Goal: Communication & Community: Share content

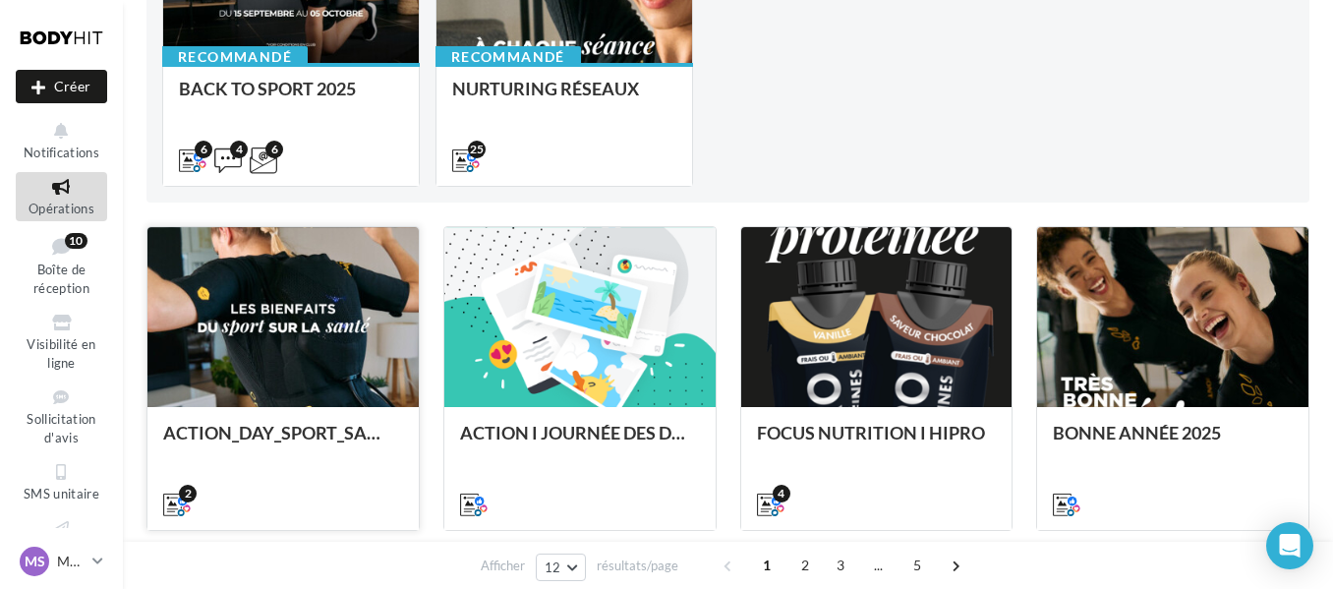
scroll to position [337, 0]
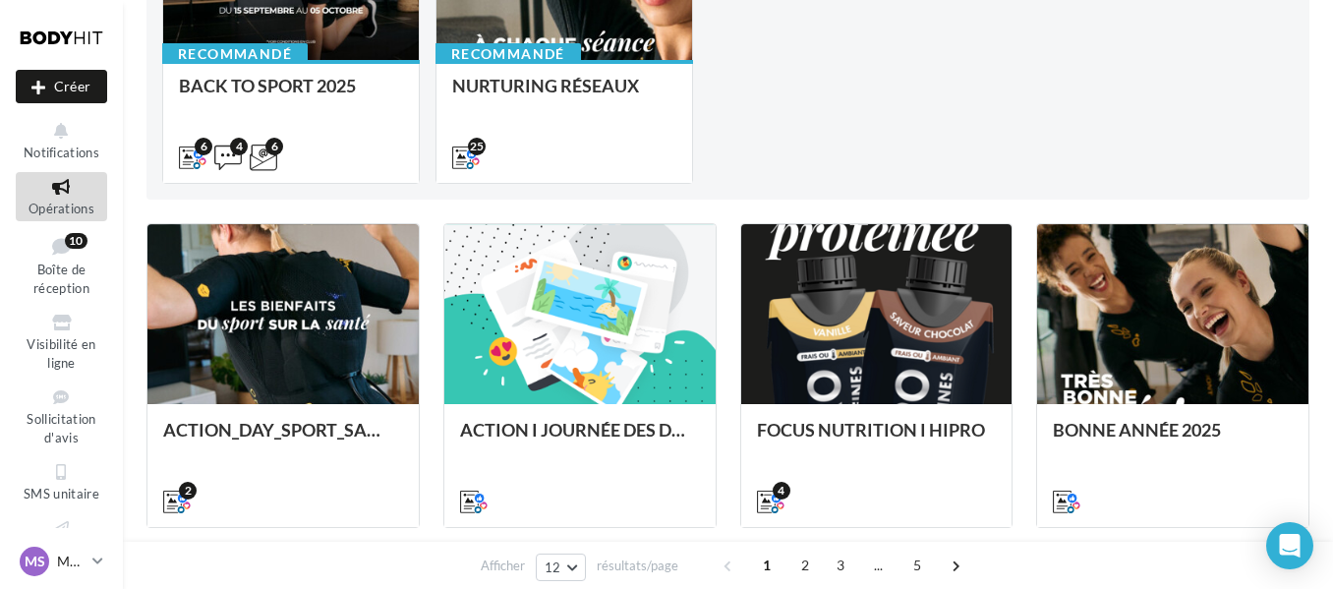
click at [75, 558] on p "Master ([GEOGRAPHIC_DATA])" at bounding box center [71, 561] width 28 height 20
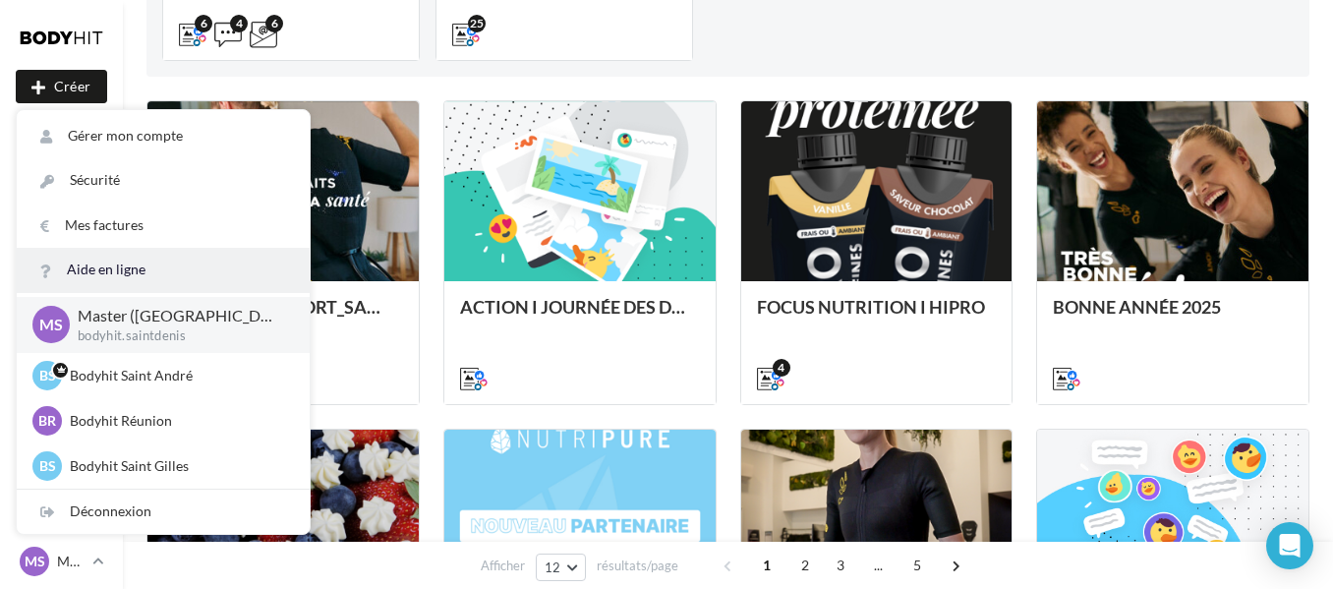
scroll to position [461, 0]
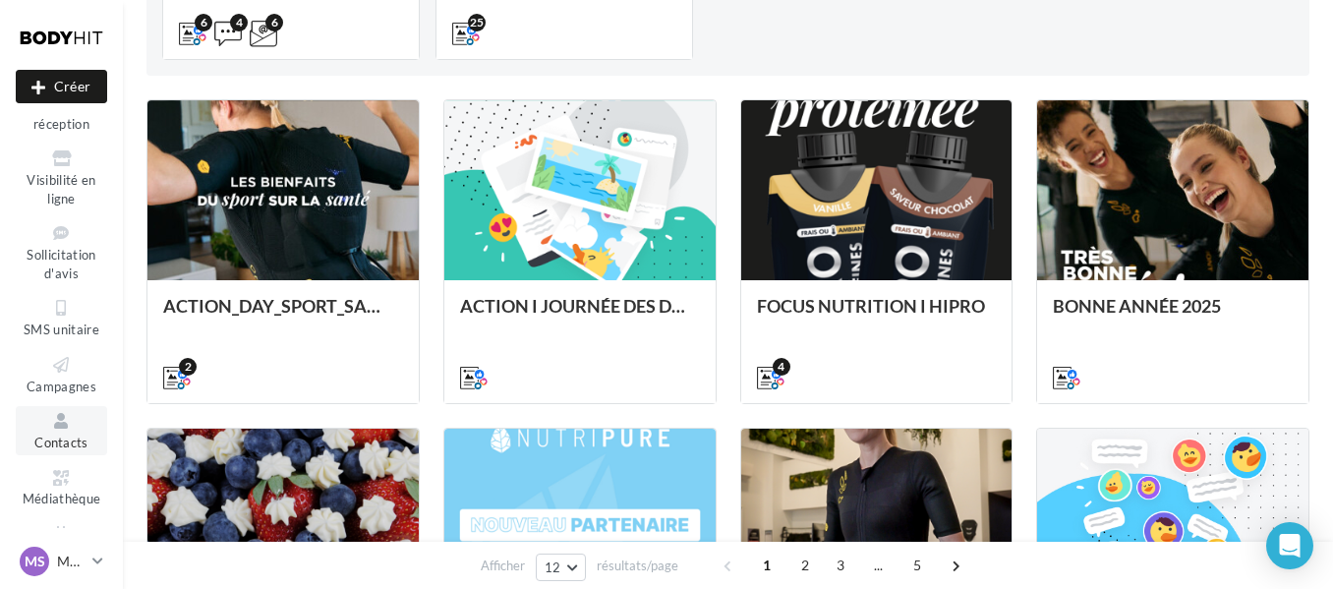
scroll to position [165, 0]
click at [61, 449] on span "Contacts" at bounding box center [61, 442] width 54 height 16
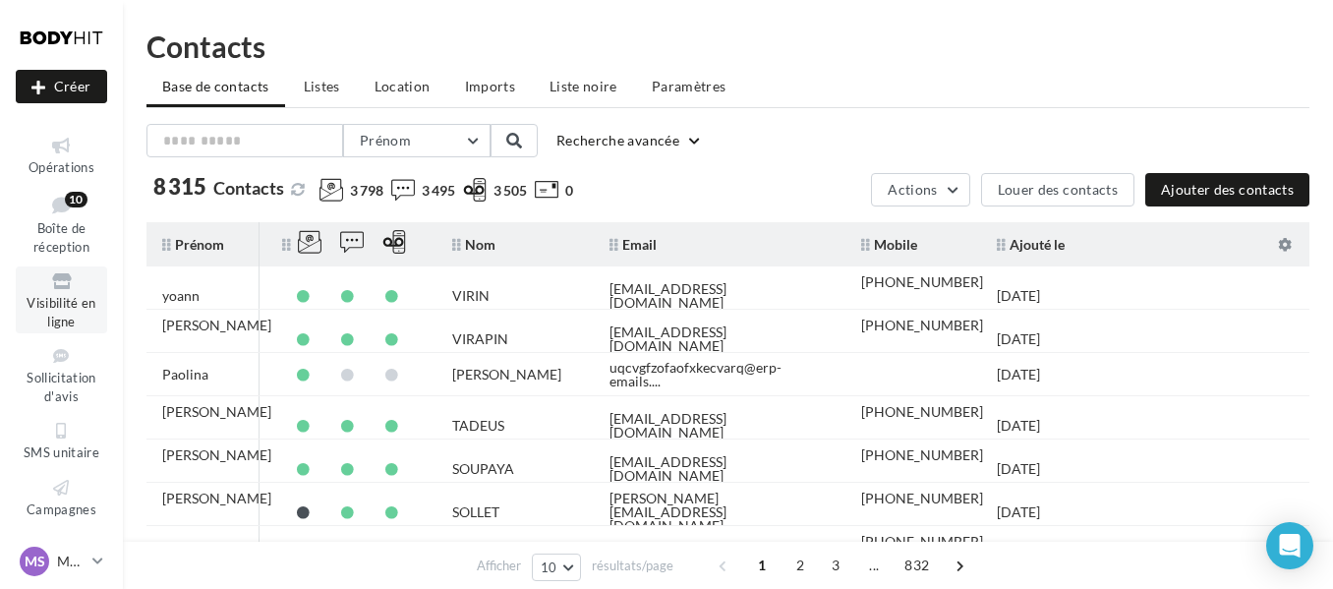
scroll to position [46, 0]
click at [54, 158] on span "Opérations" at bounding box center [62, 162] width 66 height 16
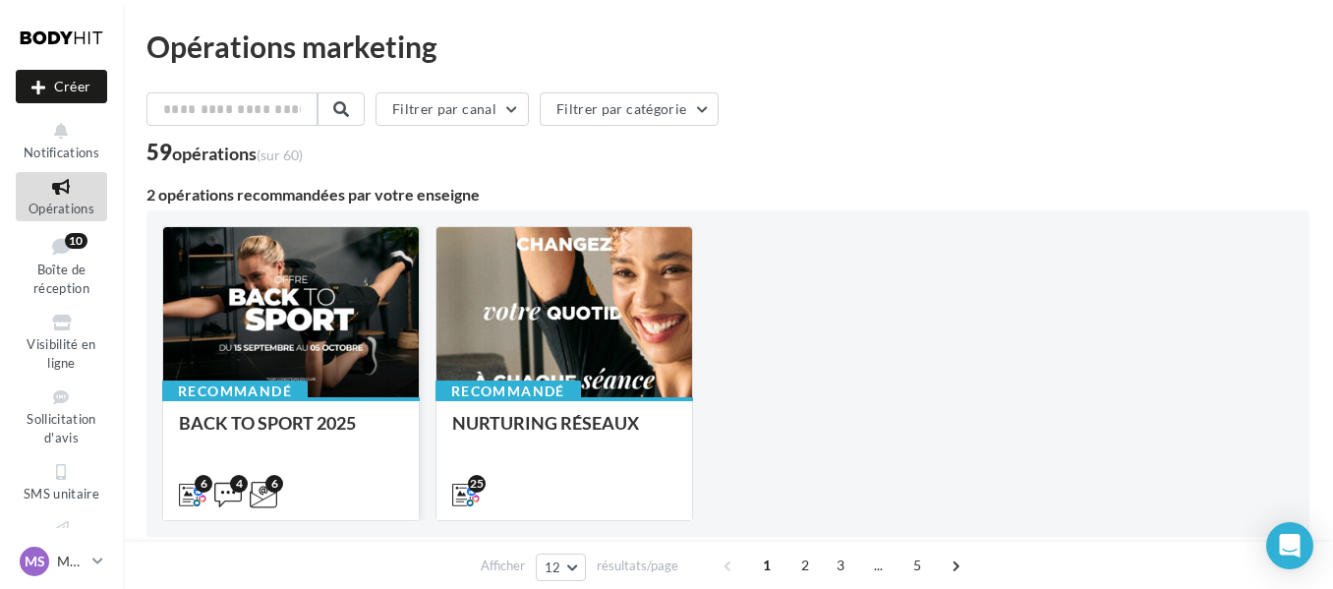
click at [318, 308] on div at bounding box center [291, 313] width 256 height 172
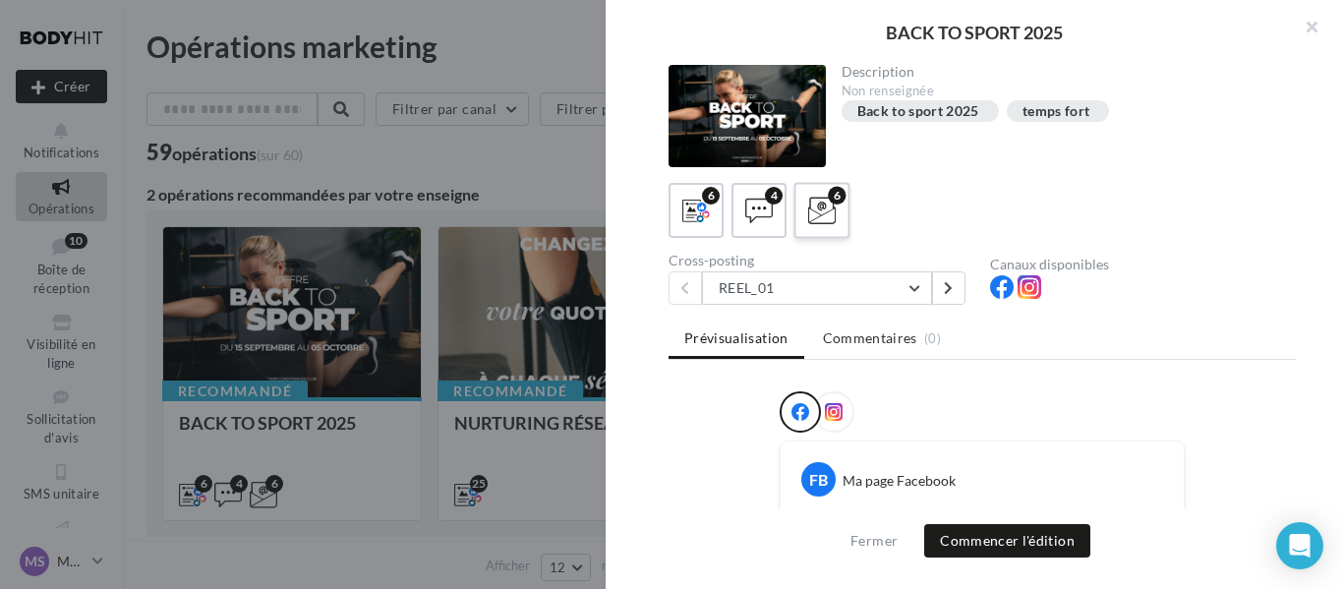
click at [824, 200] on icon at bounding box center [822, 211] width 29 height 29
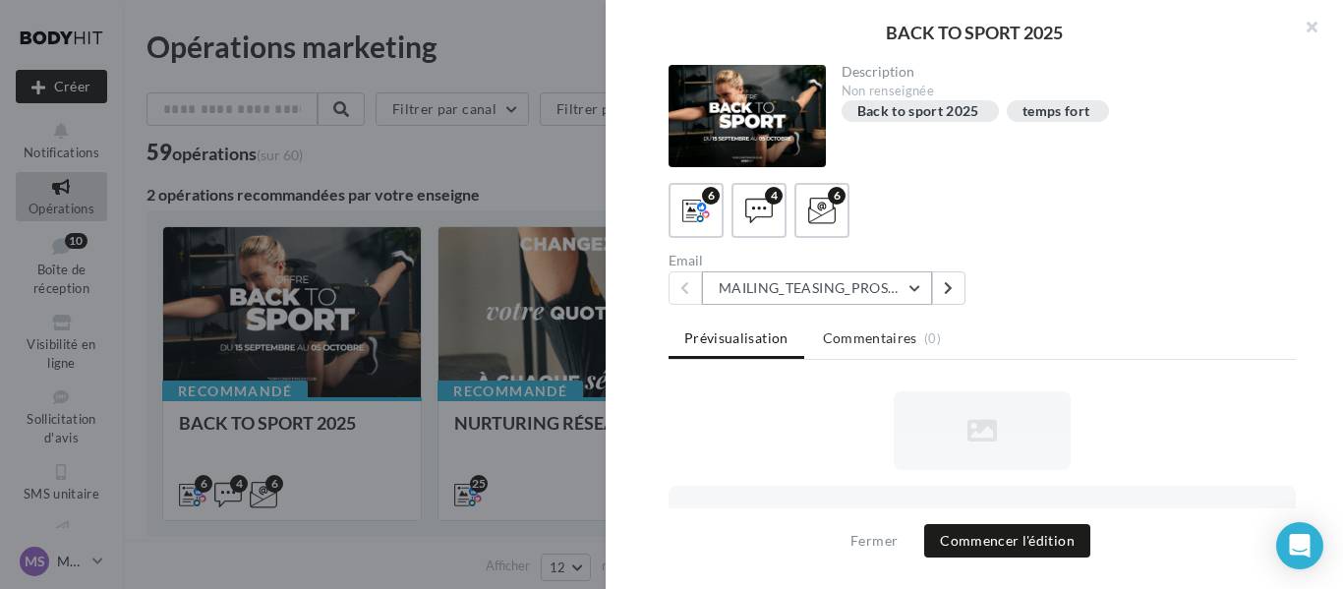
click at [925, 299] on button "MAILING_TEASING_PROSPECTS/ANCIENSCLIENTS" at bounding box center [817, 287] width 230 height 33
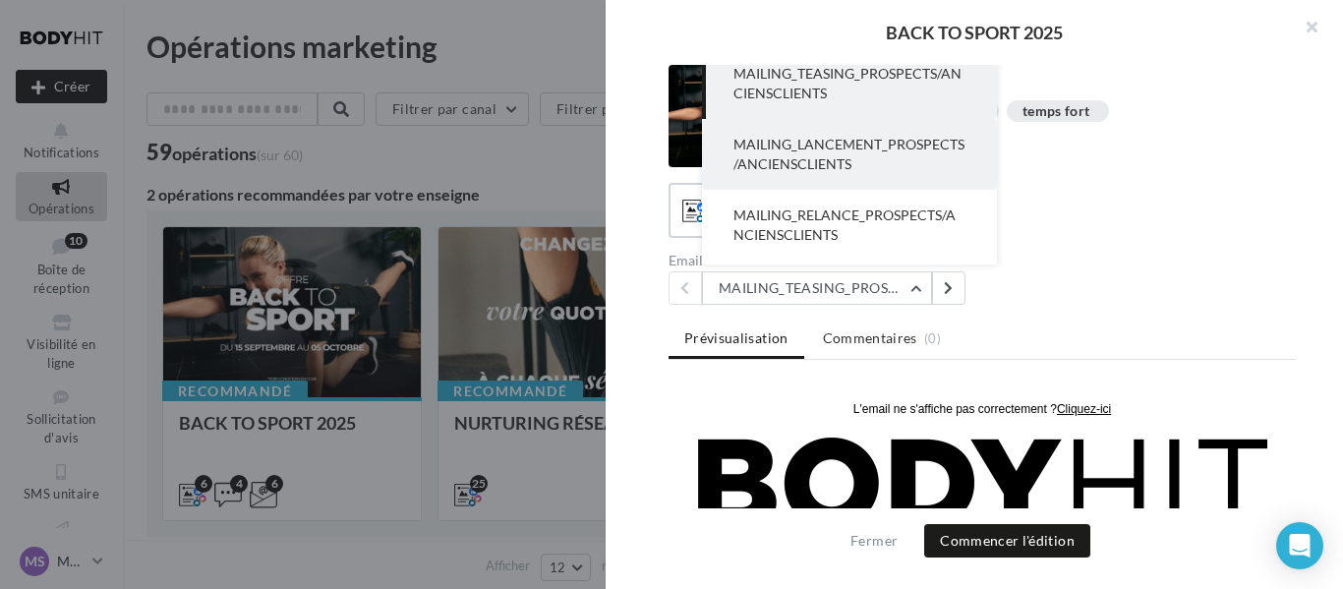
click at [817, 154] on button "MAILING_LANCEMENT_PROSPECTS/ANCIENSCLIENTS" at bounding box center [849, 154] width 295 height 71
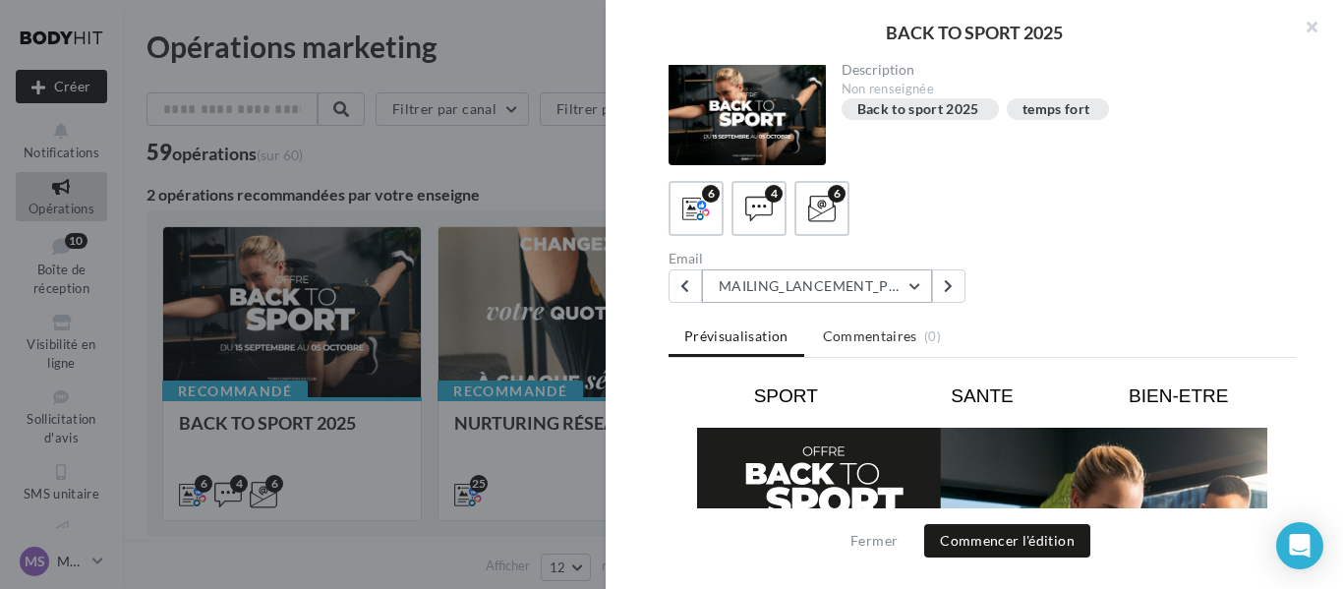
scroll to position [162, 0]
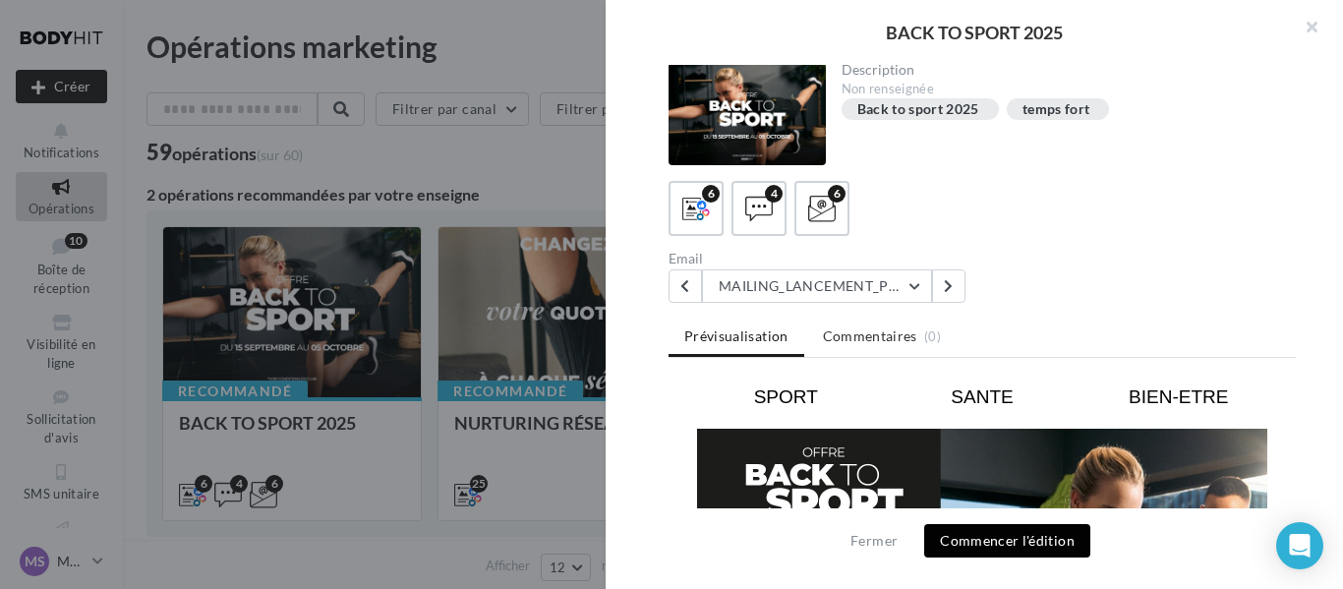
click at [959, 532] on button "Commencer l'édition" at bounding box center [1007, 540] width 166 height 33
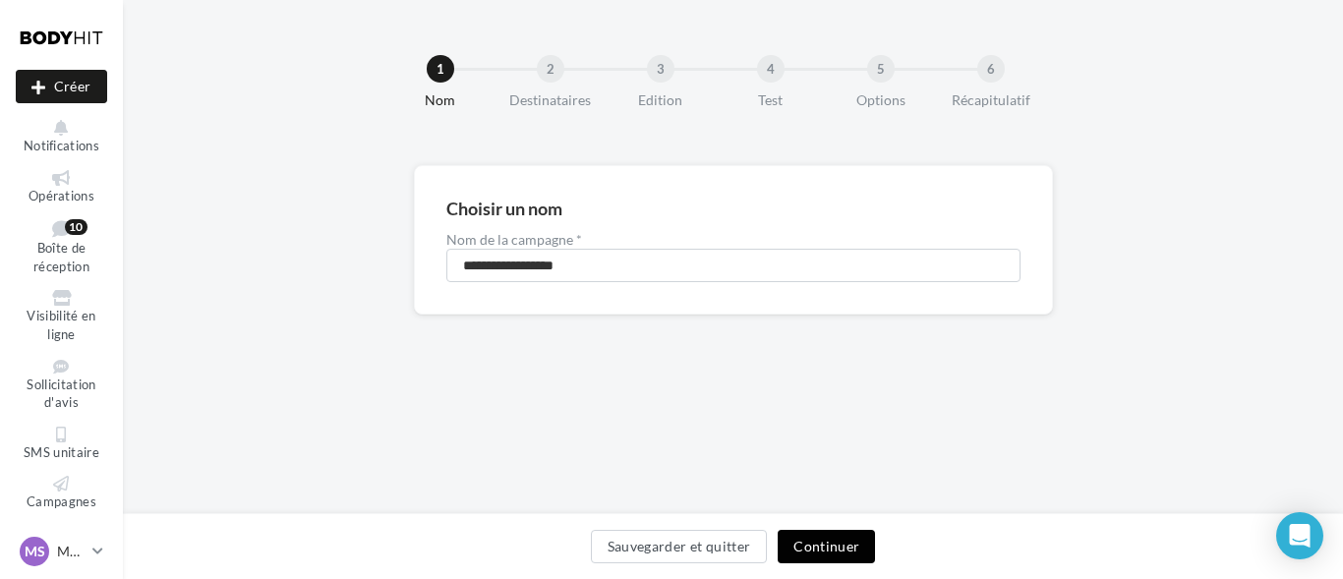
click at [841, 555] on button "Continuer" at bounding box center [826, 546] width 97 height 33
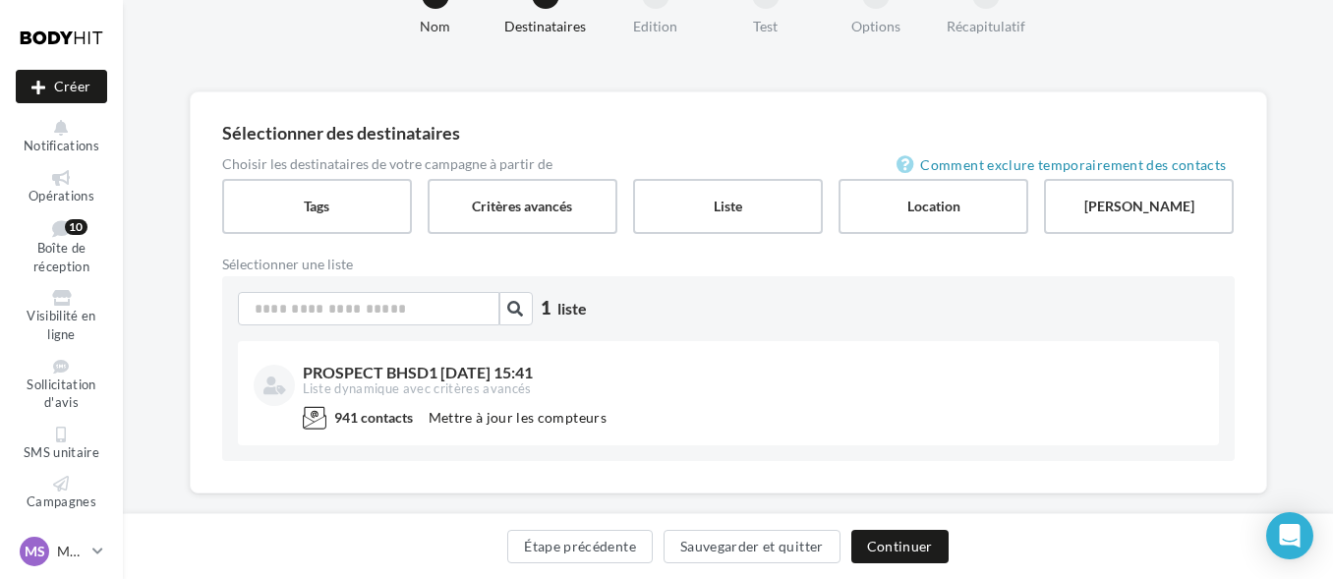
scroll to position [75, 0]
click at [367, 203] on label "Tags" at bounding box center [317, 205] width 194 height 56
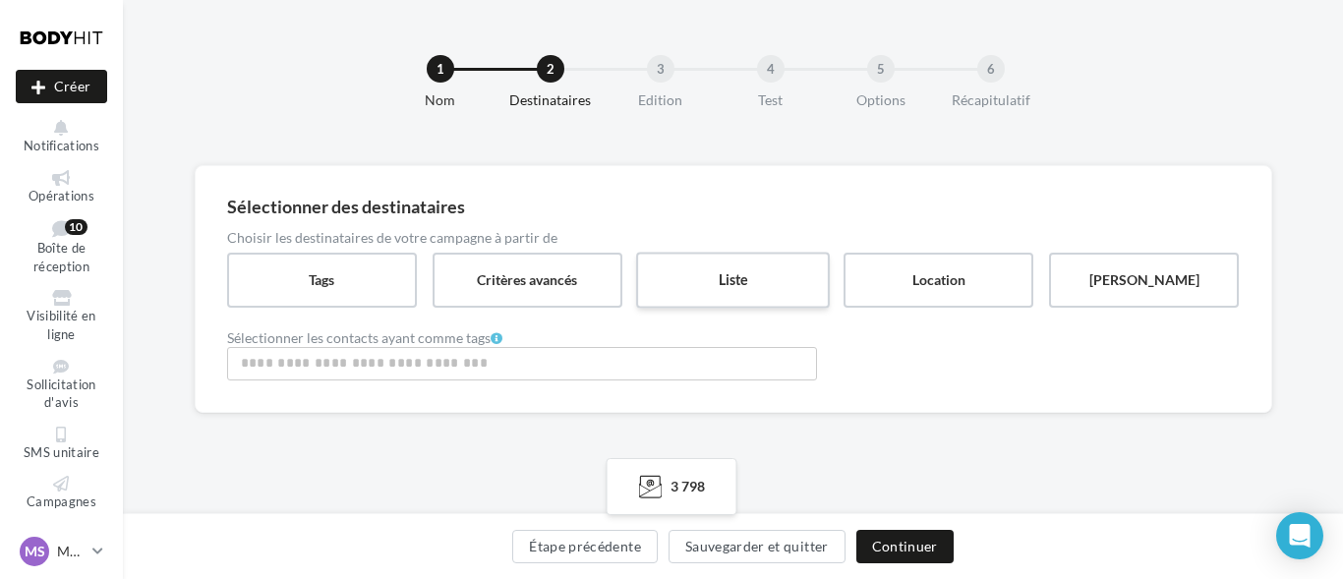
click at [686, 253] on label "Liste" at bounding box center [733, 280] width 194 height 56
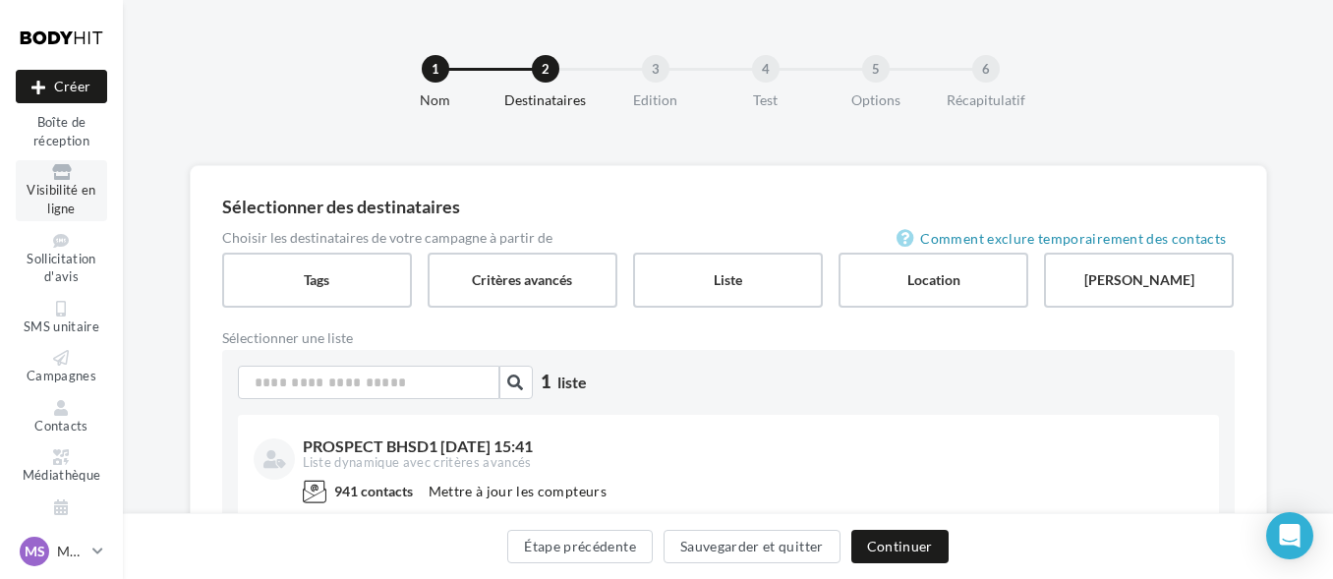
scroll to position [161, 0]
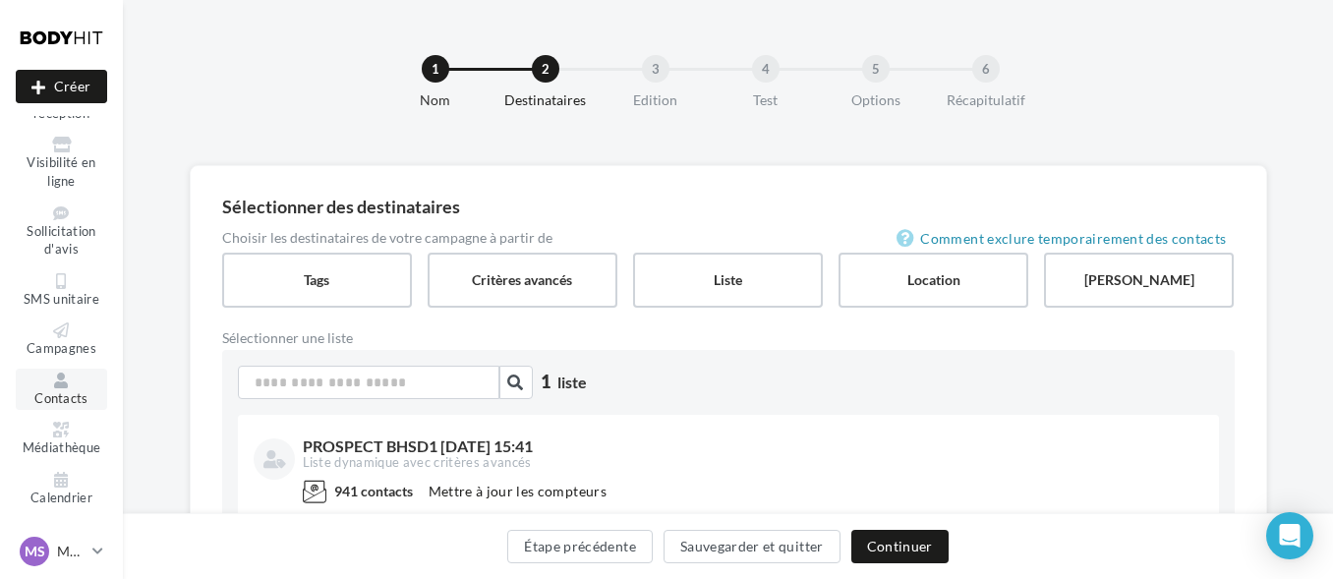
click at [76, 406] on span "Contacts" at bounding box center [61, 398] width 54 height 16
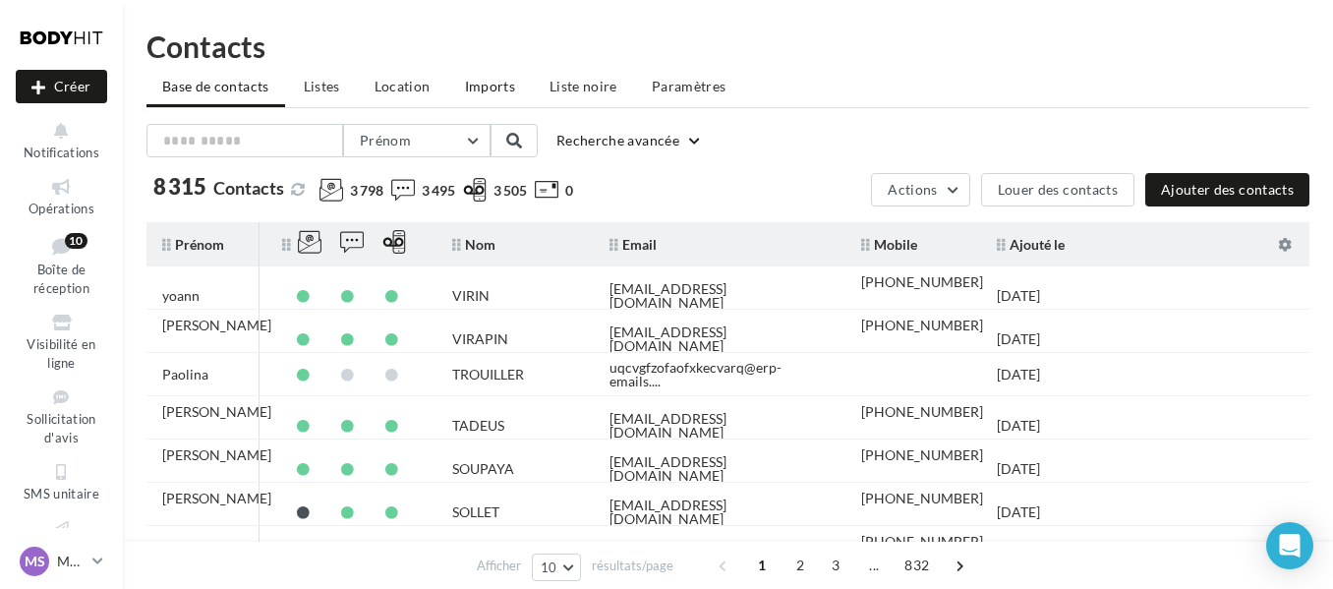
click at [492, 86] on span "Imports" at bounding box center [490, 86] width 50 height 17
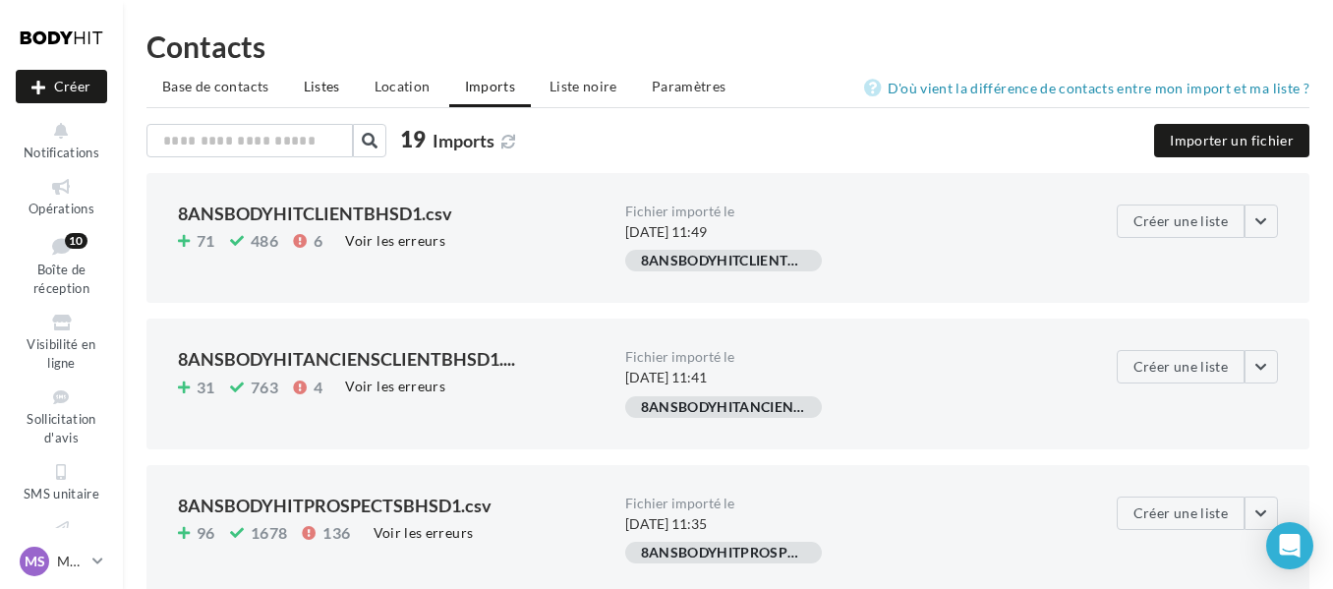
click at [315, 75] on li "Listes" at bounding box center [322, 86] width 68 height 35
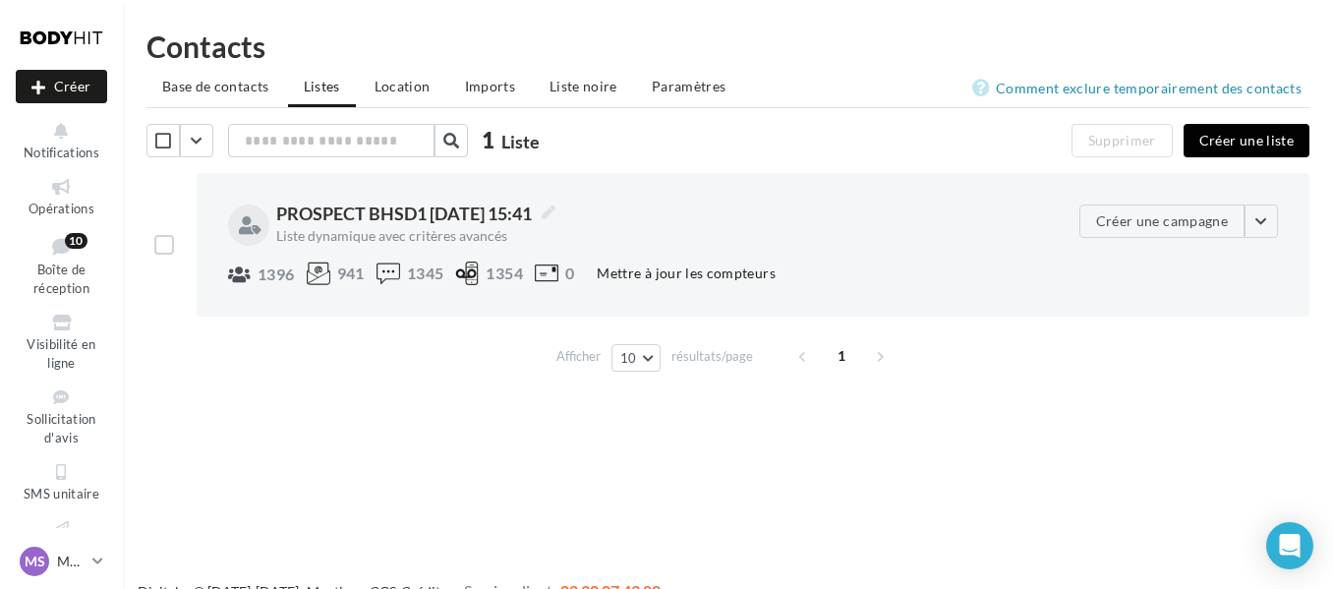
click at [1256, 148] on button "Créer une liste" at bounding box center [1247, 140] width 126 height 33
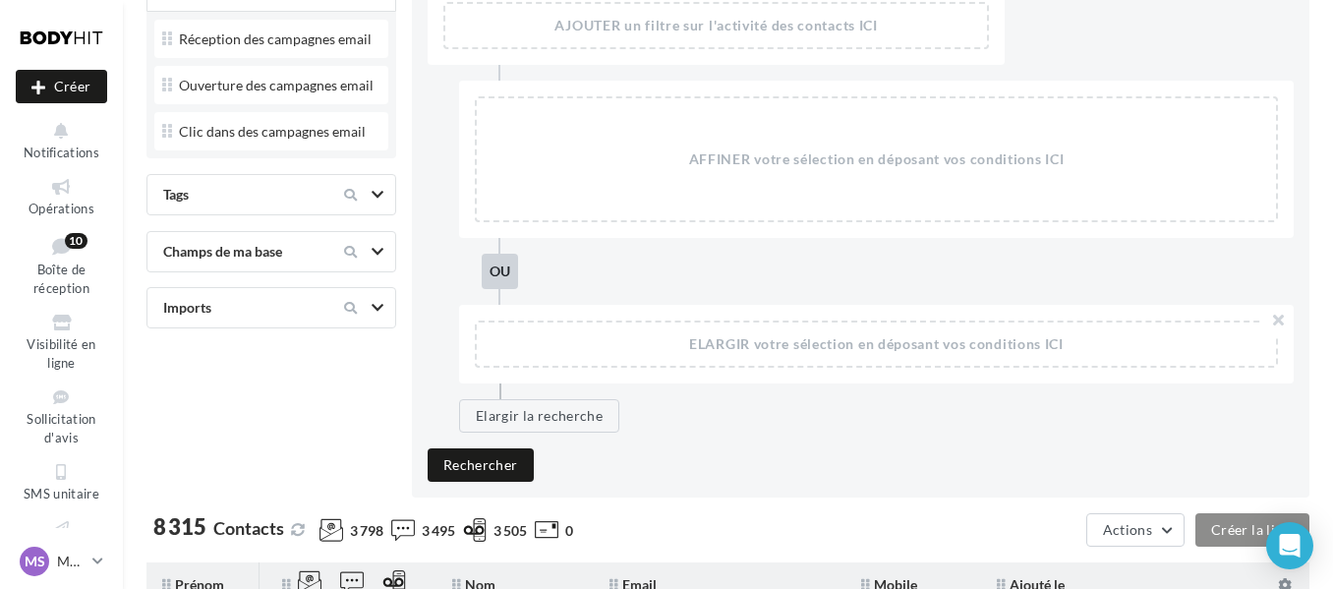
scroll to position [68, 0]
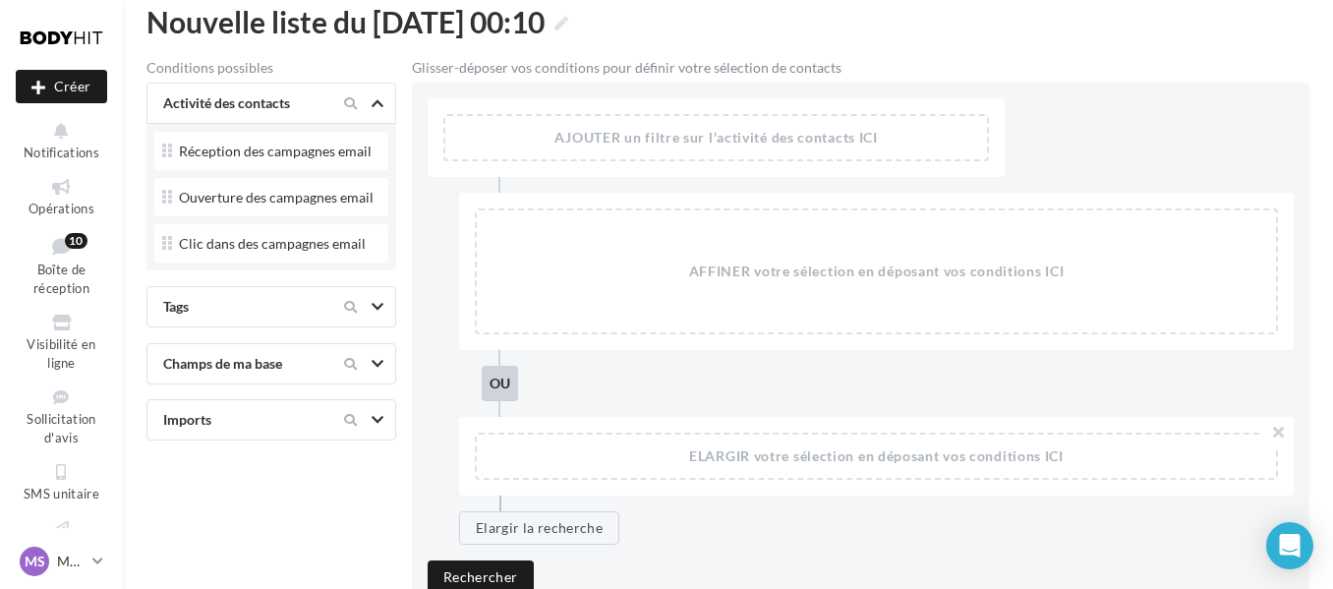
click at [363, 312] on div at bounding box center [361, 307] width 83 height 24
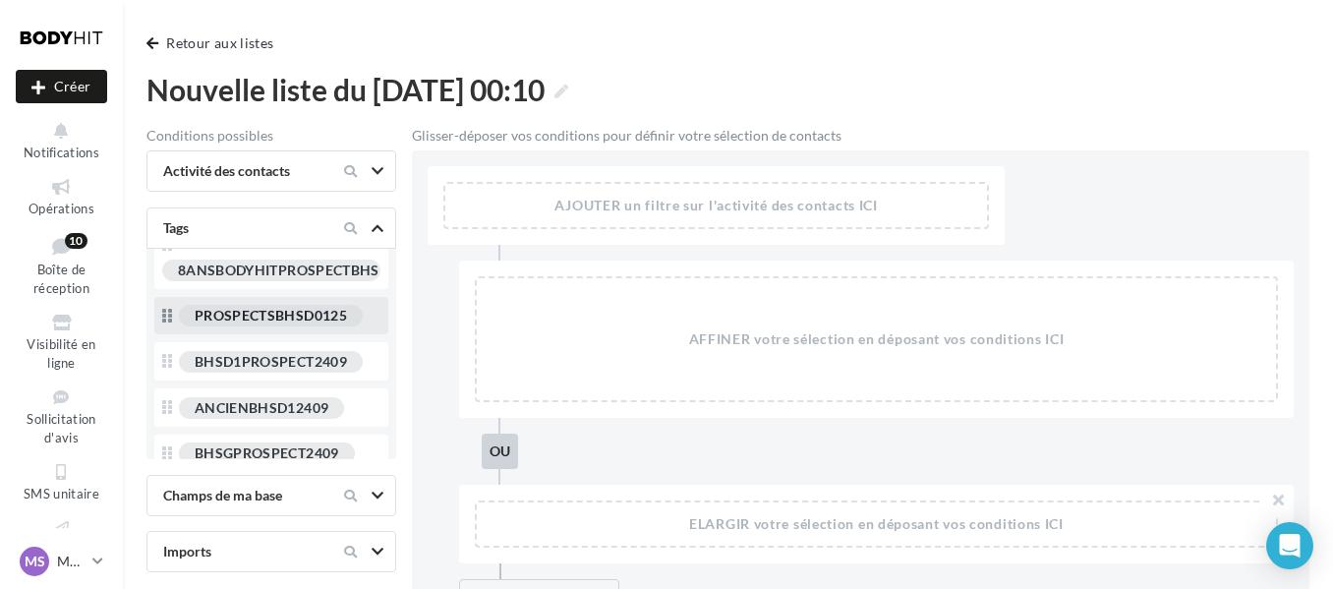
scroll to position [0, 0]
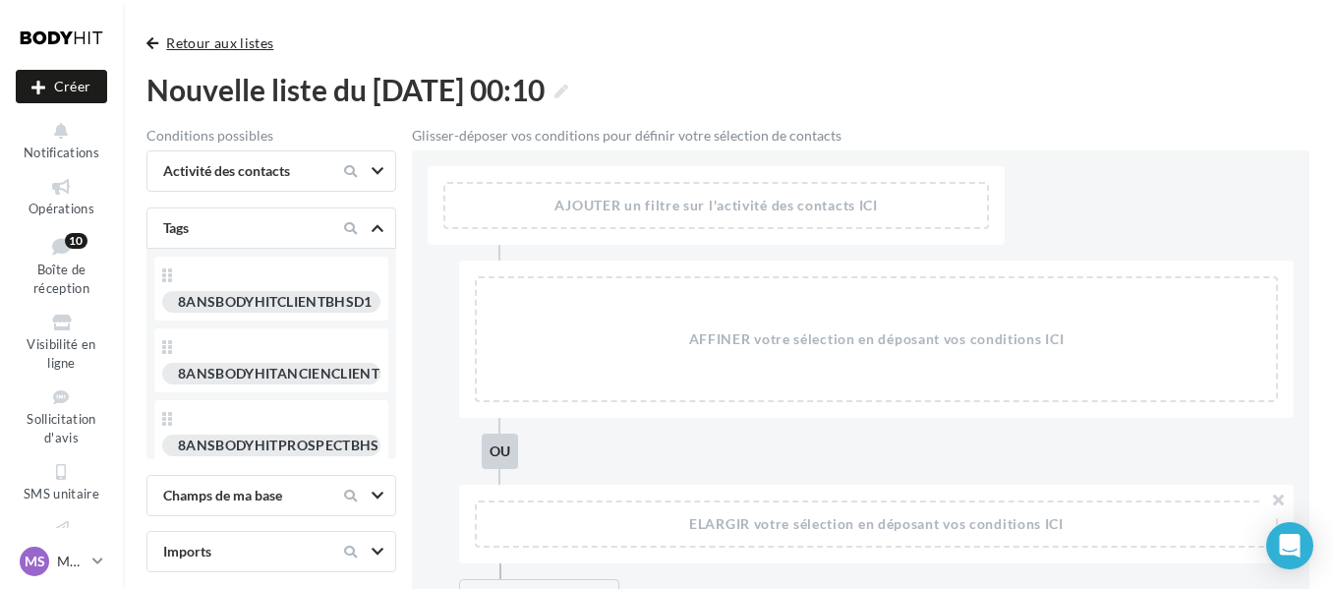
click at [149, 38] on span "button" at bounding box center [152, 43] width 12 height 14
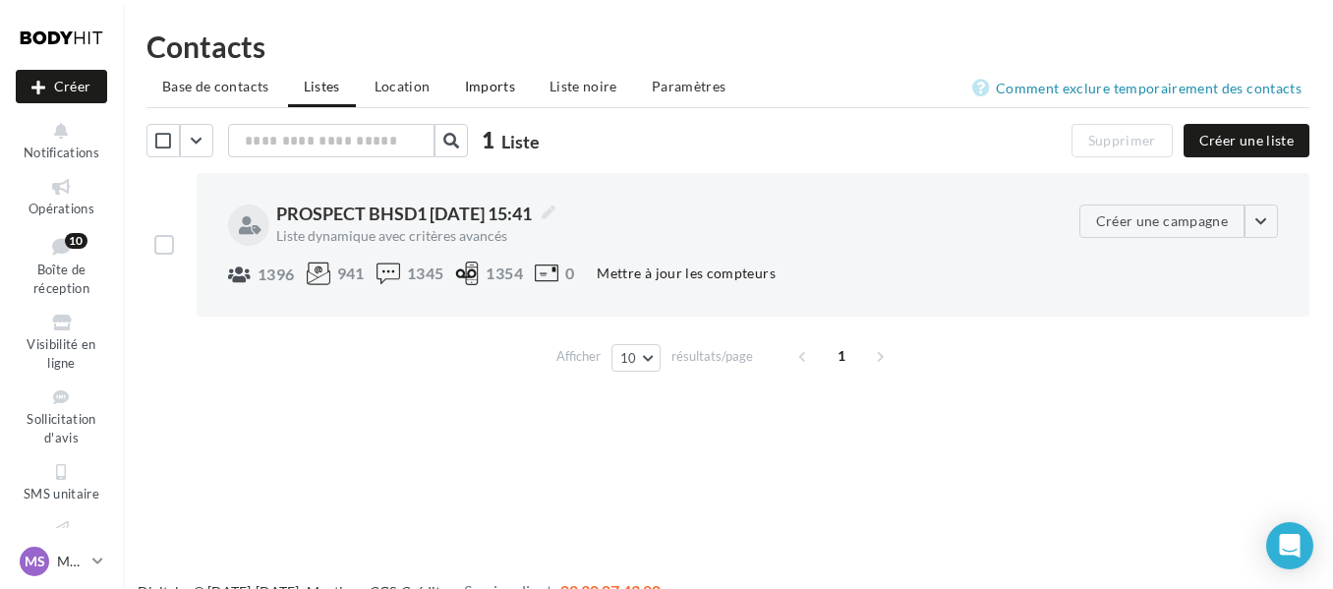
click at [499, 98] on li "Imports" at bounding box center [490, 86] width 82 height 35
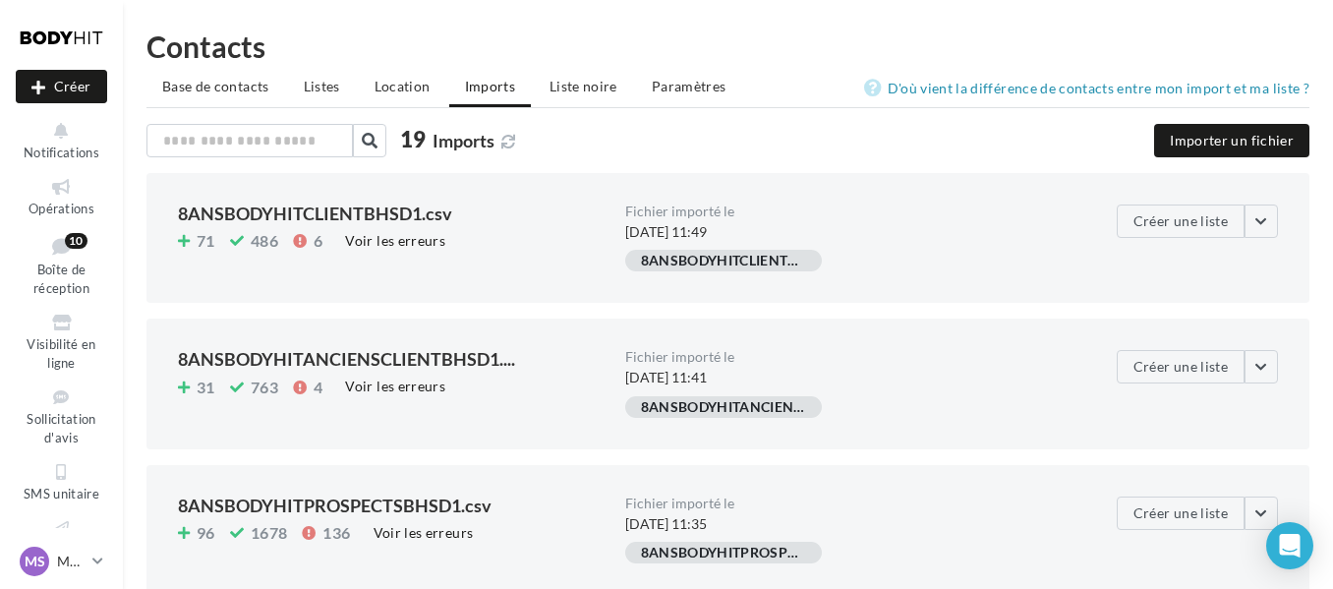
click at [1254, 130] on button "Importer un fichier" at bounding box center [1231, 140] width 155 height 33
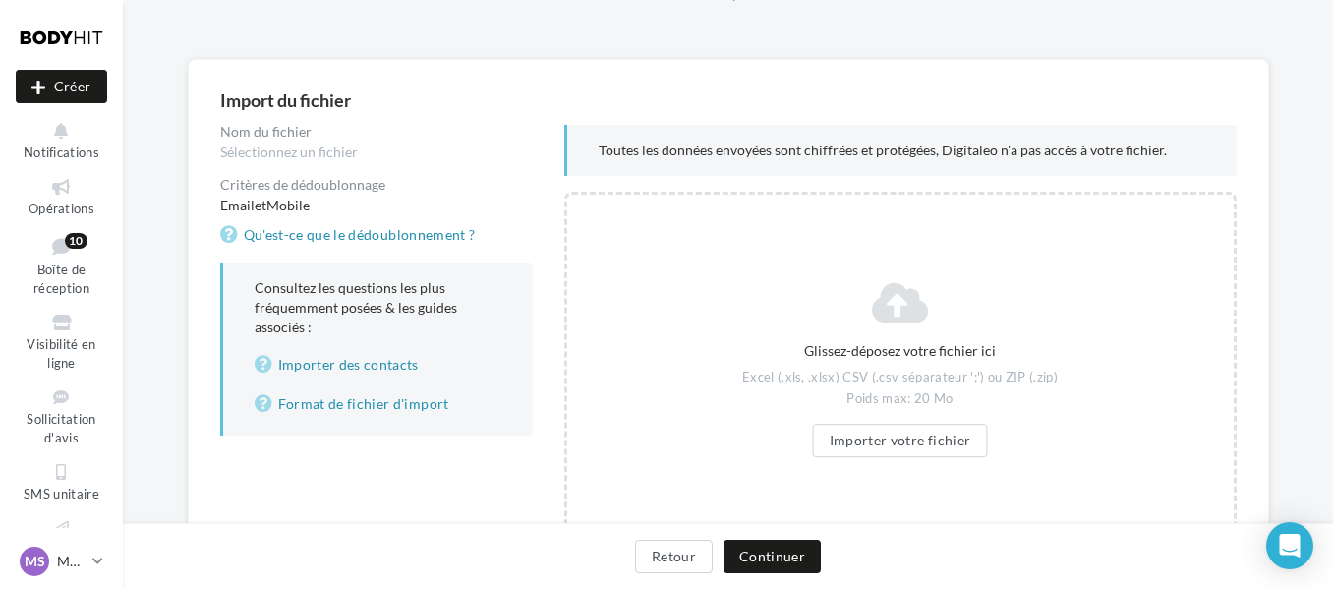
scroll to position [130, 0]
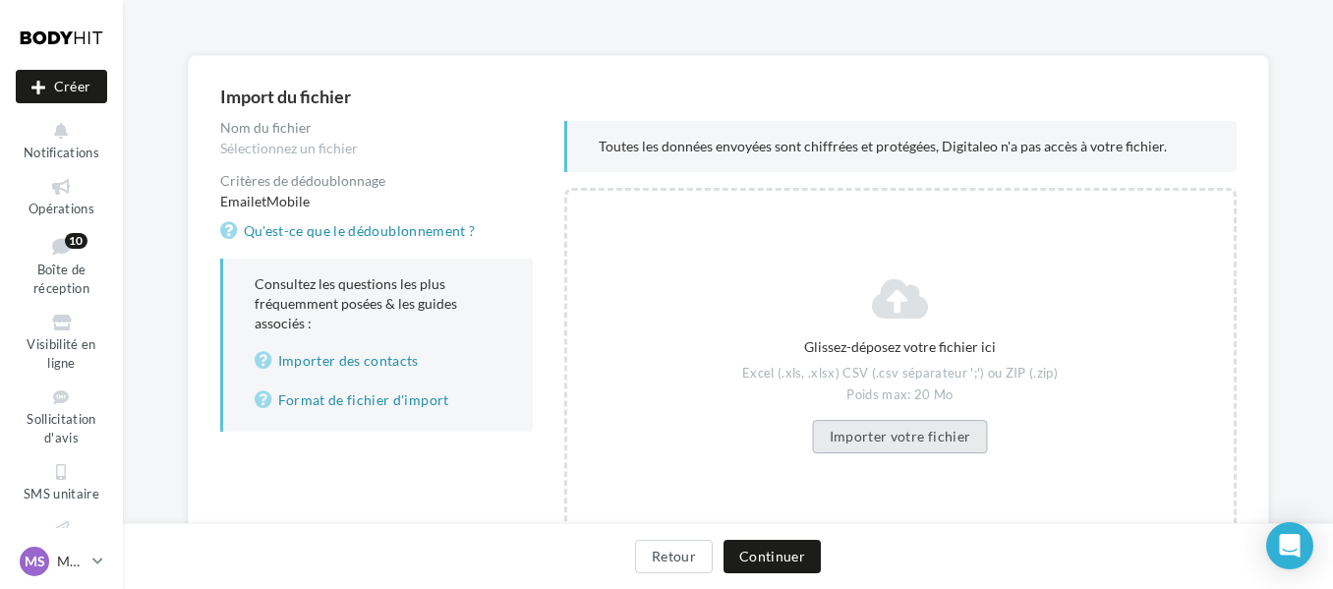
click at [962, 438] on button "Importer votre fichier" at bounding box center [900, 436] width 175 height 33
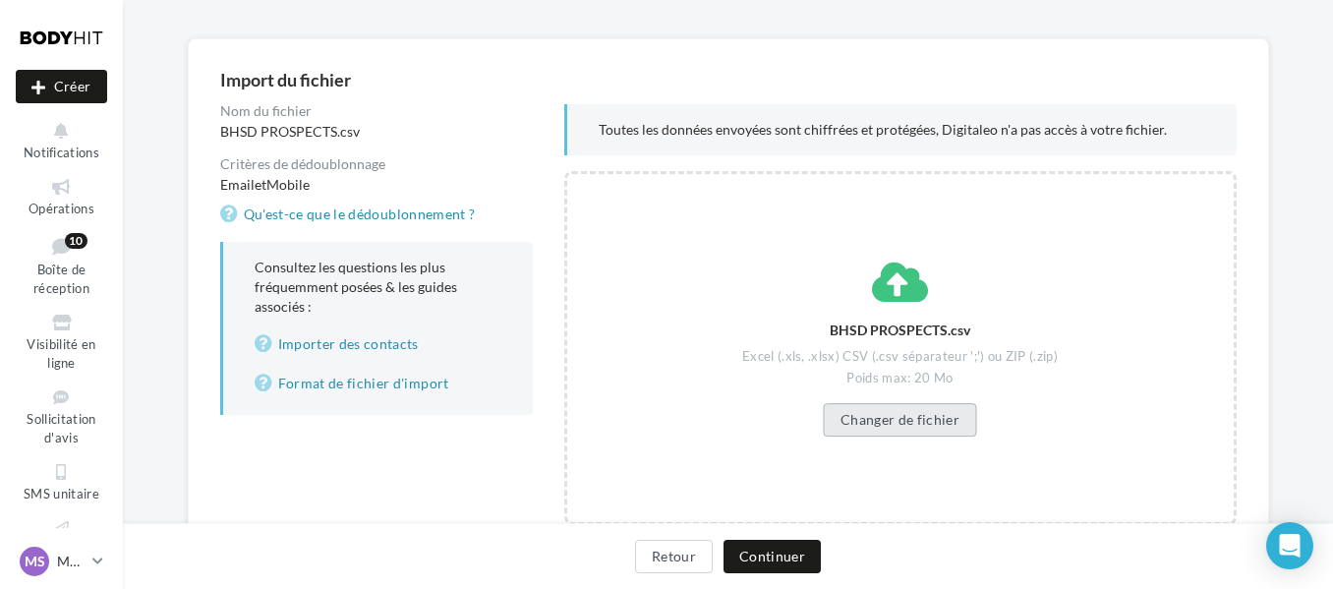
scroll to position [147, 0]
click at [765, 545] on button "Continuer" at bounding box center [772, 556] width 97 height 33
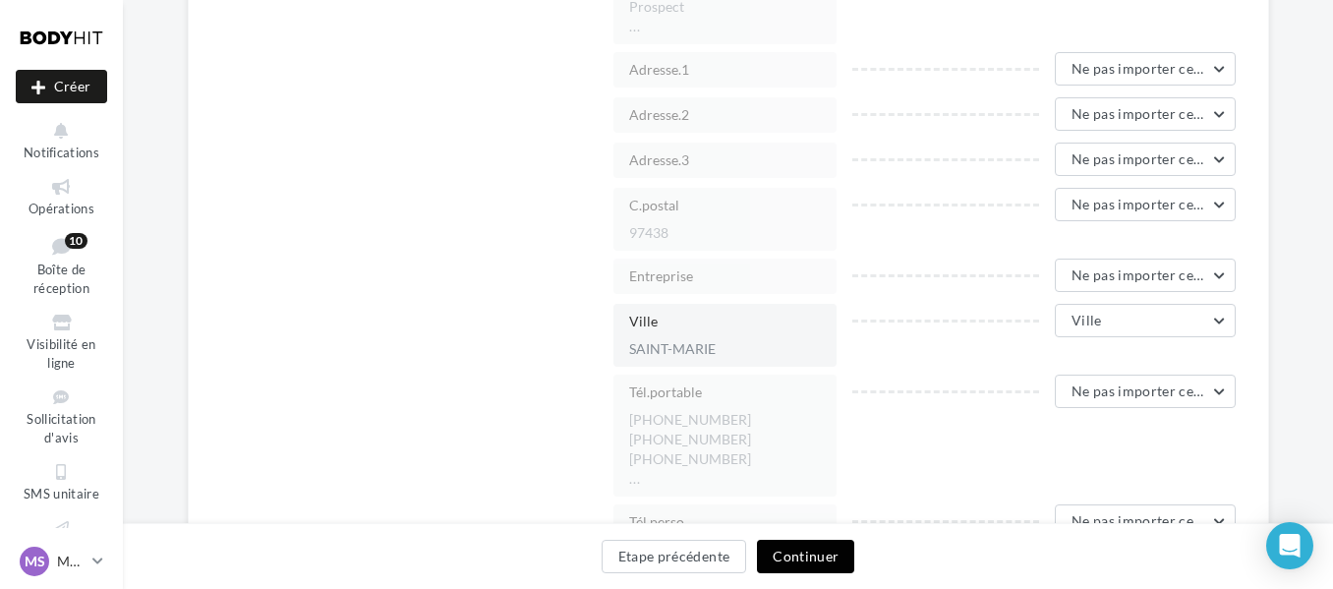
scroll to position [1486, 0]
click at [1121, 308] on button "Ville" at bounding box center [1146, 319] width 182 height 33
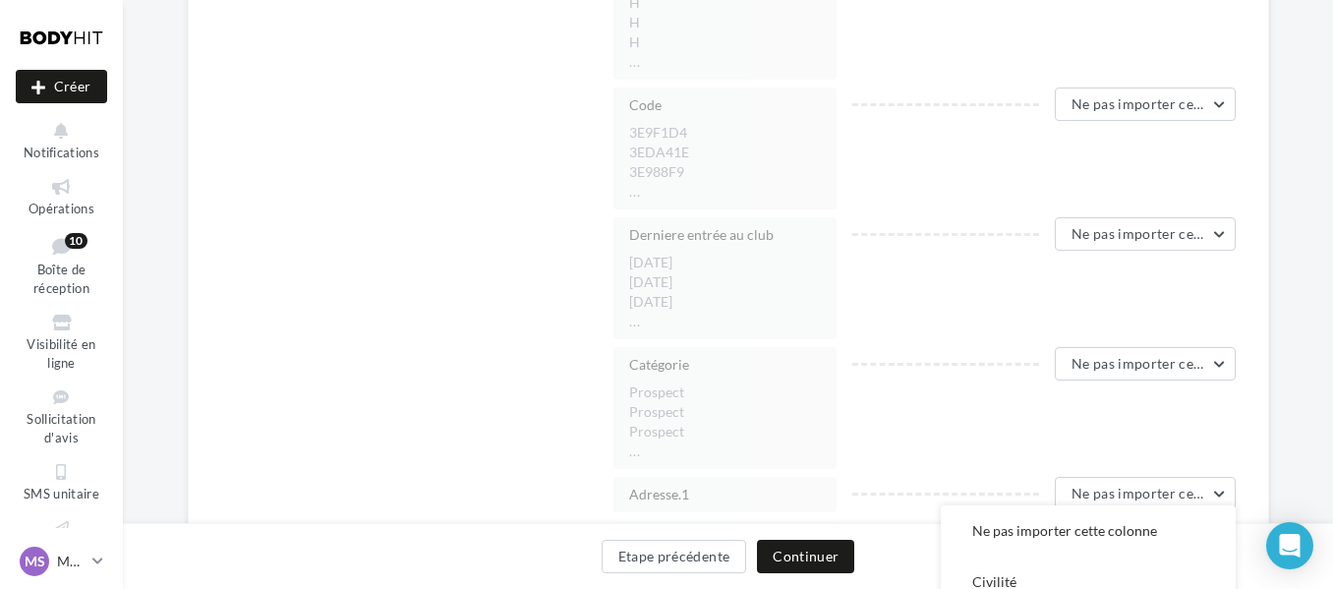
scroll to position [1060, 0]
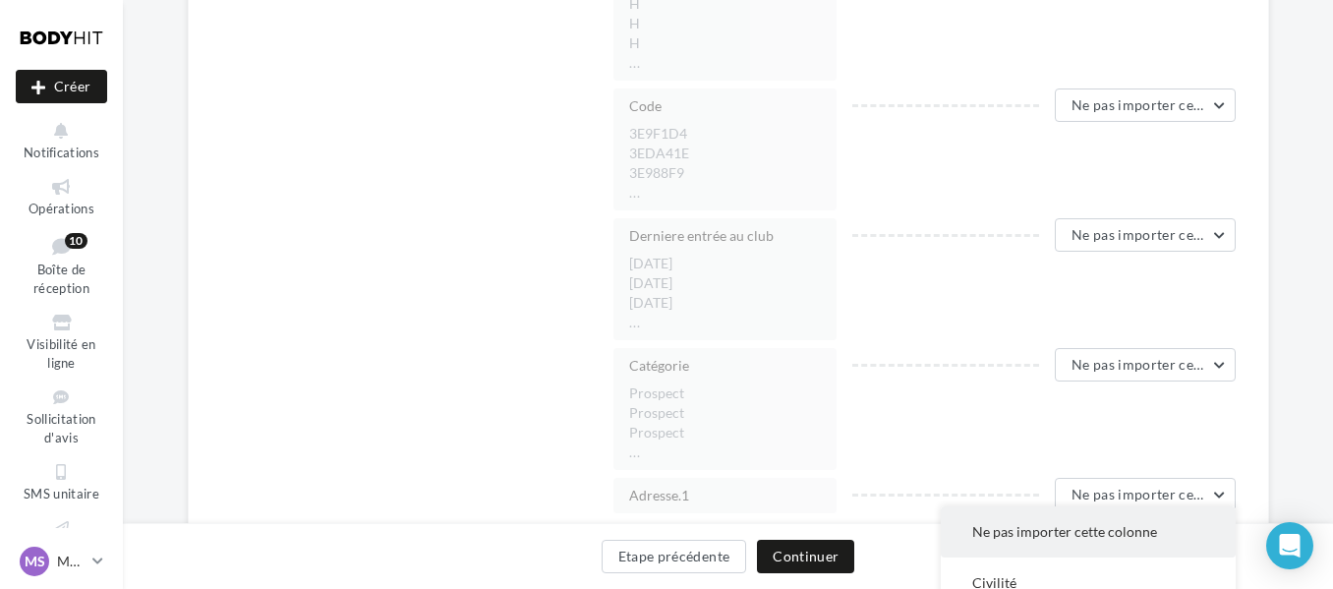
click at [1085, 537] on span "Ne pas importer cette colonne" at bounding box center [1064, 531] width 185 height 17
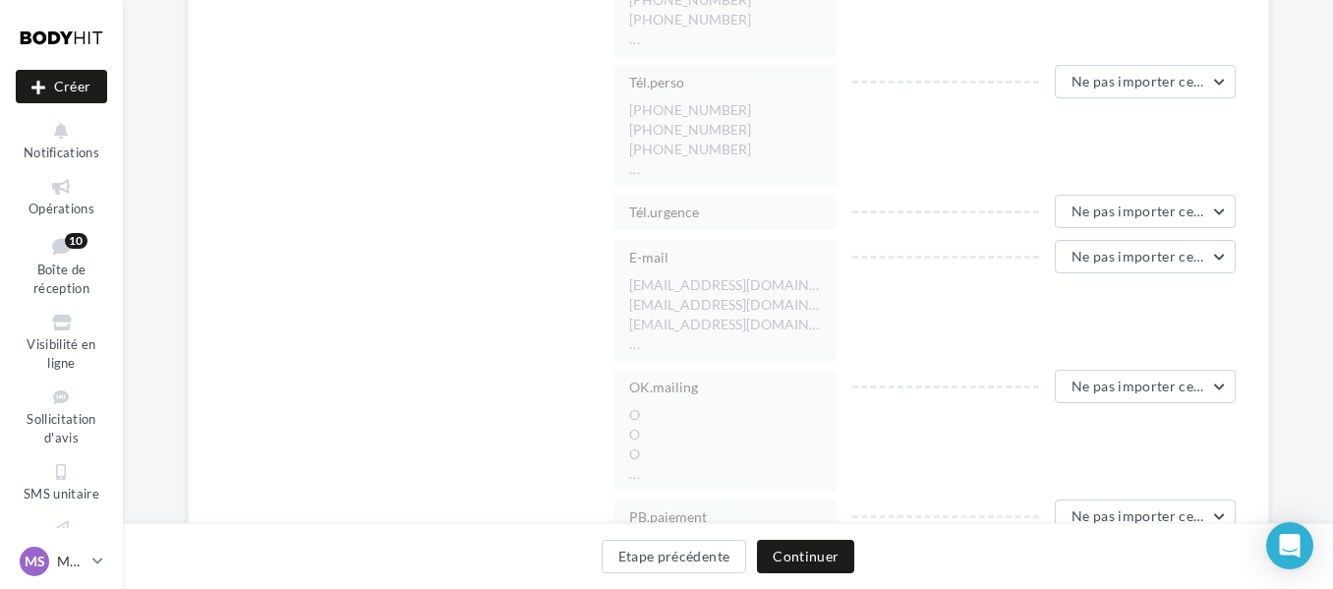
scroll to position [1926, 0]
click at [1082, 263] on button "Ne pas importer cette colonne" at bounding box center [1146, 255] width 182 height 33
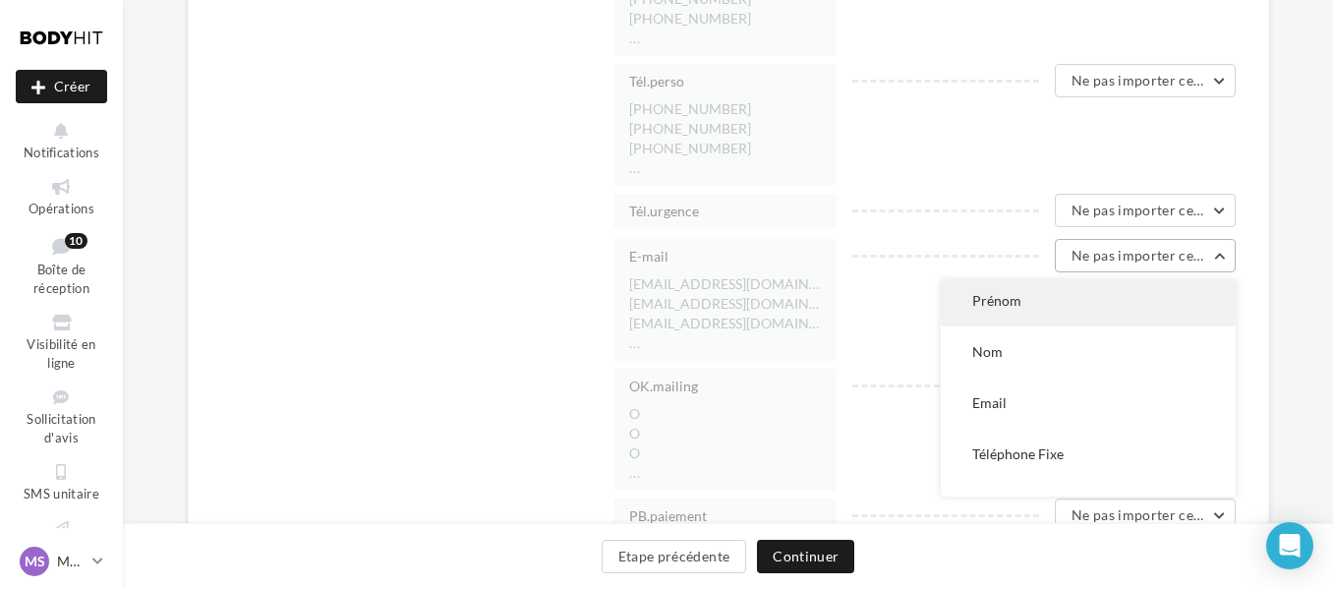
scroll to position [111, 0]
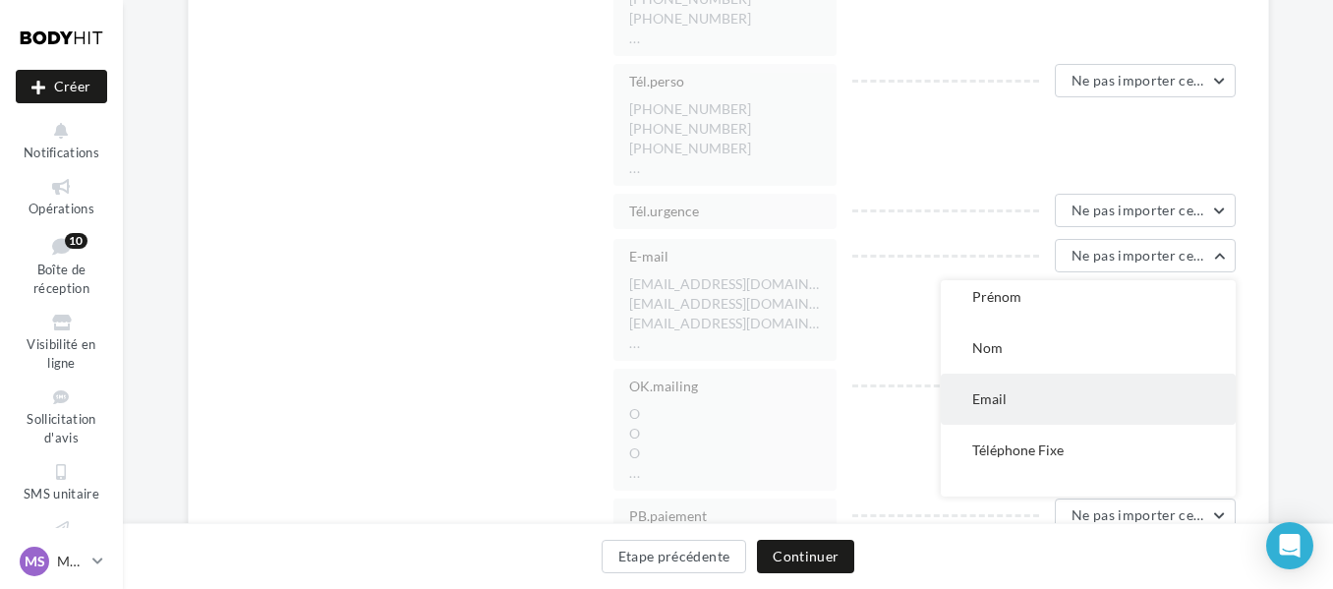
click at [997, 413] on button "Email" at bounding box center [1088, 399] width 295 height 51
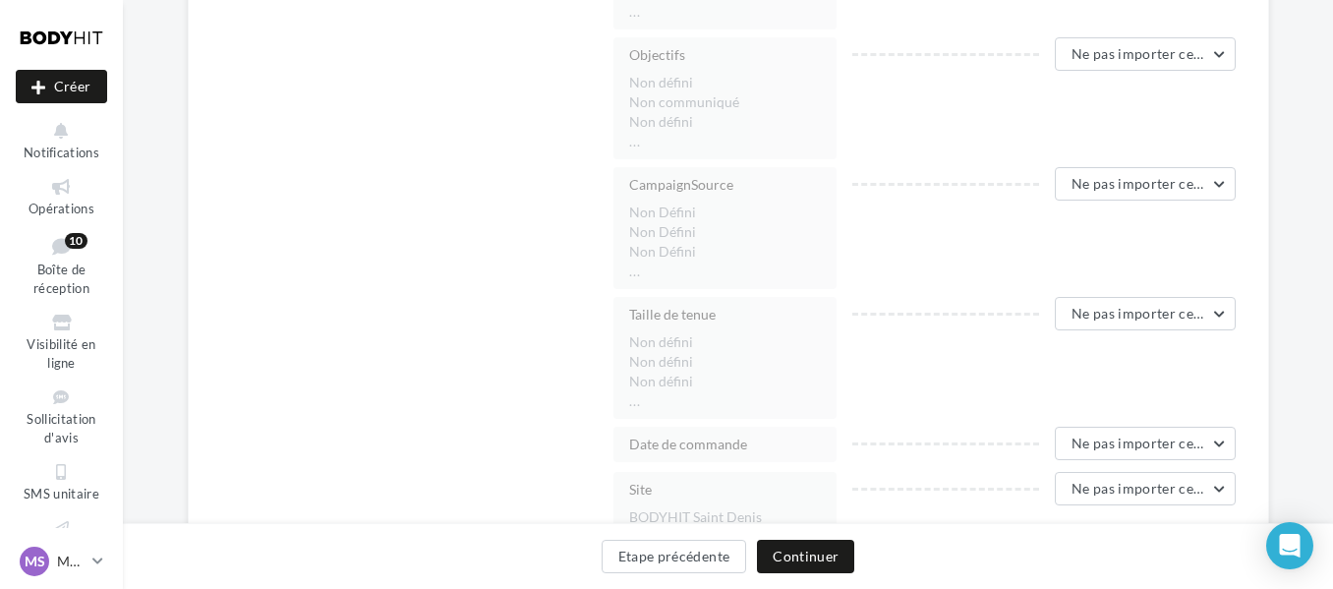
scroll to position [4341, 0]
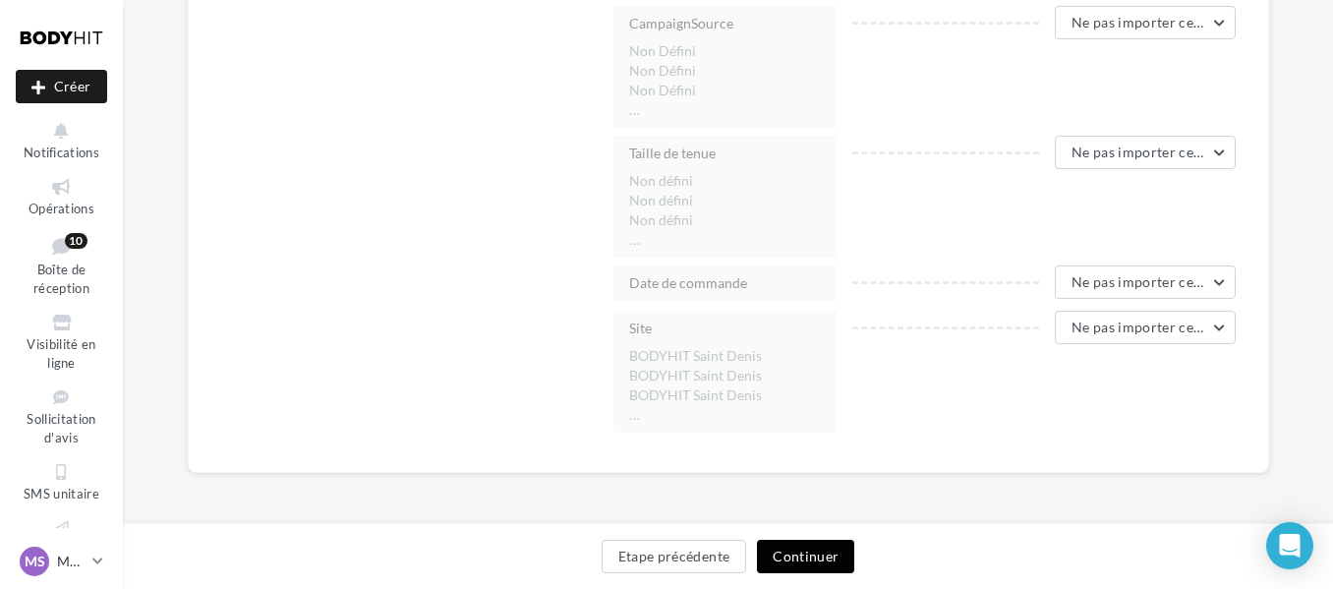
click at [821, 545] on button "Continuer" at bounding box center [805, 556] width 97 height 33
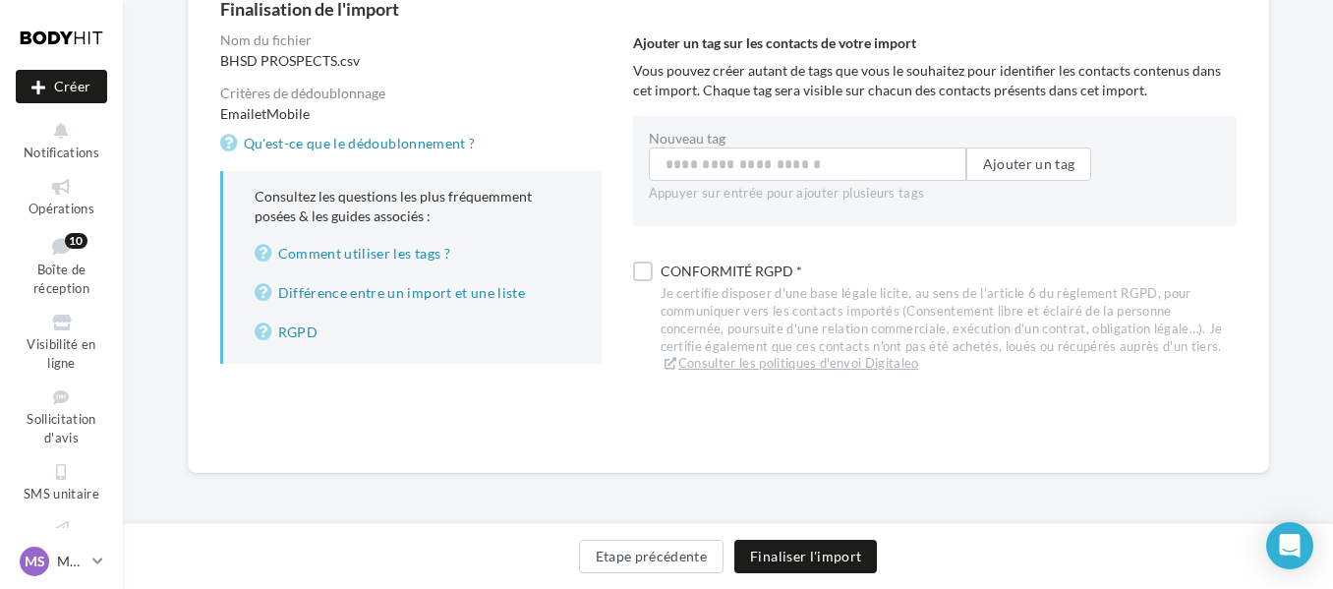
scroll to position [217, 0]
click at [715, 280] on div "Conformité RGPD *" at bounding box center [949, 272] width 576 height 28
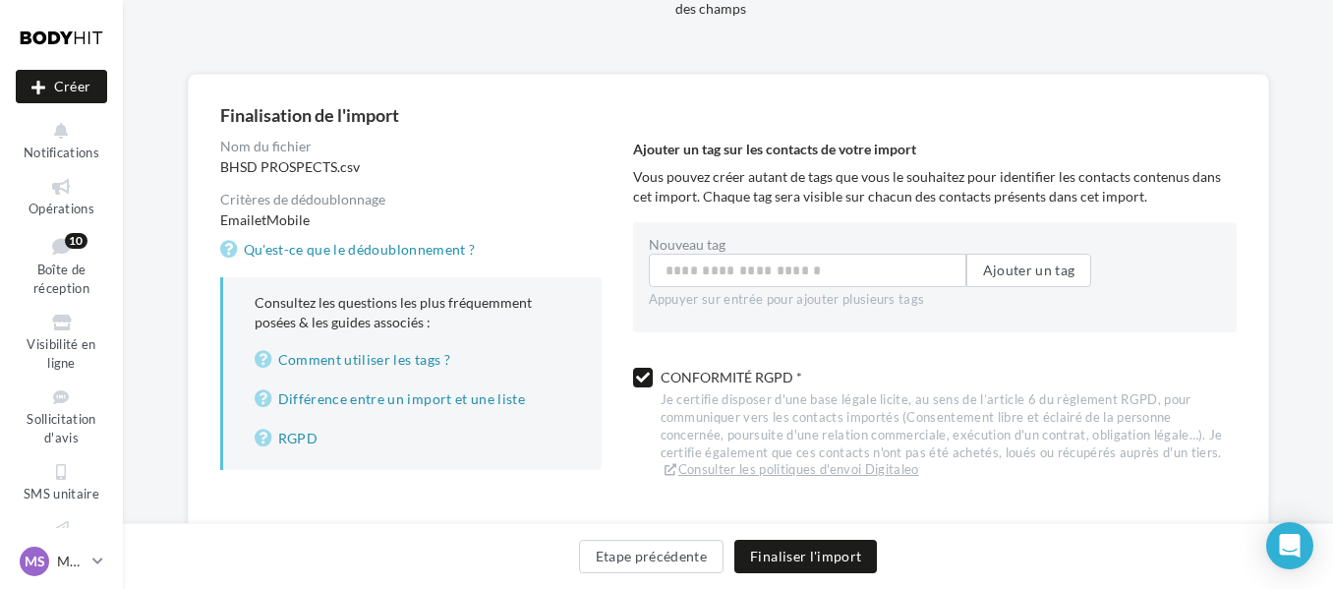
scroll to position [106, 0]
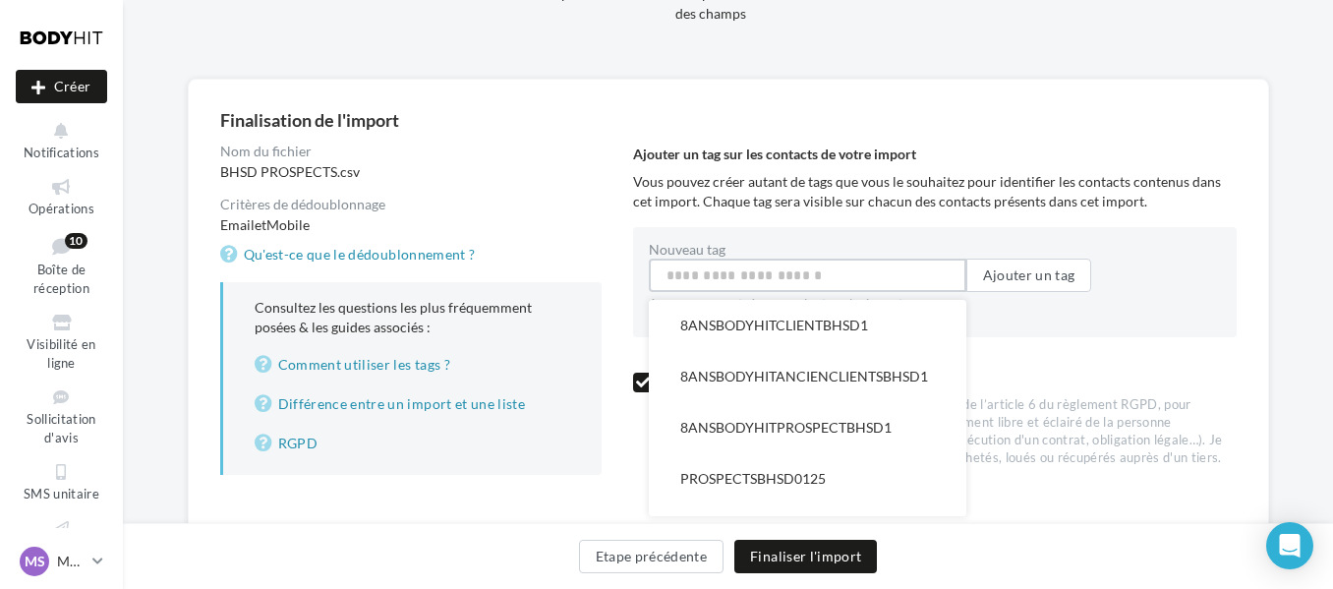
click at [748, 281] on input "Nouveau tag" at bounding box center [808, 275] width 318 height 33
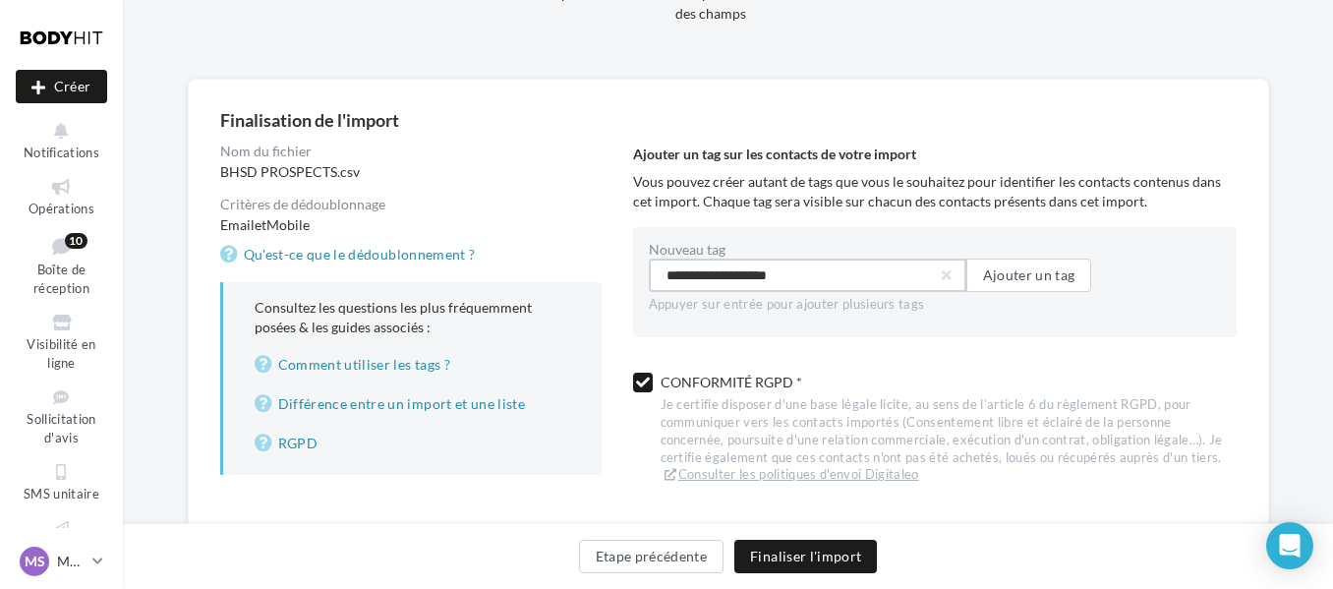
type input "**********"
click at [686, 324] on div "Nouveau tag 8ANSBODYHITCLIENTBHSD1 8ANSBODYHITANCIENCLIENTSBHSD1 8ANSBODYHITPRO…" at bounding box center [935, 284] width 604 height 115
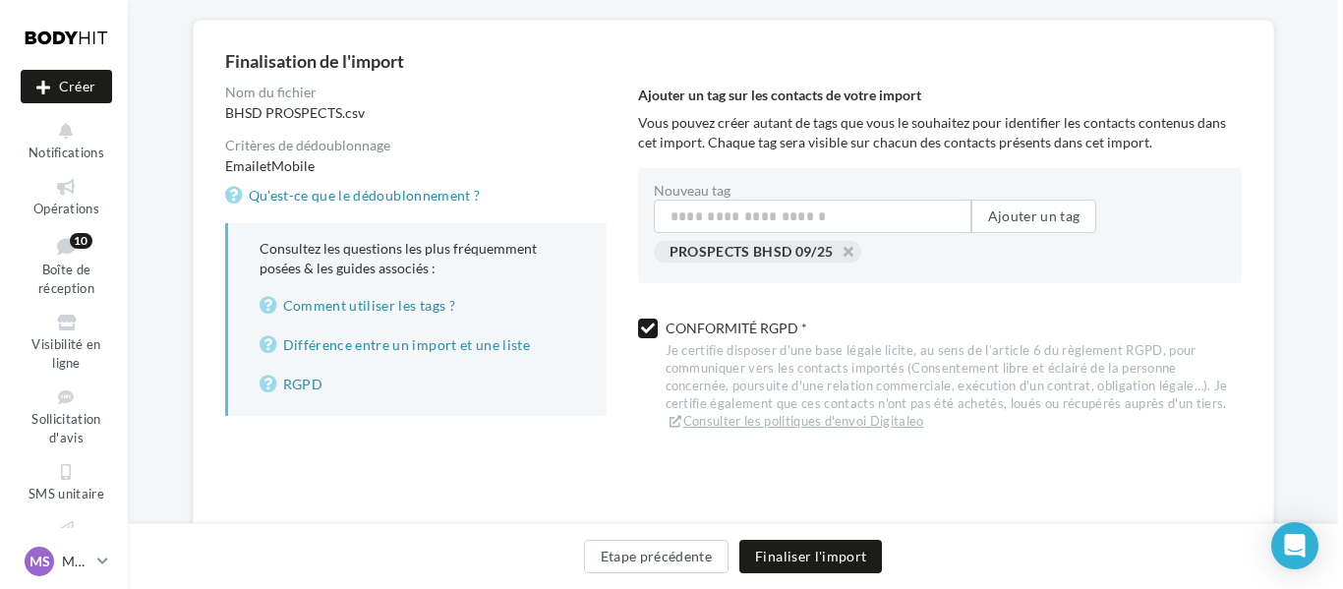
scroll to position [164, 0]
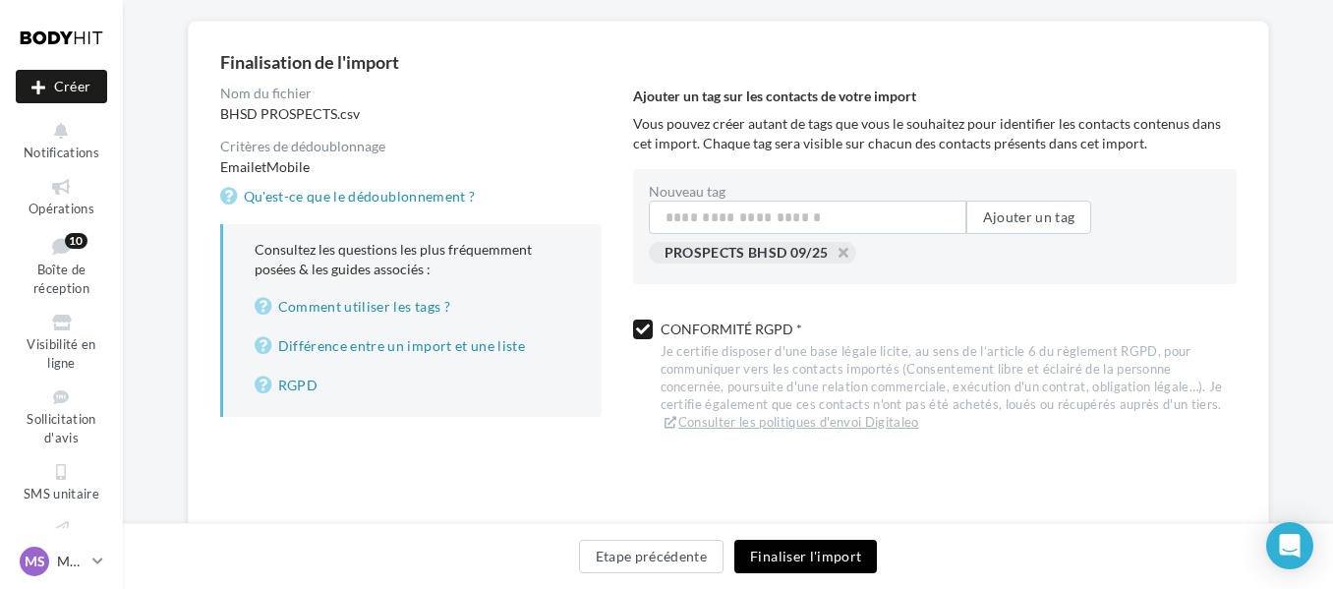
click at [841, 564] on button "Finaliser l'import" at bounding box center [805, 556] width 143 height 33
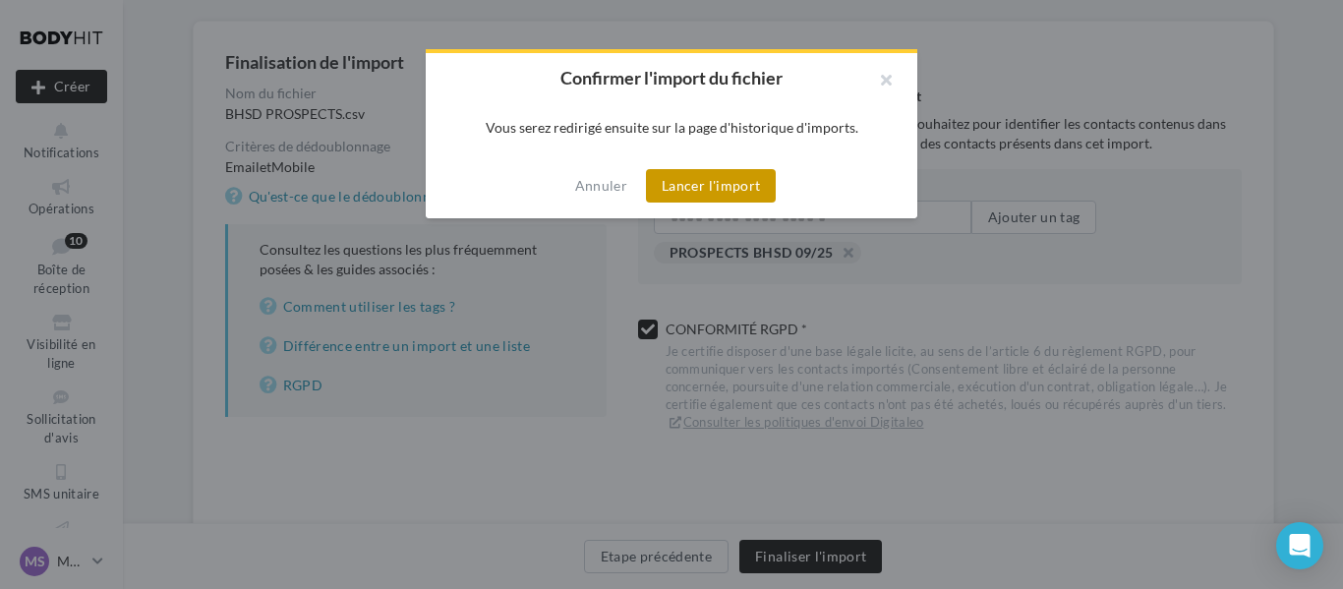
click at [725, 174] on button "Lancer l'import" at bounding box center [711, 185] width 130 height 33
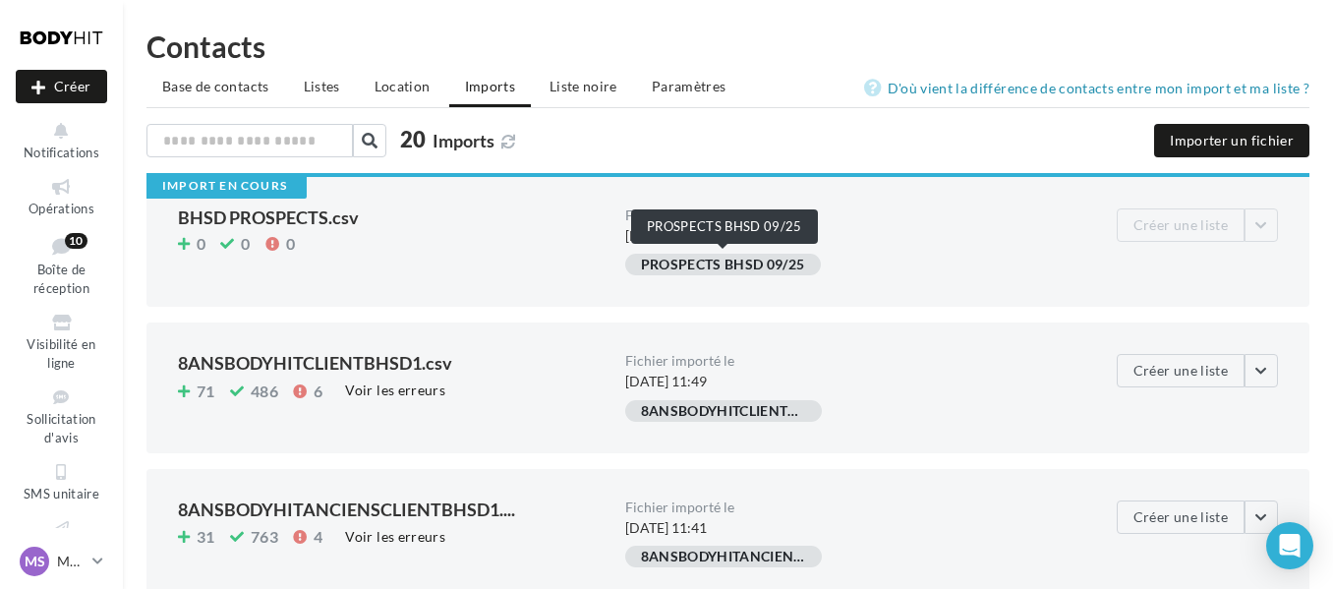
click at [715, 267] on div "PROSPECTS BHSD 09/25" at bounding box center [723, 265] width 196 height 22
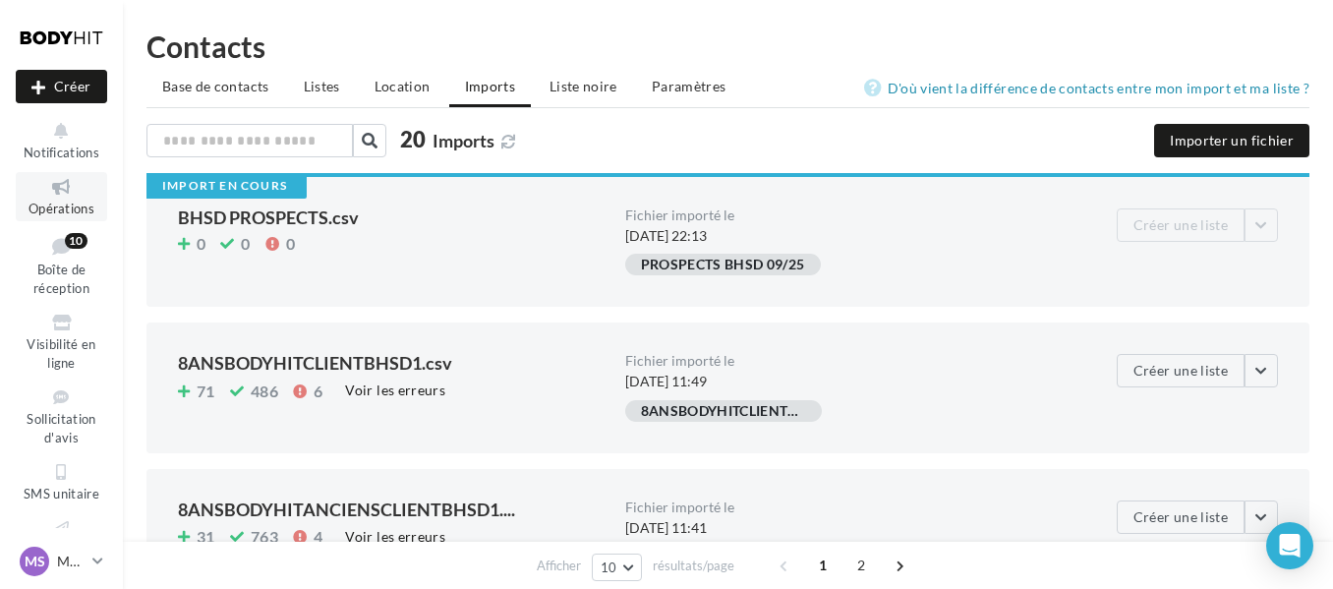
click at [61, 193] on icon at bounding box center [62, 187] width 80 height 23
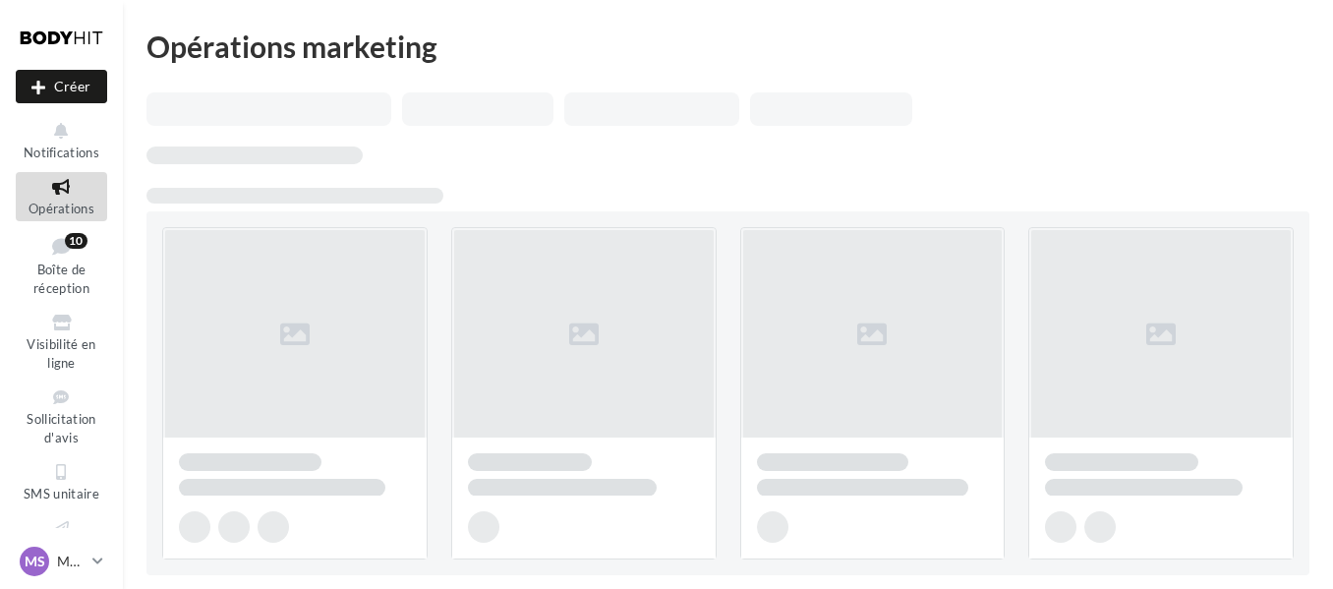
scroll to position [230, 0]
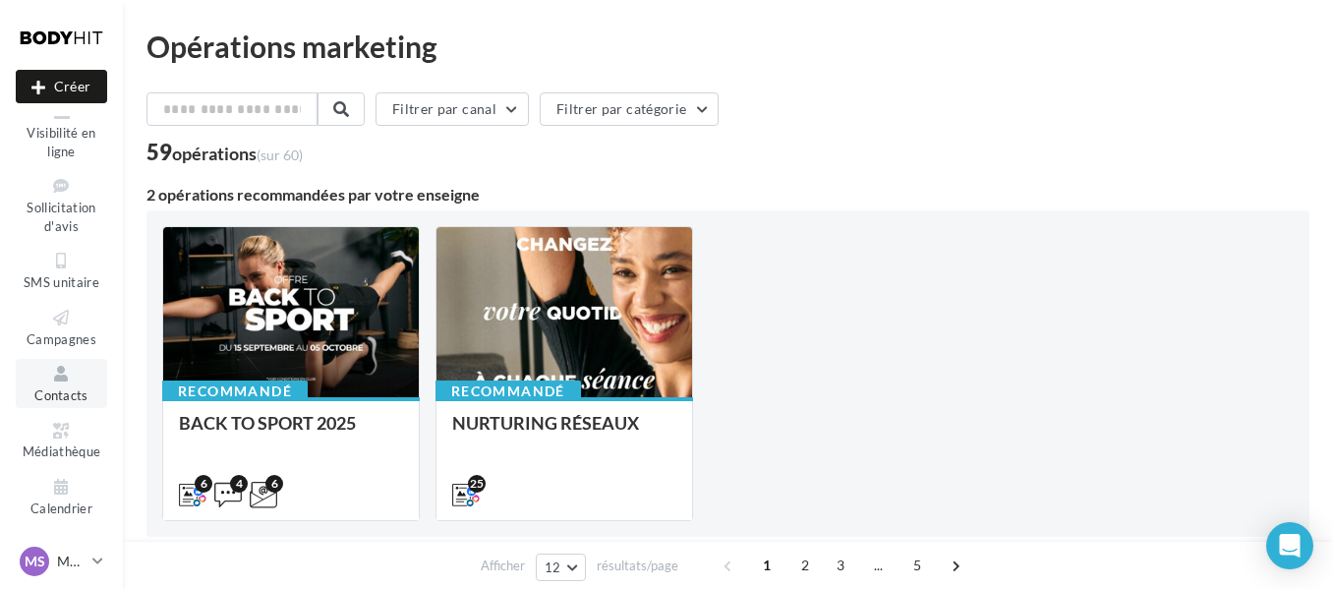
click at [49, 388] on span "Contacts" at bounding box center [61, 395] width 54 height 16
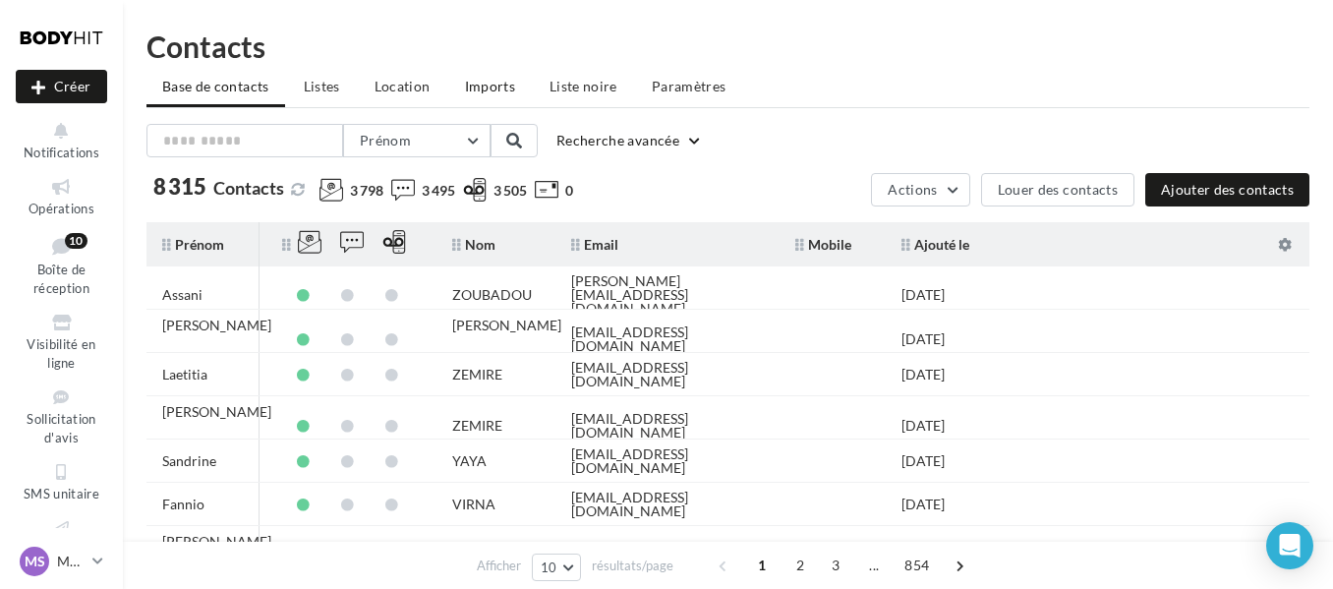
click at [491, 76] on li "Imports" at bounding box center [490, 86] width 82 height 35
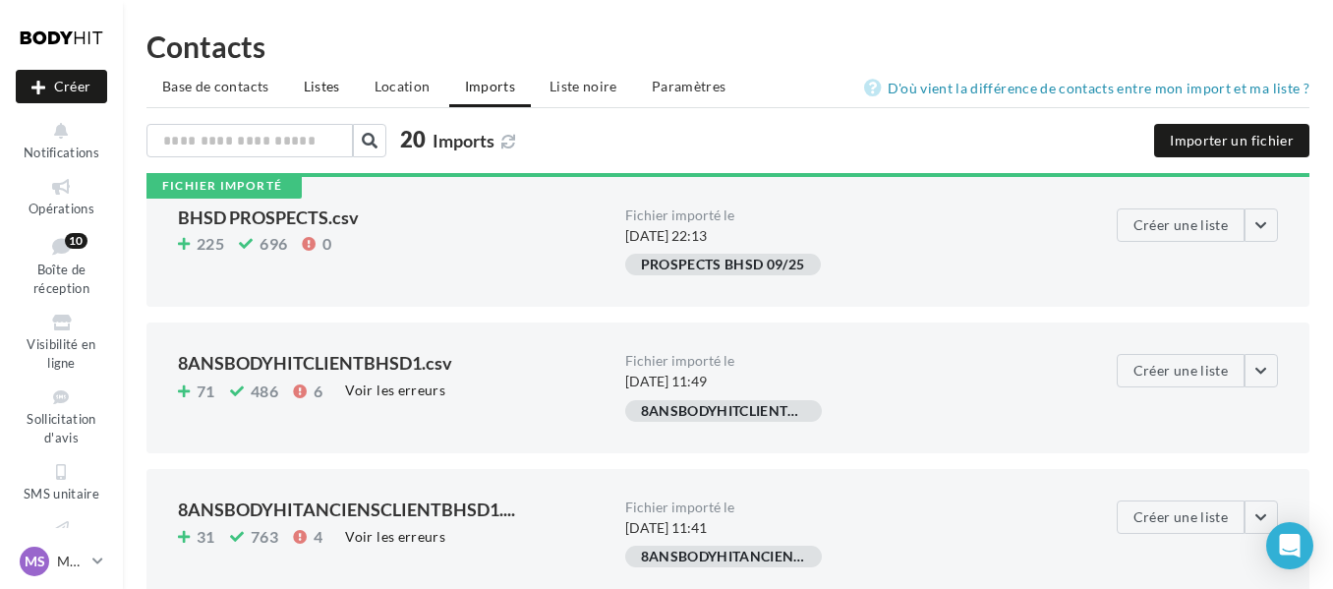
click at [334, 88] on span "Listes" at bounding box center [322, 86] width 36 height 17
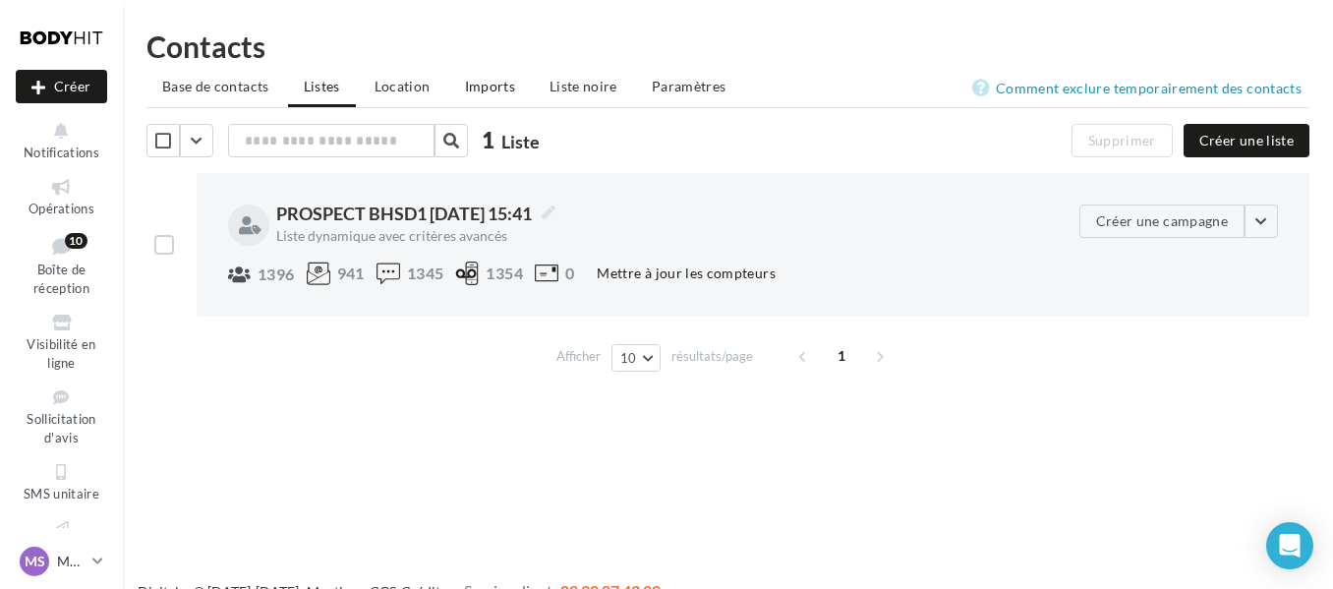
click at [495, 91] on span "Imports" at bounding box center [490, 86] width 50 height 17
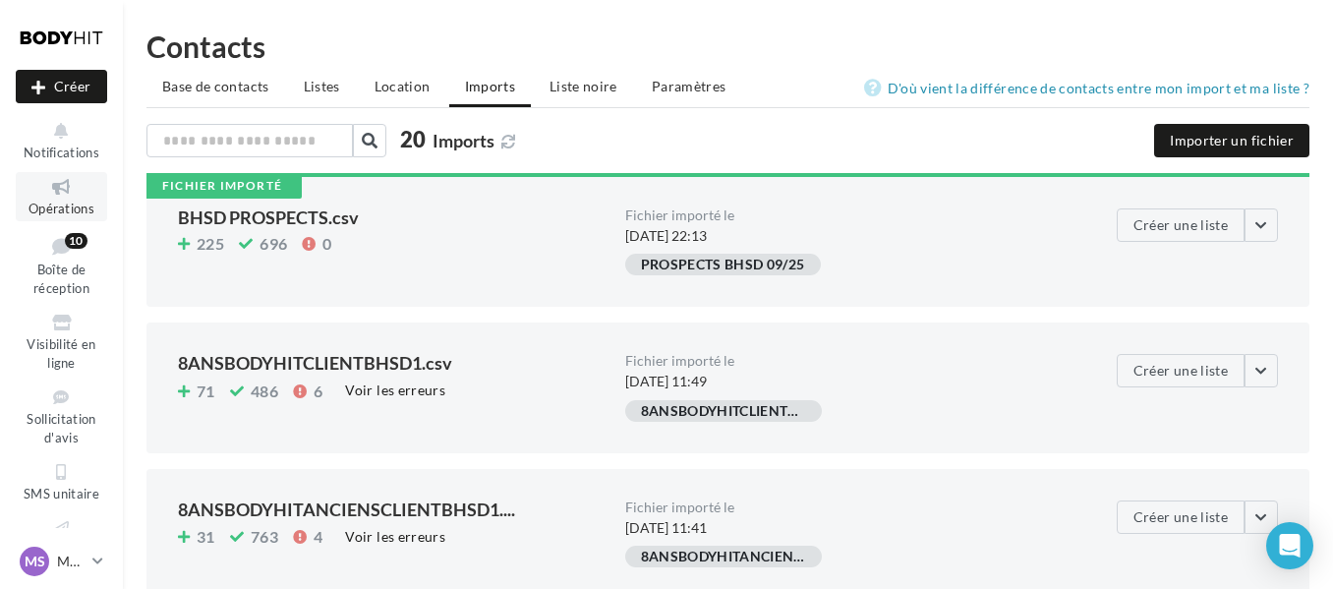
click at [62, 215] on span "Opérations" at bounding box center [62, 209] width 66 height 16
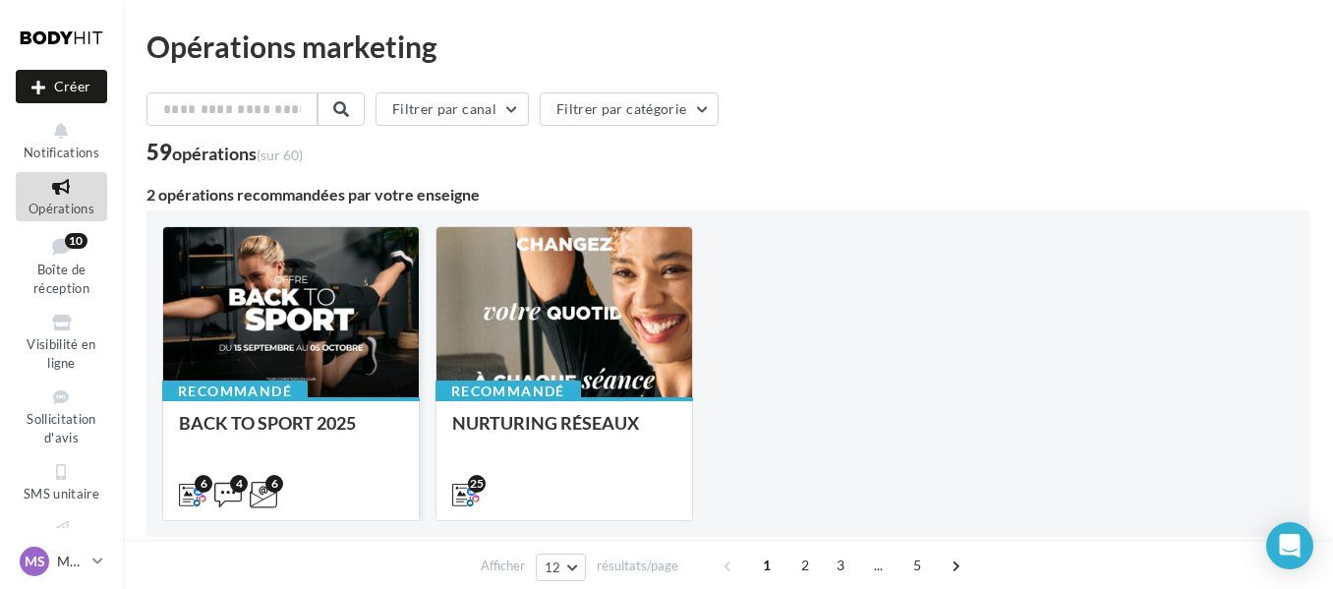
click at [305, 263] on div at bounding box center [291, 313] width 256 height 172
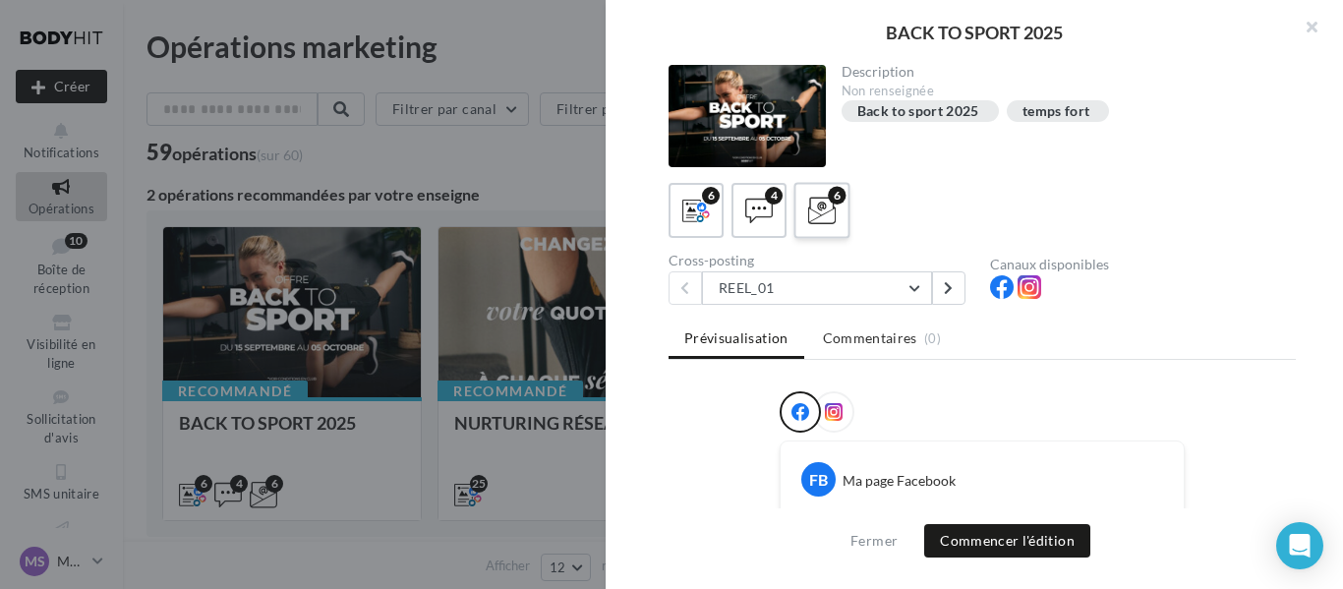
click at [830, 203] on icon at bounding box center [822, 211] width 29 height 29
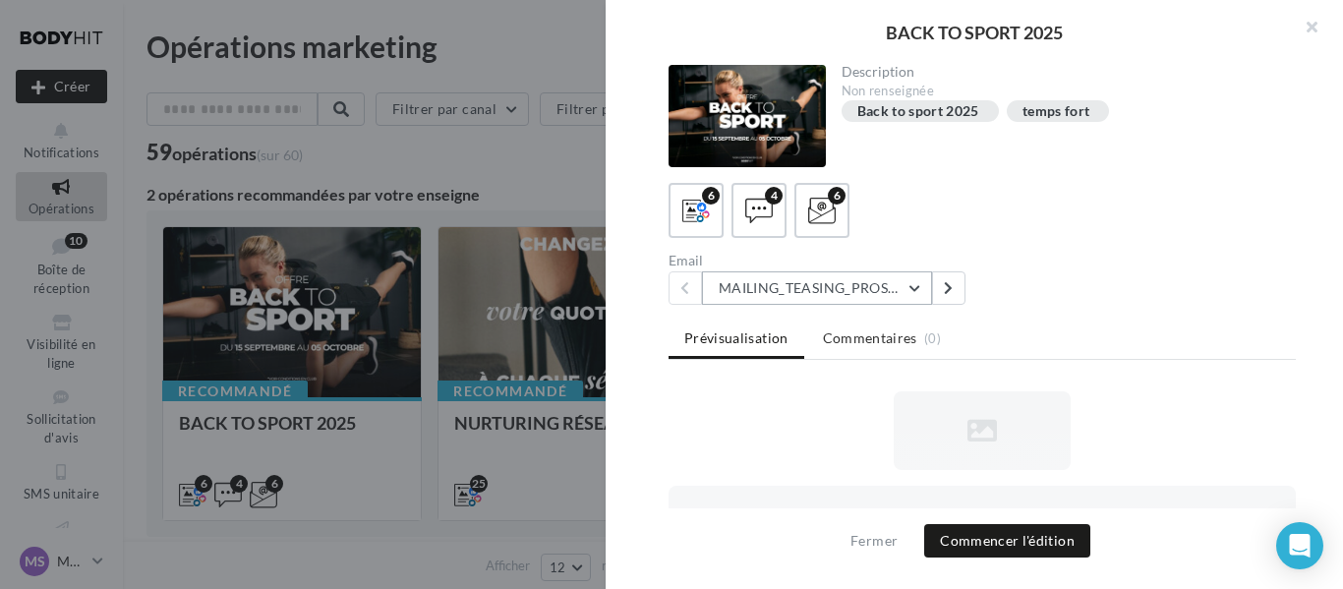
click at [920, 293] on button "MAILING_TEASING_PROSPECTS/ANCIENSCLIENTS" at bounding box center [817, 287] width 230 height 33
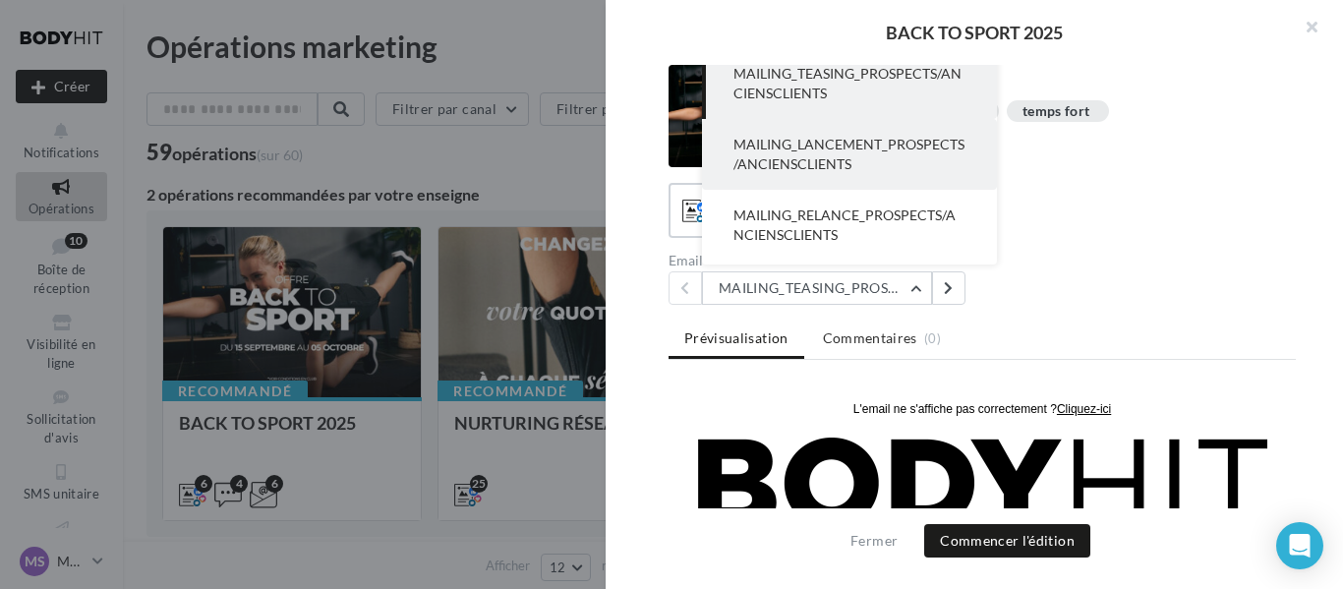
click at [833, 165] on span "MAILING_LANCEMENT_PROSPECTS/ANCIENSCLIENTS" at bounding box center [848, 154] width 231 height 36
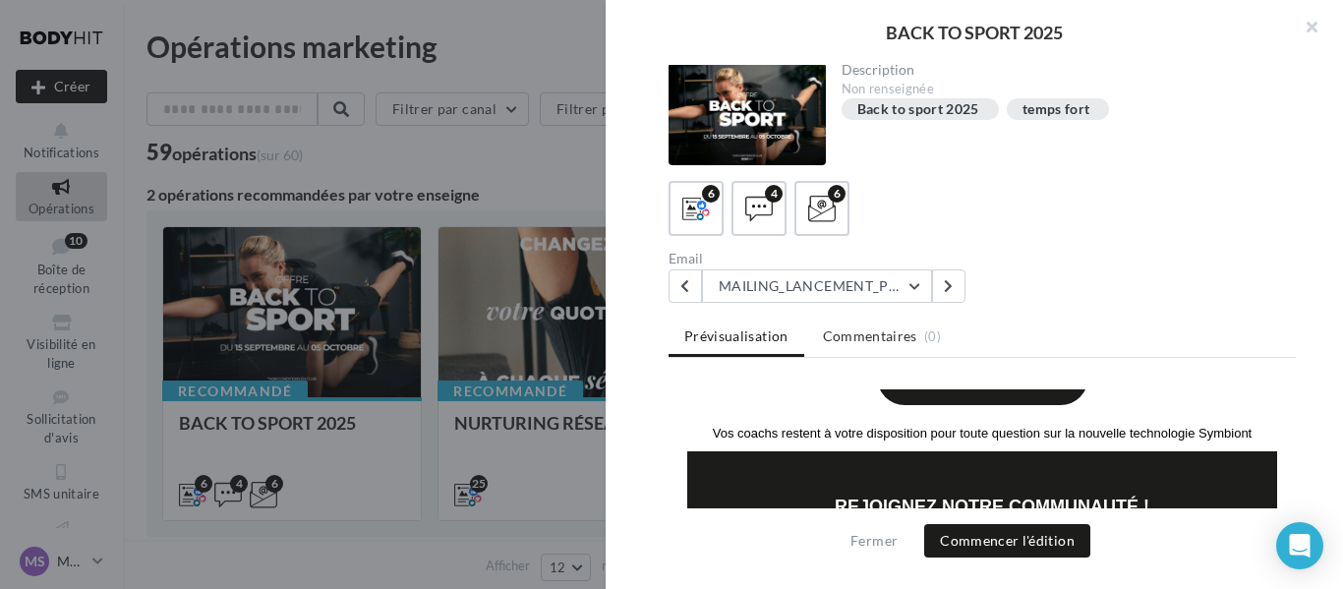
scroll to position [812, 0]
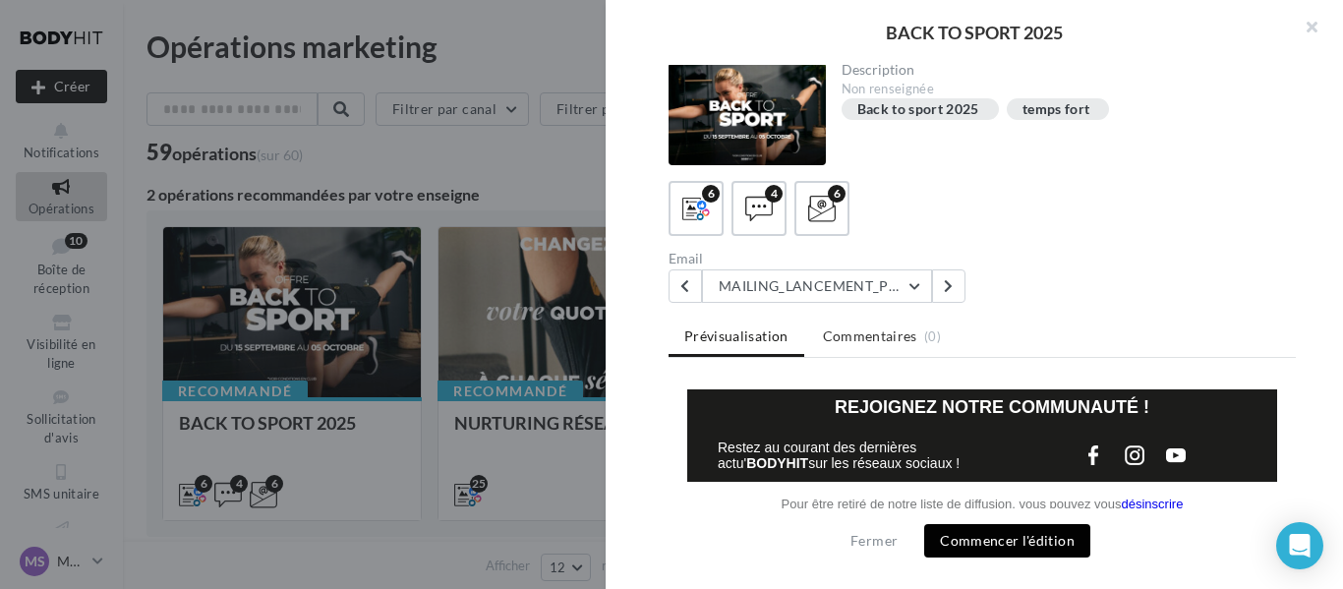
click at [1029, 544] on button "Commencer l'édition" at bounding box center [1007, 540] width 166 height 33
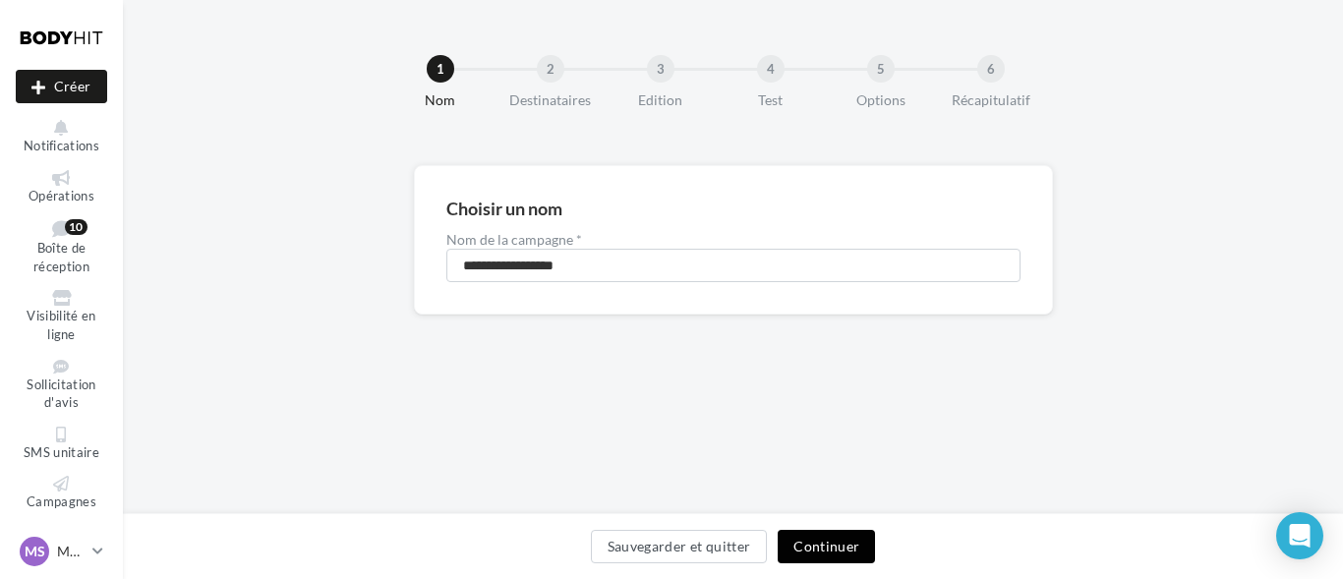
click at [835, 540] on button "Continuer" at bounding box center [826, 546] width 97 height 33
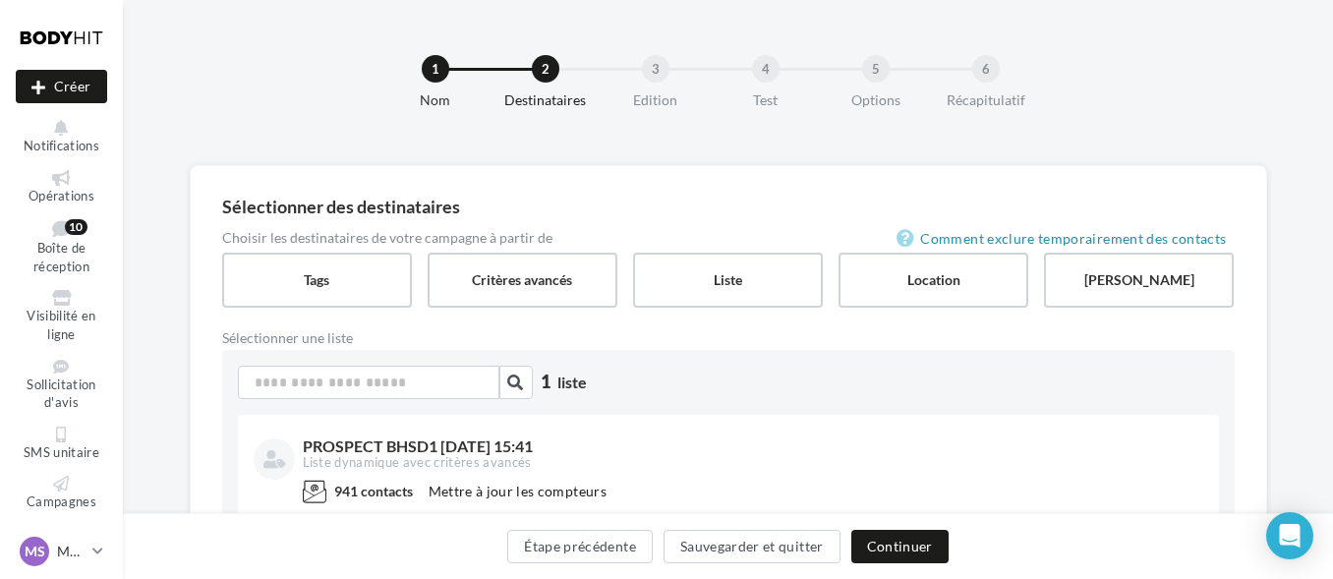
scroll to position [67, 0]
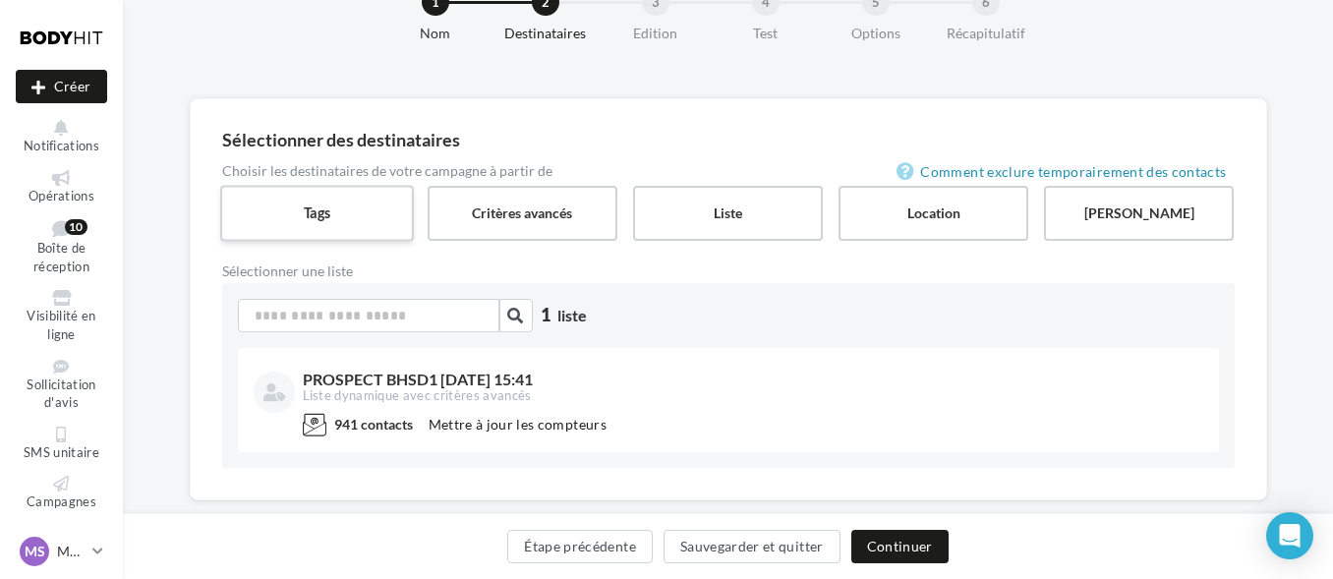
click at [384, 223] on label "Tags" at bounding box center [317, 213] width 194 height 56
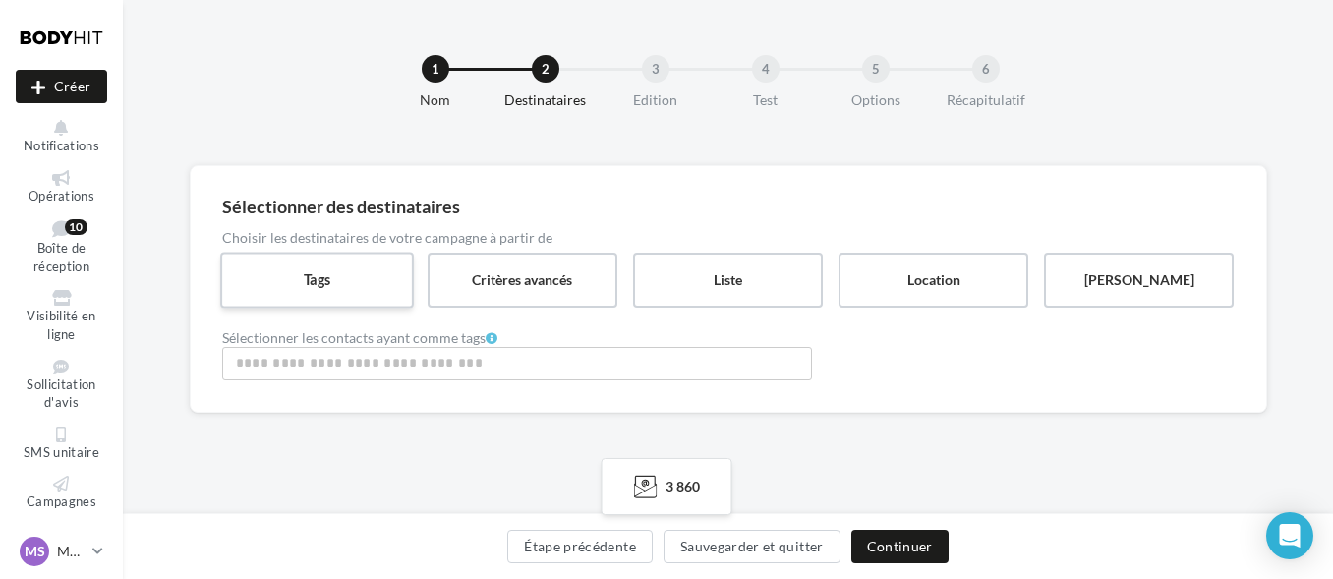
scroll to position [0, 0]
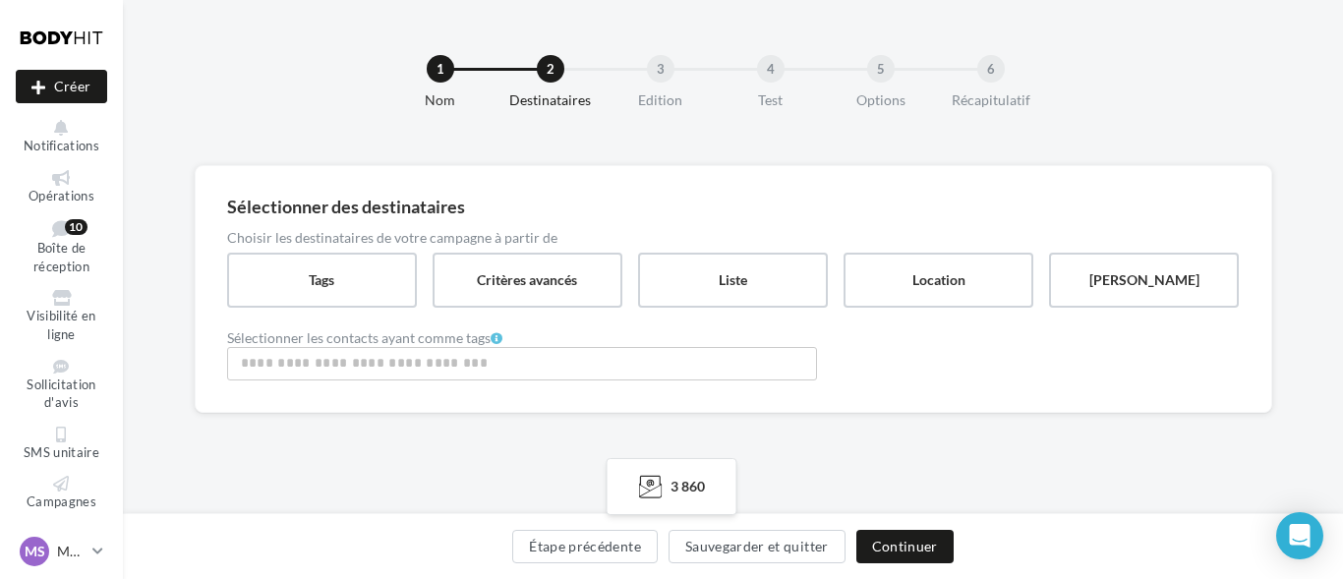
click at [531, 360] on input "Rechercher ou sélectionner un tag" at bounding box center [522, 363] width 580 height 23
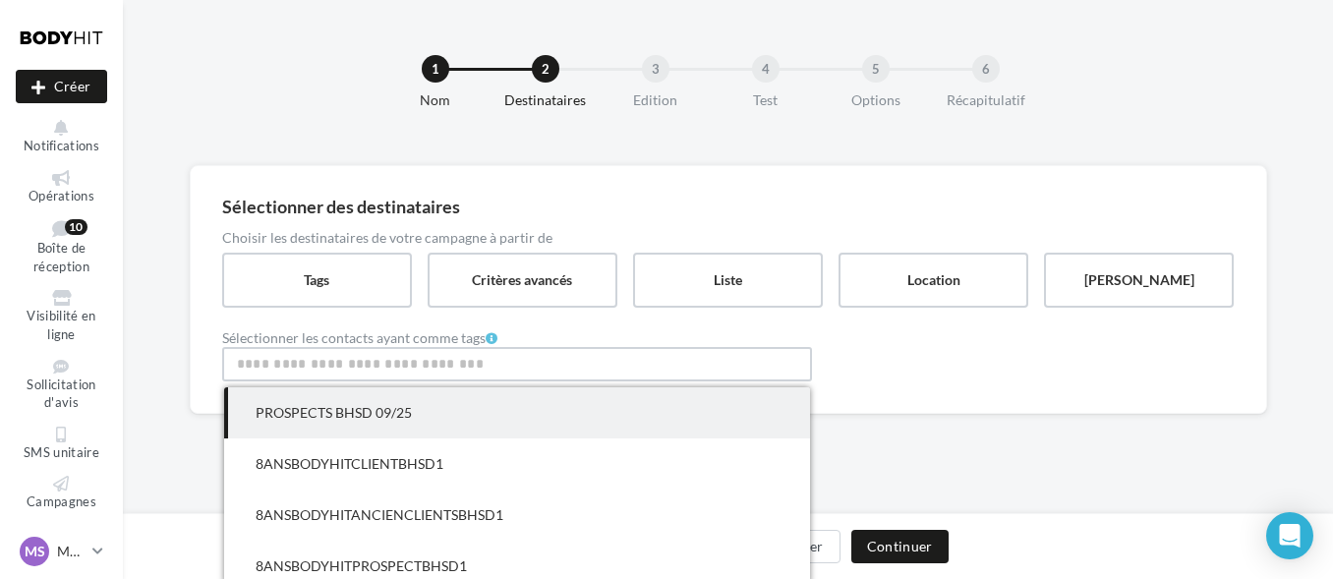
click at [502, 394] on span "PROSPECTS BHSD 09/25" at bounding box center [517, 412] width 586 height 51
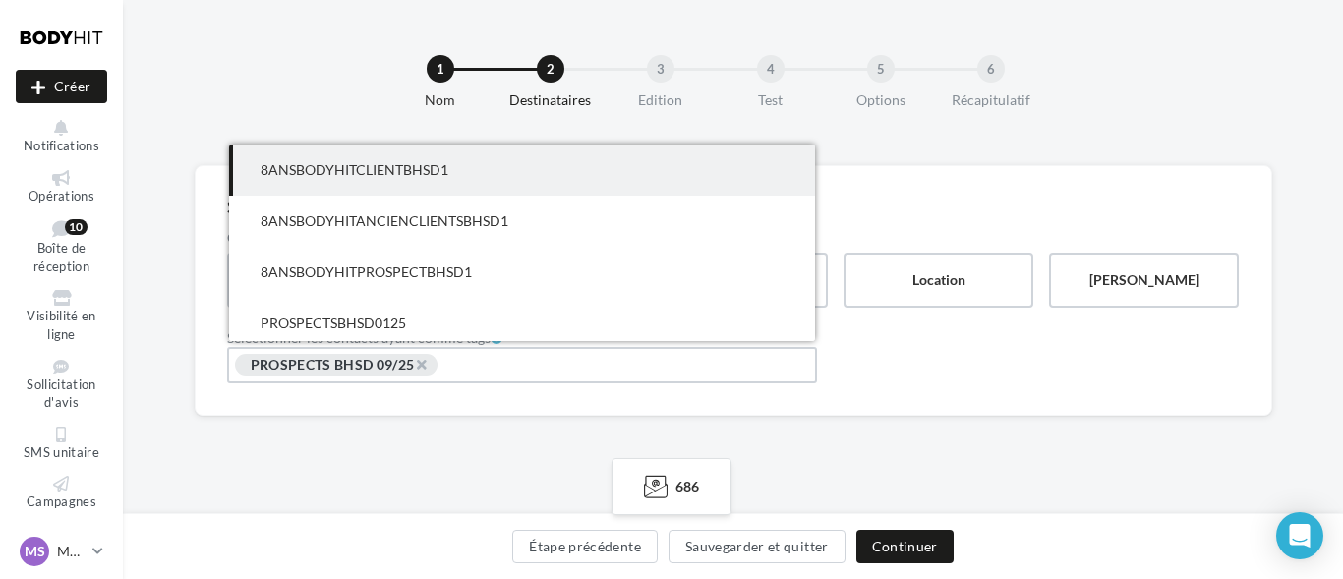
click at [872, 442] on div "Sélectionner des destinataires Choisir les destinataires de votre campagne à pa…" at bounding box center [733, 322] width 1220 height 314
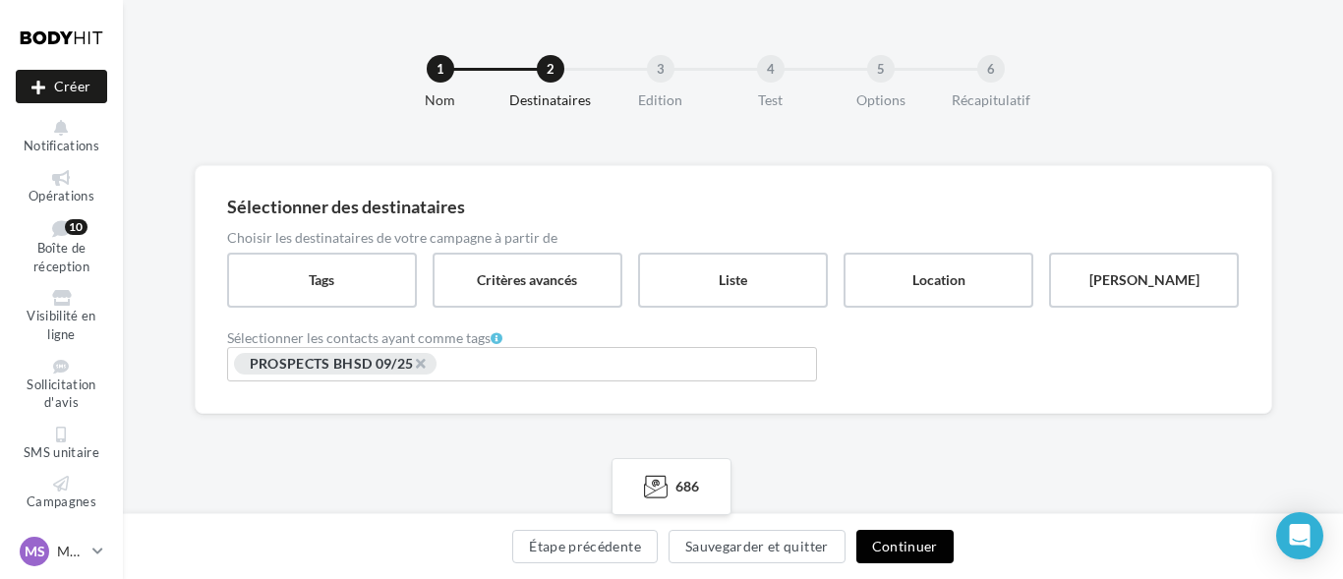
click at [938, 551] on button "Continuer" at bounding box center [904, 546] width 97 height 33
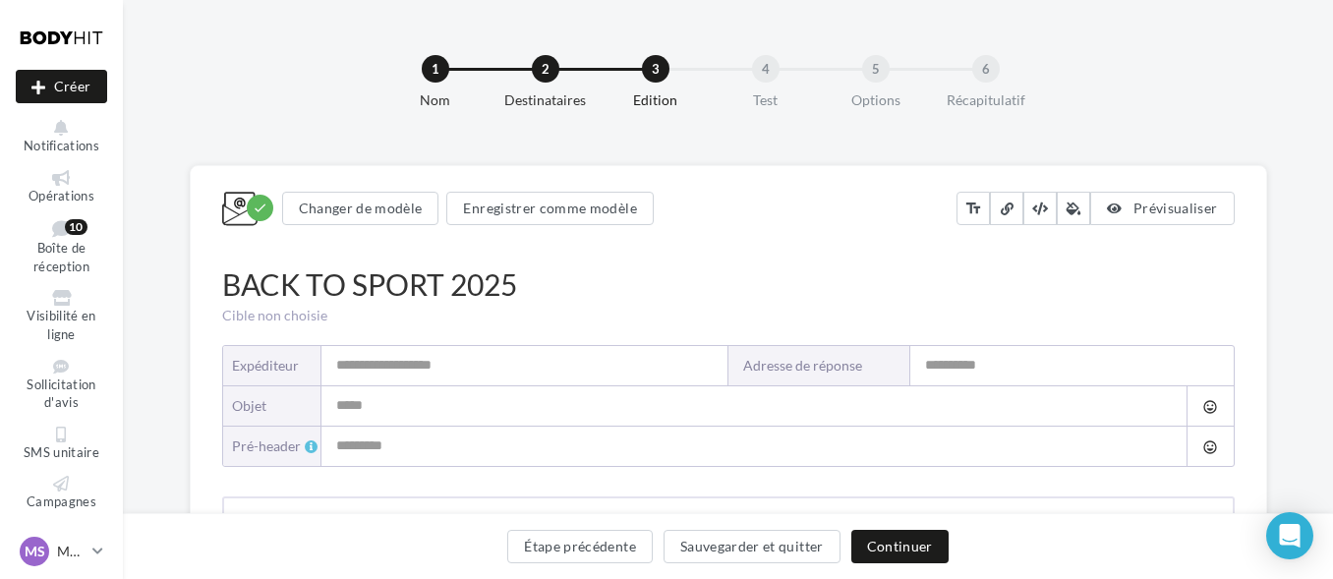
type input "**********"
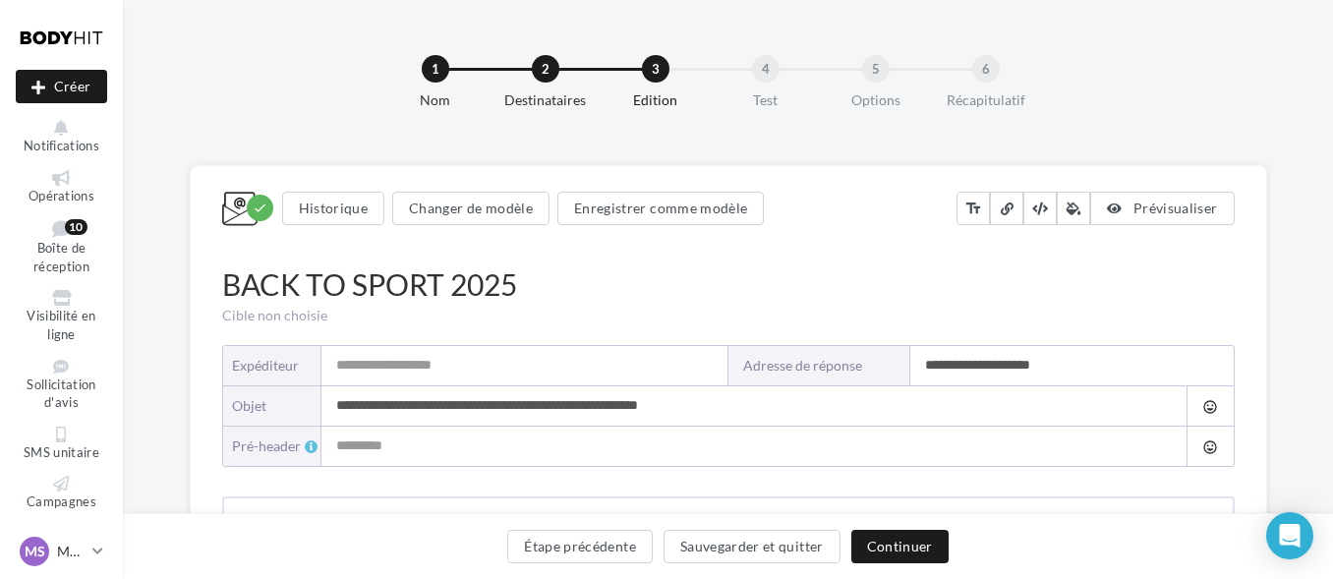
type input "**********"
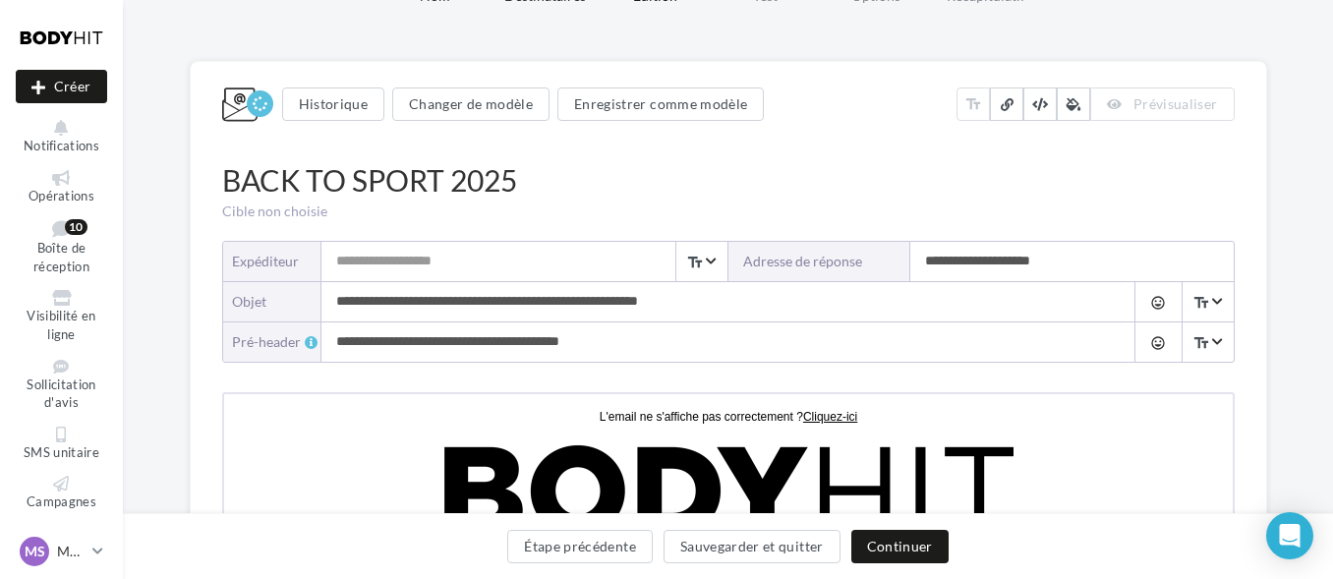
scroll to position [105, 0]
click at [519, 283] on input "**********" at bounding box center [708, 300] width 775 height 39
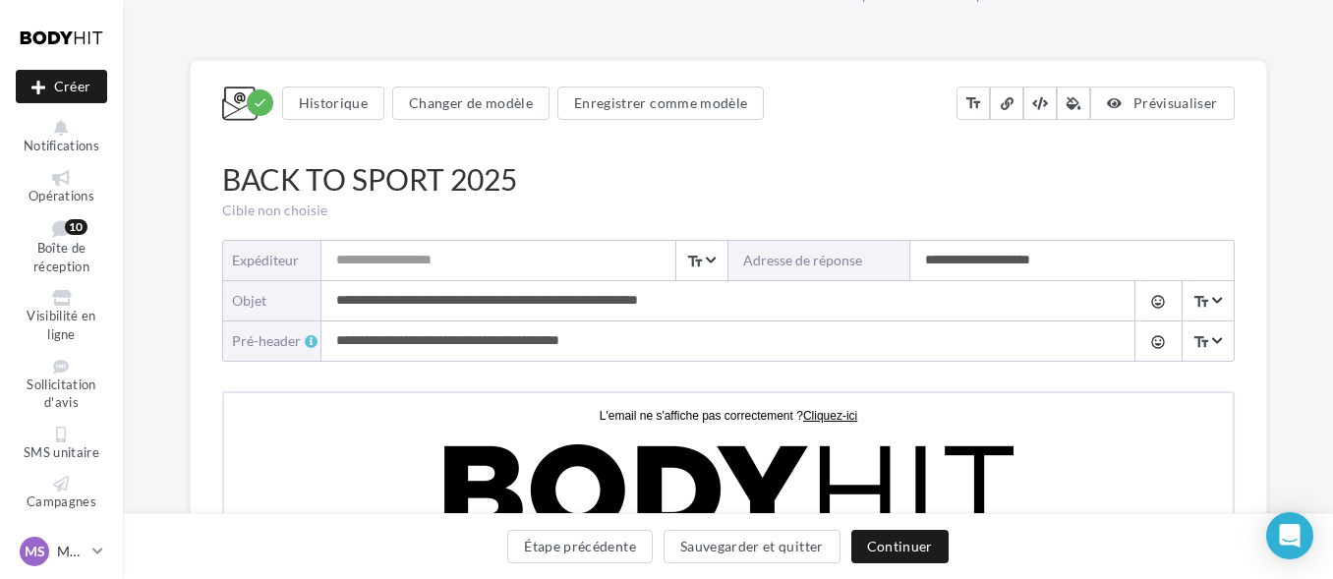
click at [492, 265] on input "Expéditeur" at bounding box center [524, 260] width 406 height 39
type input "*"
type input "**********"
click at [991, 249] on input "**********" at bounding box center [1071, 260] width 323 height 39
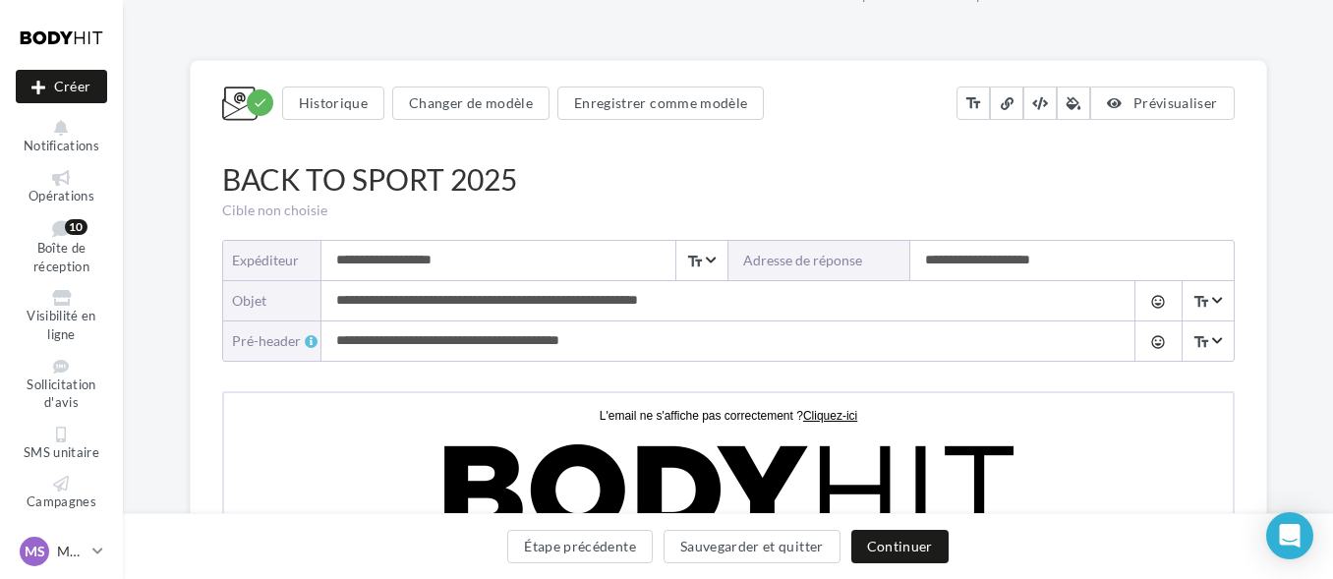
click at [991, 249] on input "**********" at bounding box center [1071, 260] width 323 height 39
click at [1000, 268] on input at bounding box center [1071, 260] width 323 height 39
paste input "**********"
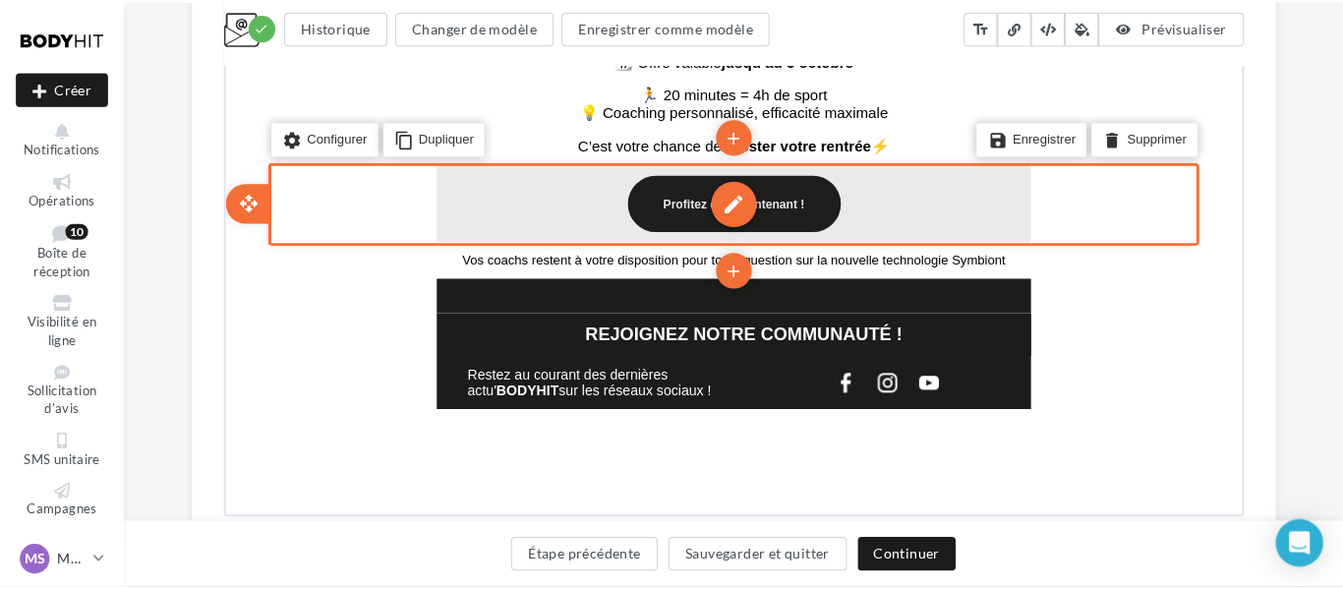
scroll to position [988, 0]
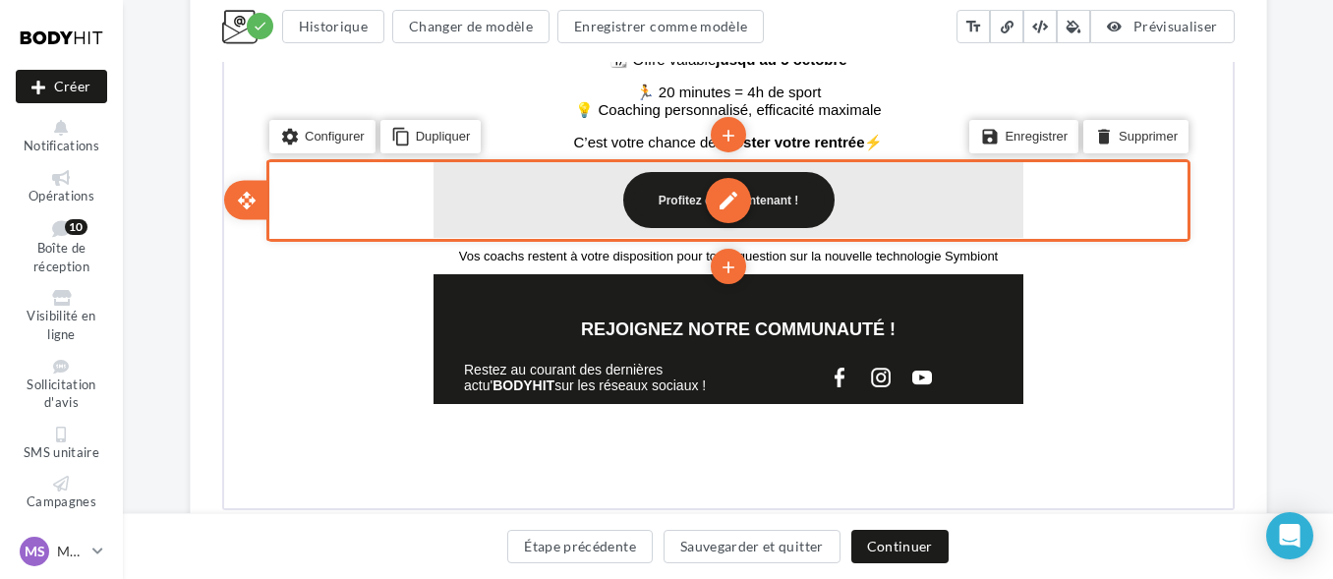
type input "**********"
click at [721, 196] on div "edit" at bounding box center [725, 198] width 45 height 45
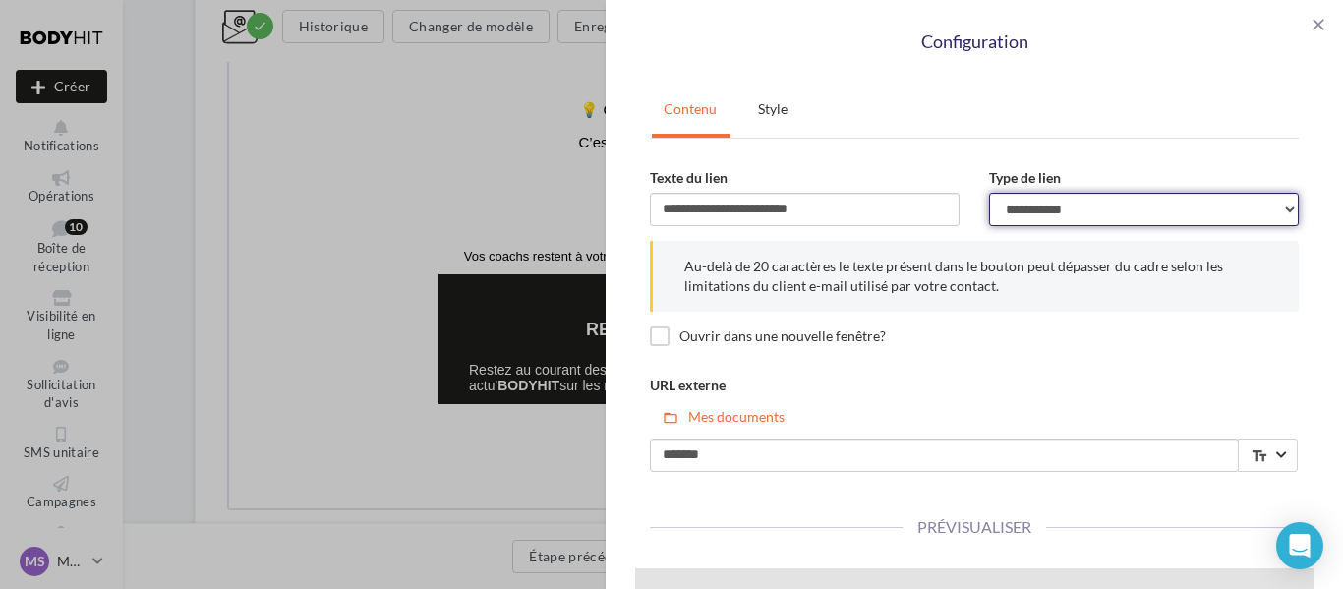
click at [1079, 213] on select "**********" at bounding box center [1144, 209] width 310 height 33
select select "**********"
click at [989, 193] on select "**********" at bounding box center [1144, 209] width 310 height 33
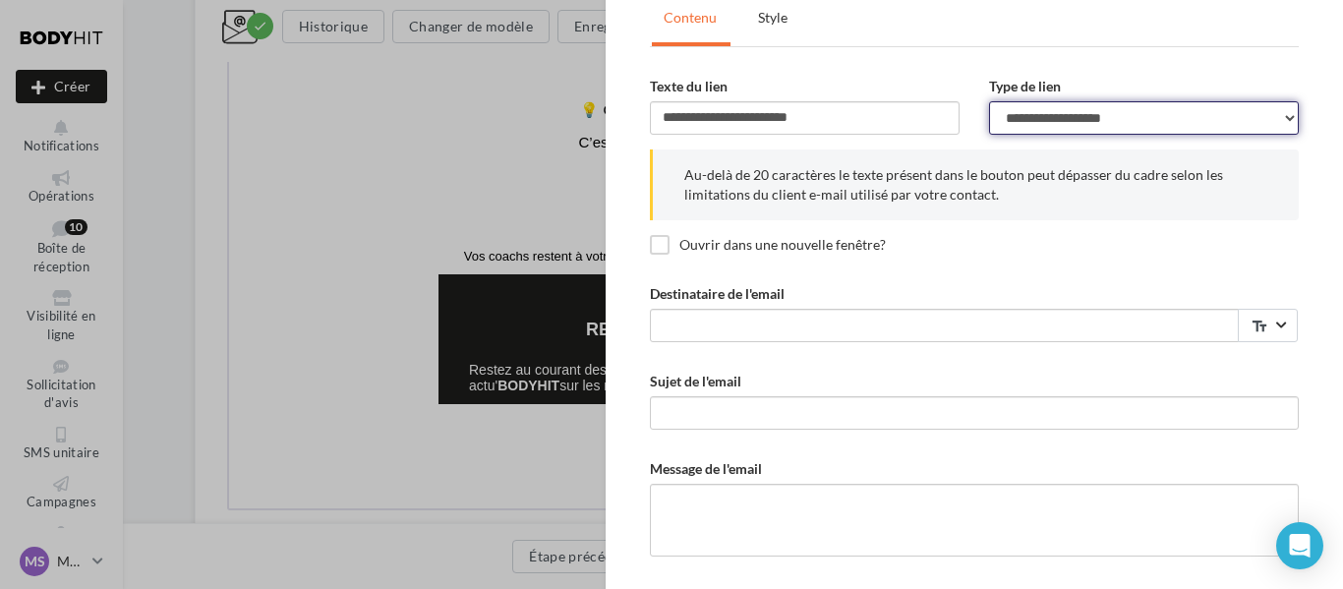
scroll to position [105, 0]
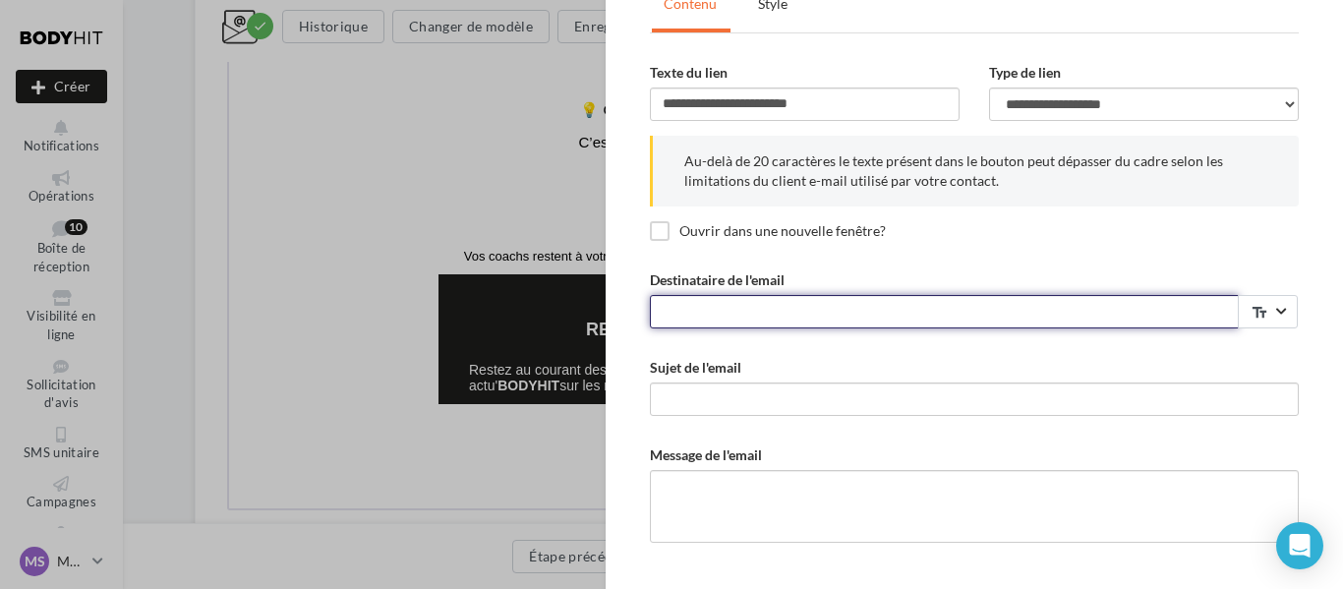
click at [971, 310] on input "Destinataire de l'email" at bounding box center [944, 311] width 589 height 33
paste input "**********"
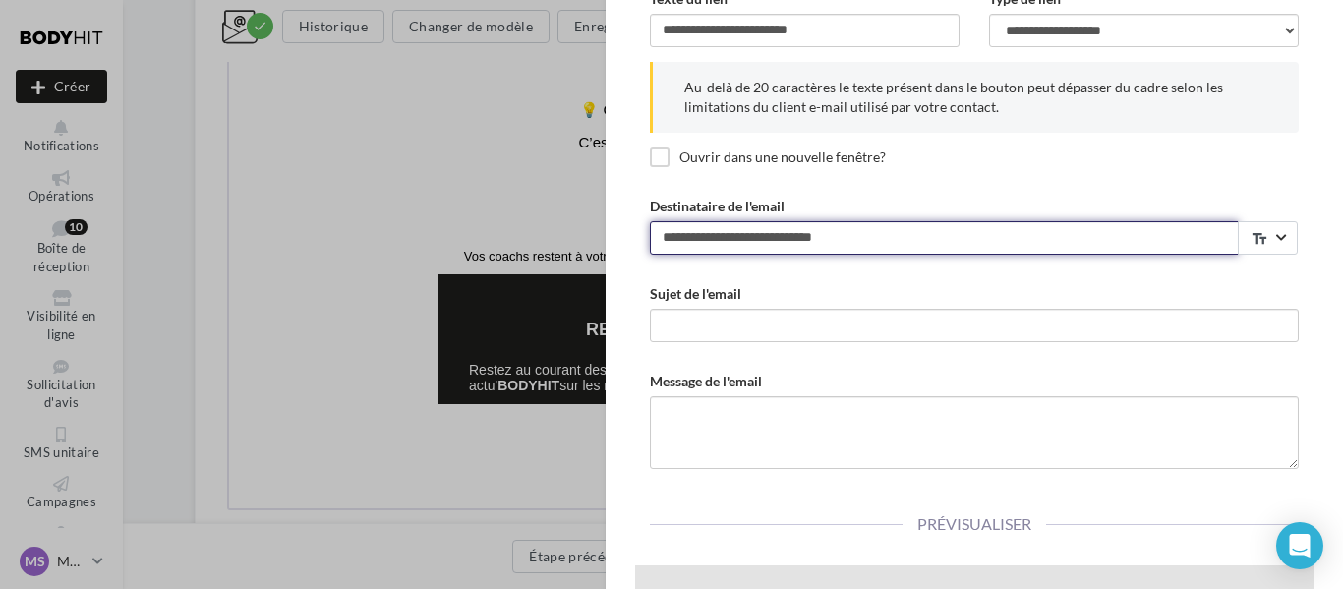
type input "**********"
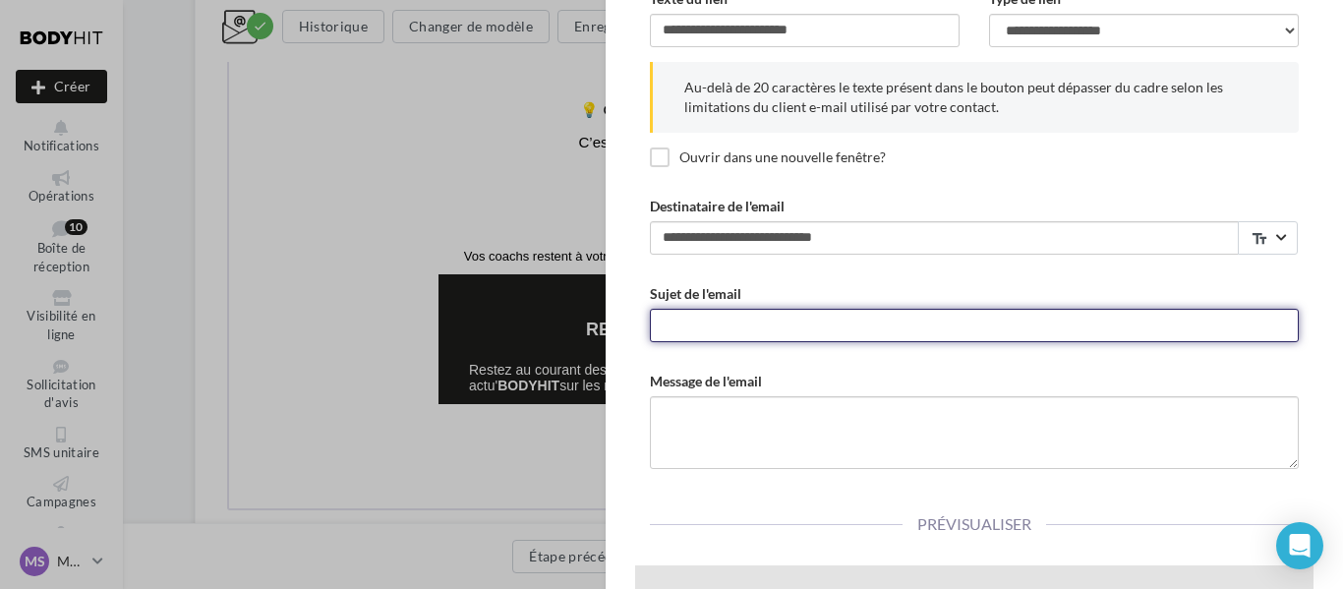
click at [910, 316] on input "Sujet de l'email" at bounding box center [974, 325] width 649 height 33
type input "**********"
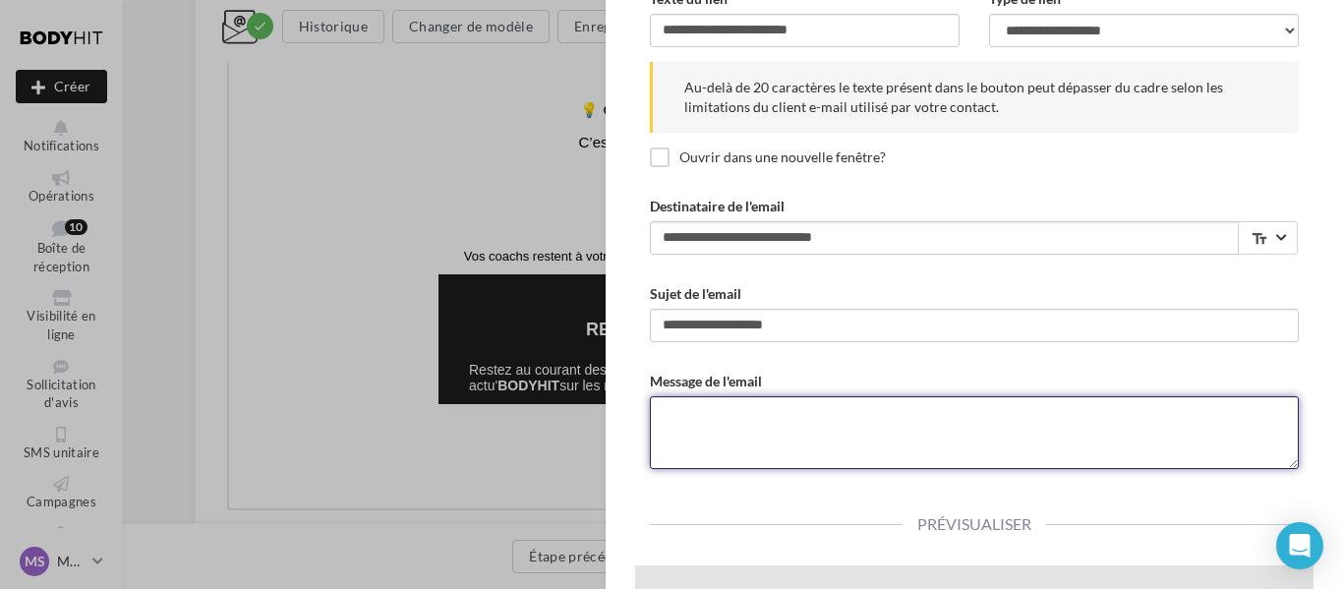
click at [797, 402] on textarea "Message de l'email" at bounding box center [974, 432] width 649 height 73
type textarea "*"
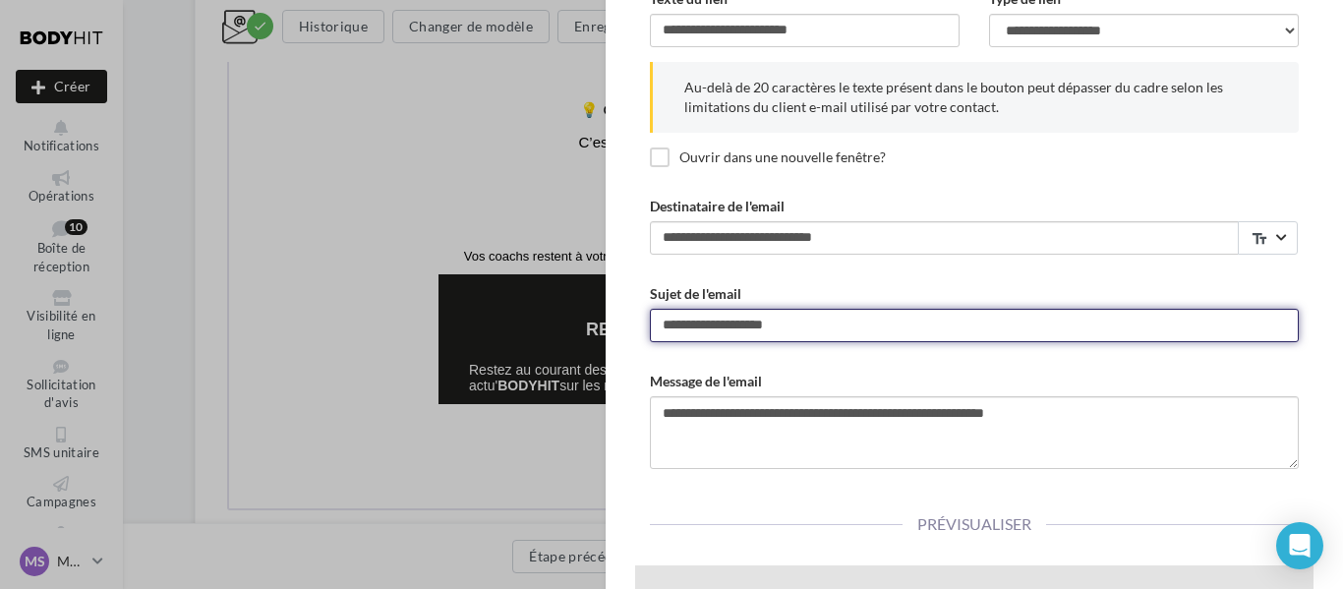
drag, startPoint x: 690, startPoint y: 327, endPoint x: 856, endPoint y: 322, distance: 166.2
click at [856, 322] on input "**********" at bounding box center [974, 325] width 649 height 33
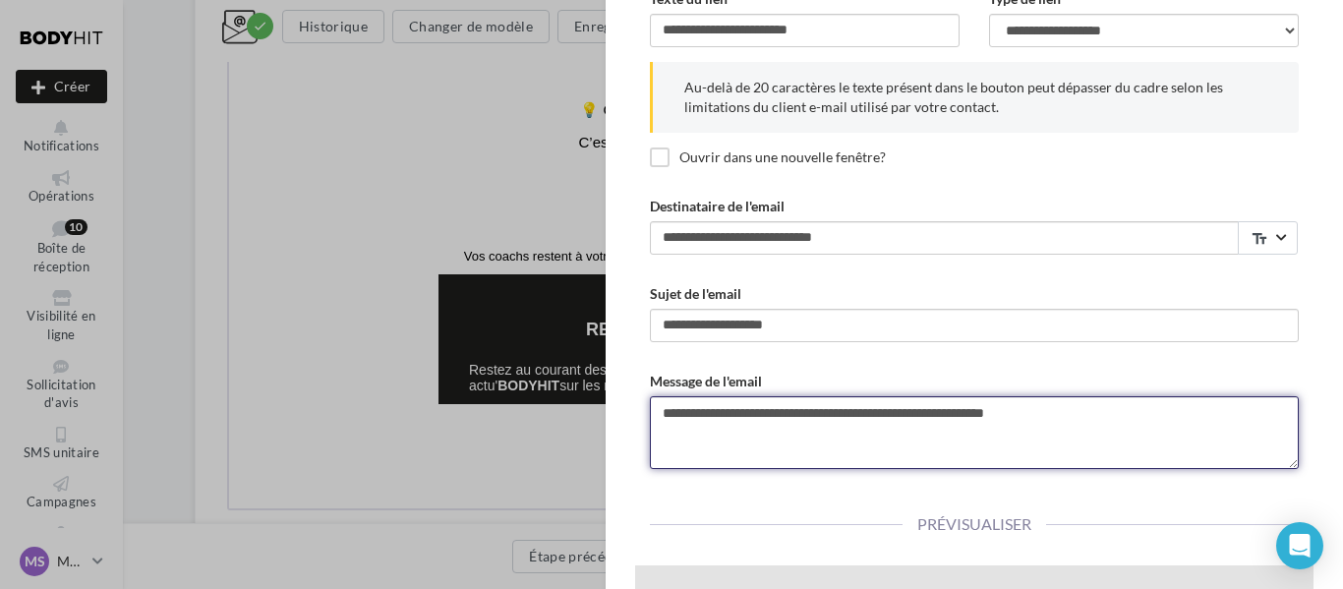
click at [1033, 407] on textarea "**********" at bounding box center [974, 432] width 649 height 73
paste textarea "**********"
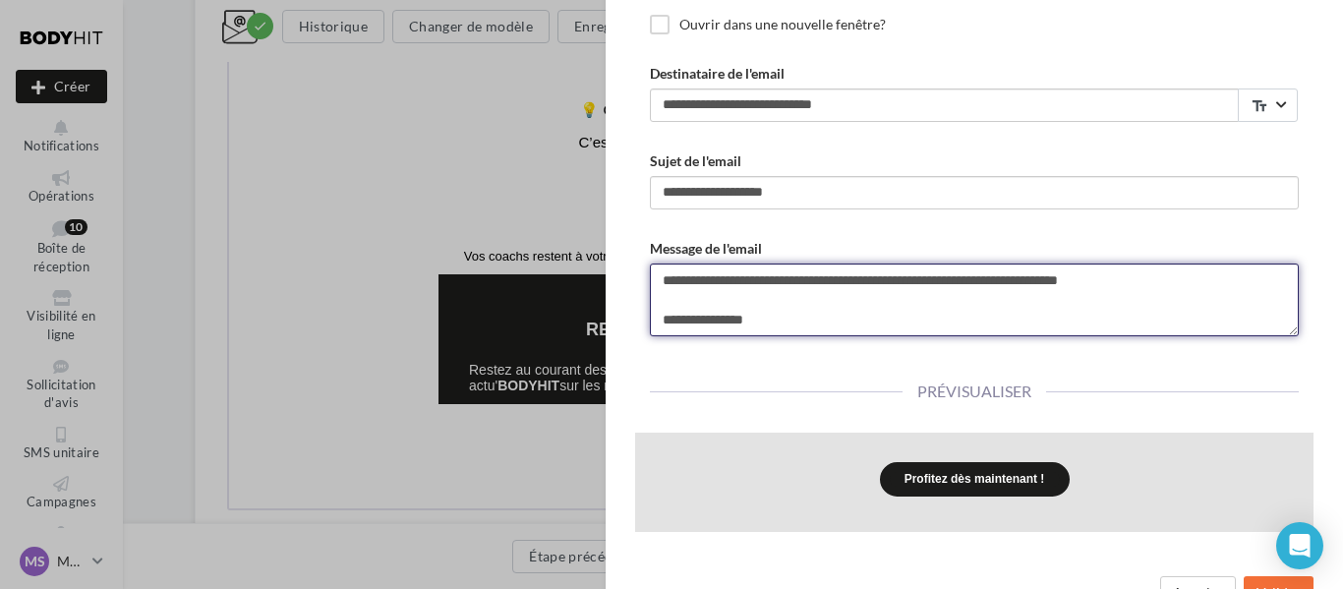
scroll to position [358, 0]
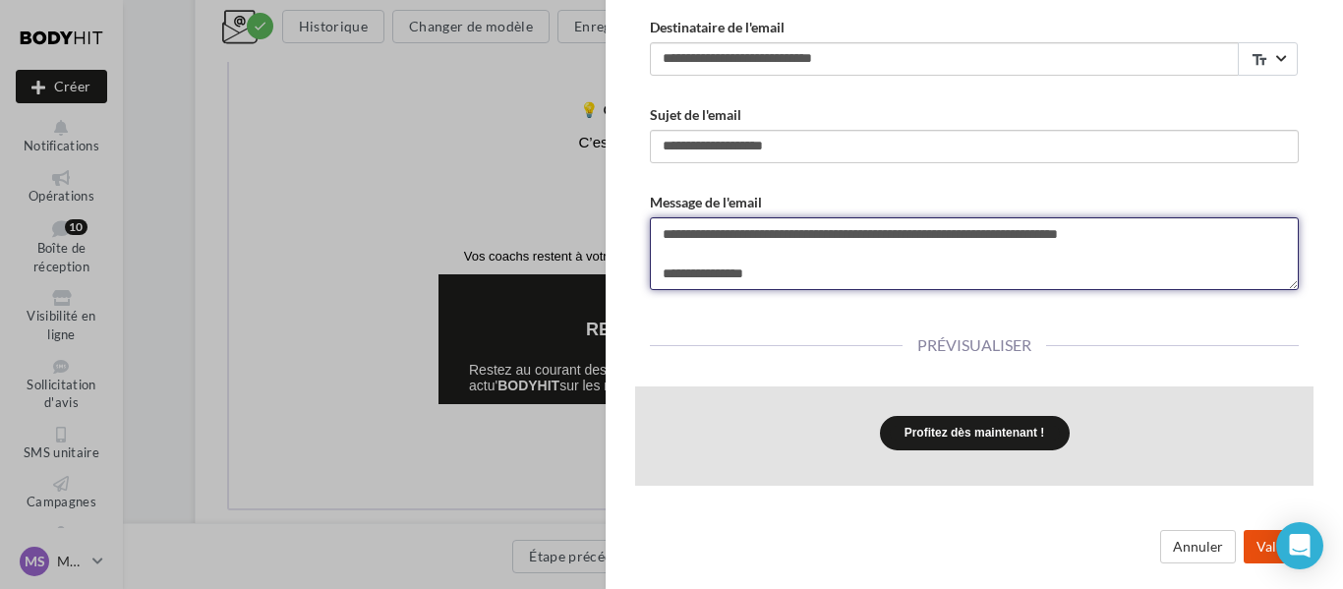
type textarea "**********"
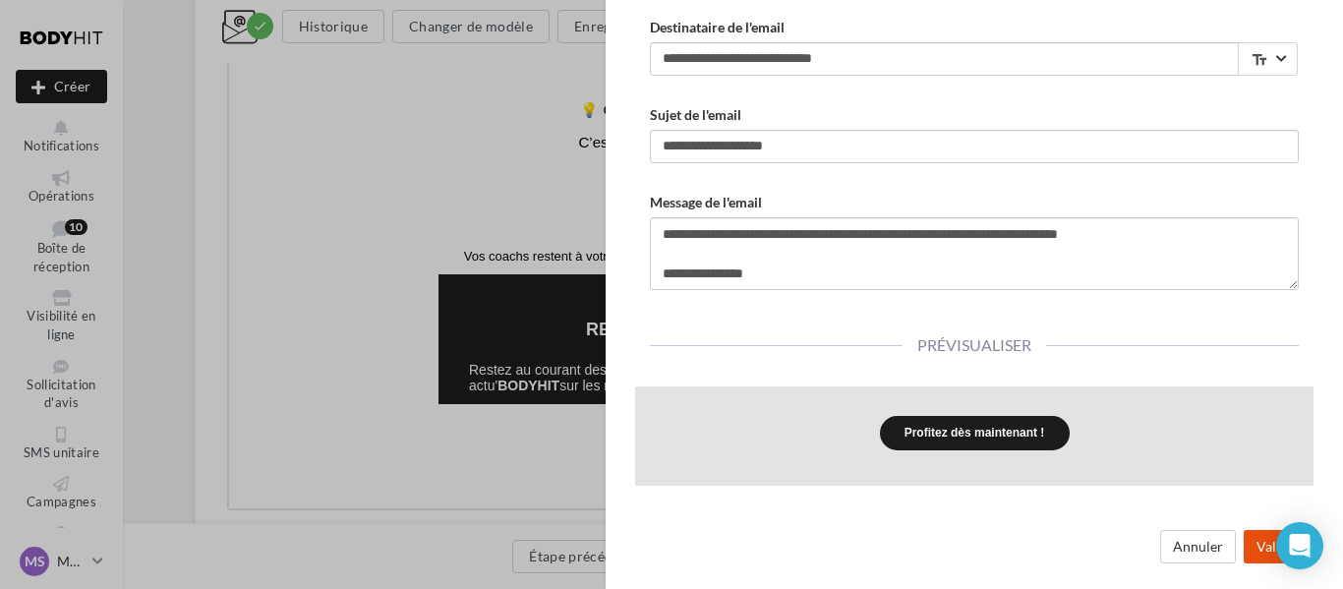
click at [1246, 541] on button "Valider" at bounding box center [1279, 546] width 70 height 33
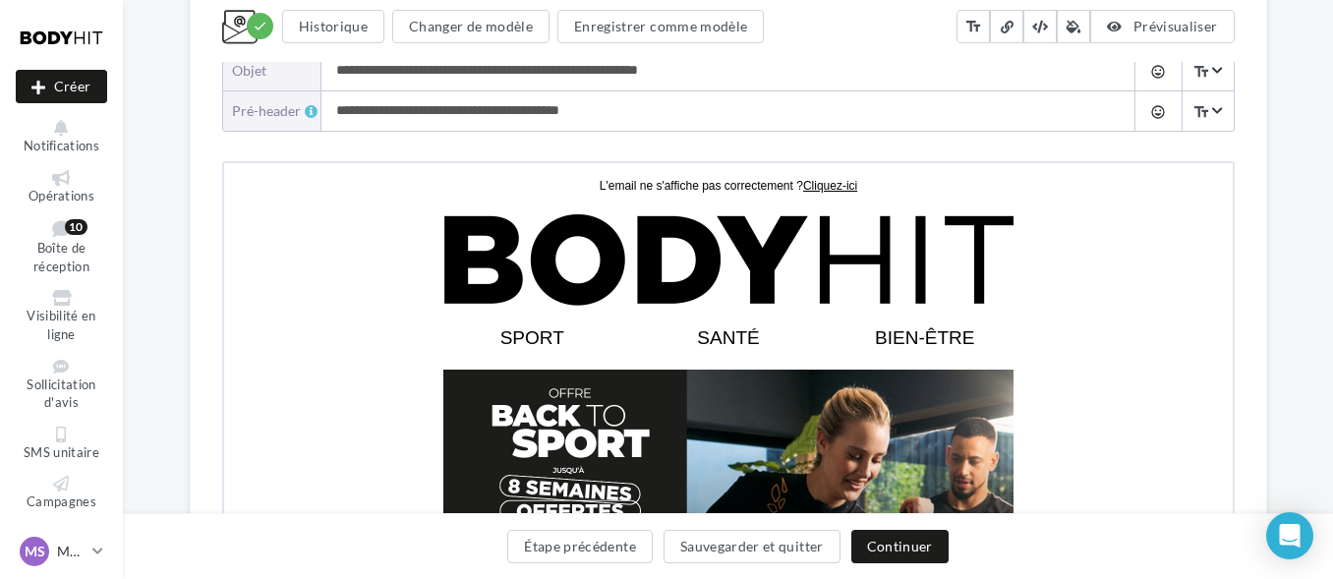
scroll to position [236, 0]
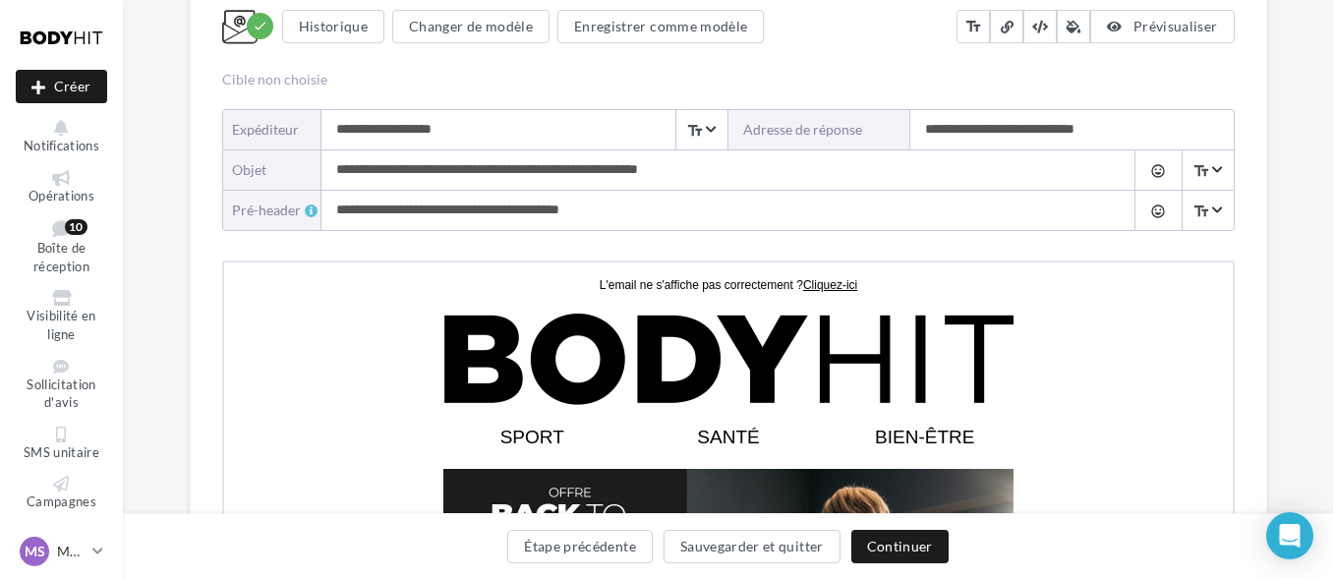
drag, startPoint x: 1295, startPoint y: 249, endPoint x: 907, endPoint y: 71, distance: 426.2
click at [907, 71] on div "Cible non choisie" at bounding box center [728, 80] width 1013 height 20
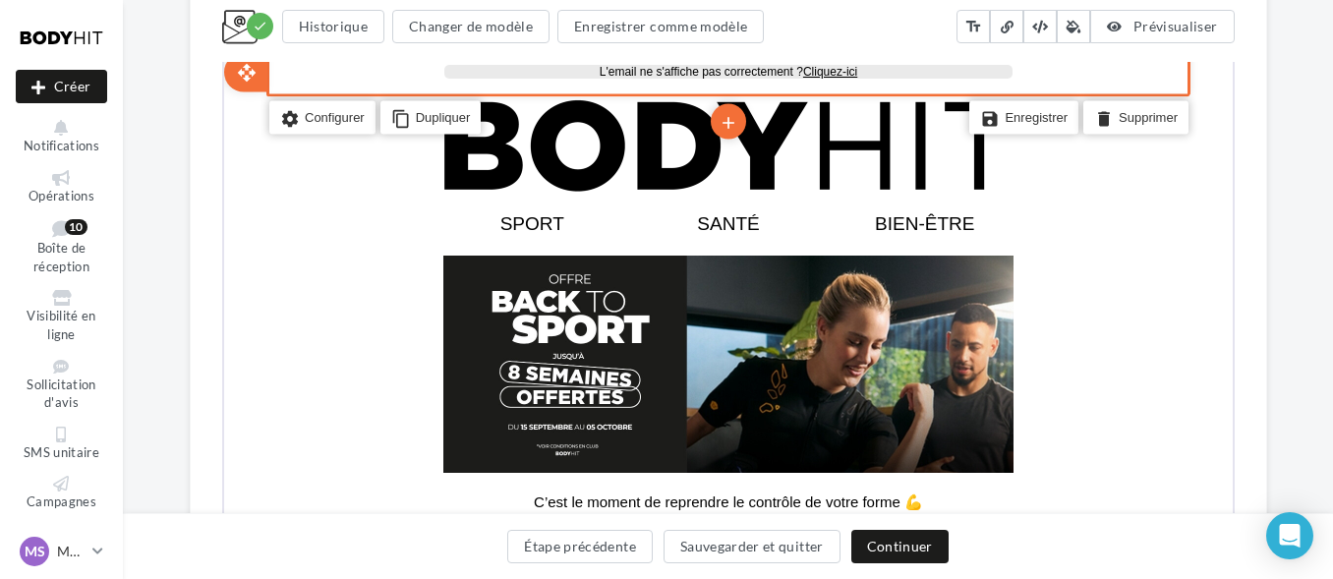
scroll to position [474, 0]
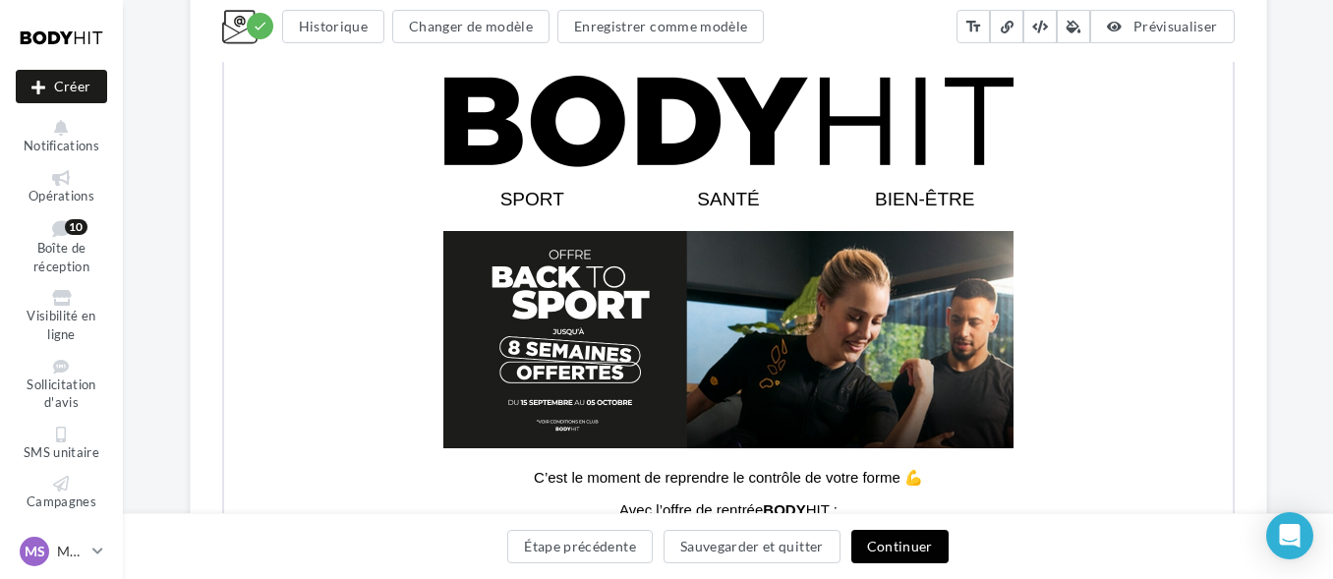
click at [873, 542] on button "Continuer" at bounding box center [899, 546] width 97 height 33
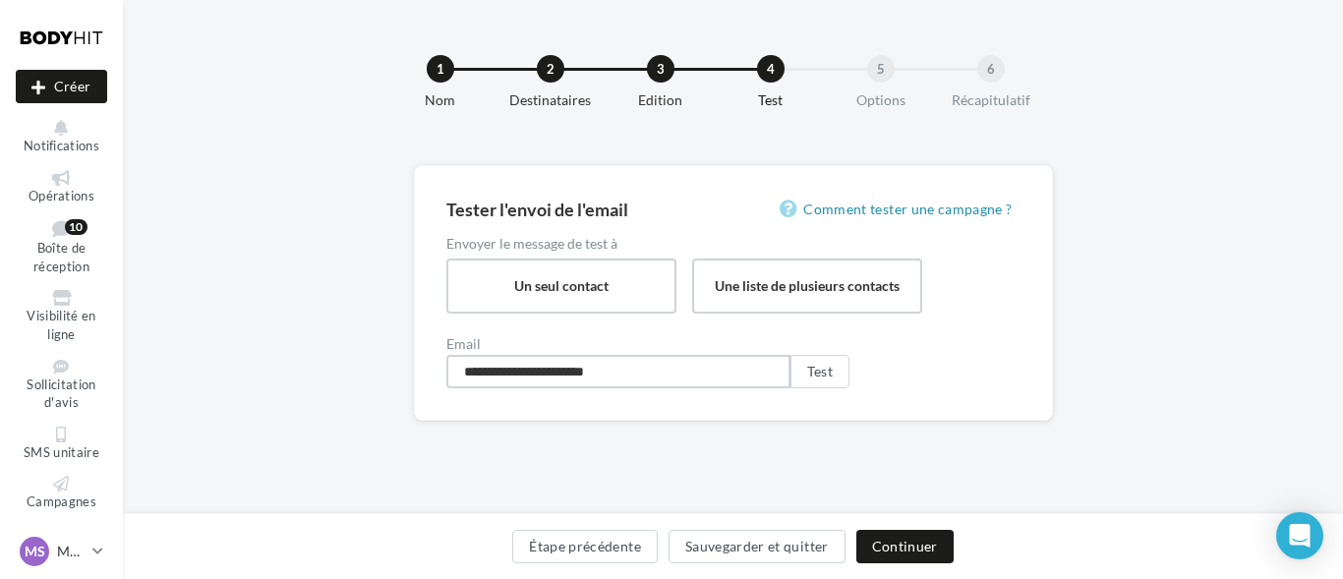
click at [664, 375] on input "**********" at bounding box center [618, 371] width 344 height 33
type input "**********"
click at [805, 375] on button "Test" at bounding box center [819, 371] width 59 height 33
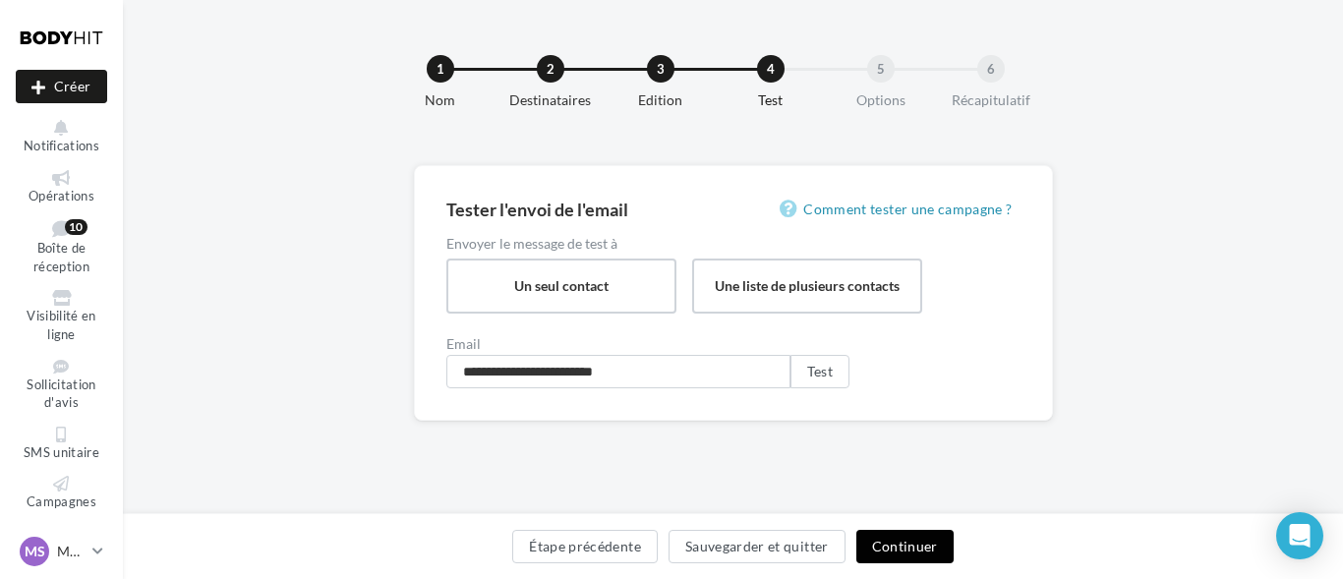
click at [886, 541] on button "Continuer" at bounding box center [904, 546] width 97 height 33
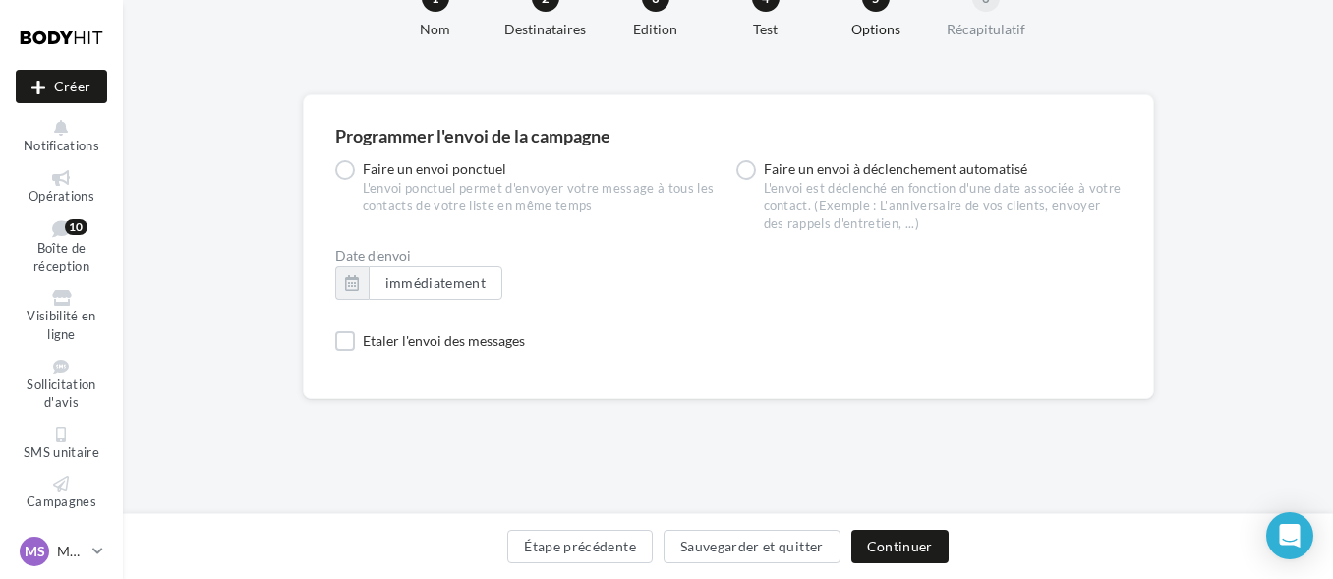
scroll to position [72, 0]
click at [886, 530] on button "Continuer" at bounding box center [899, 546] width 97 height 33
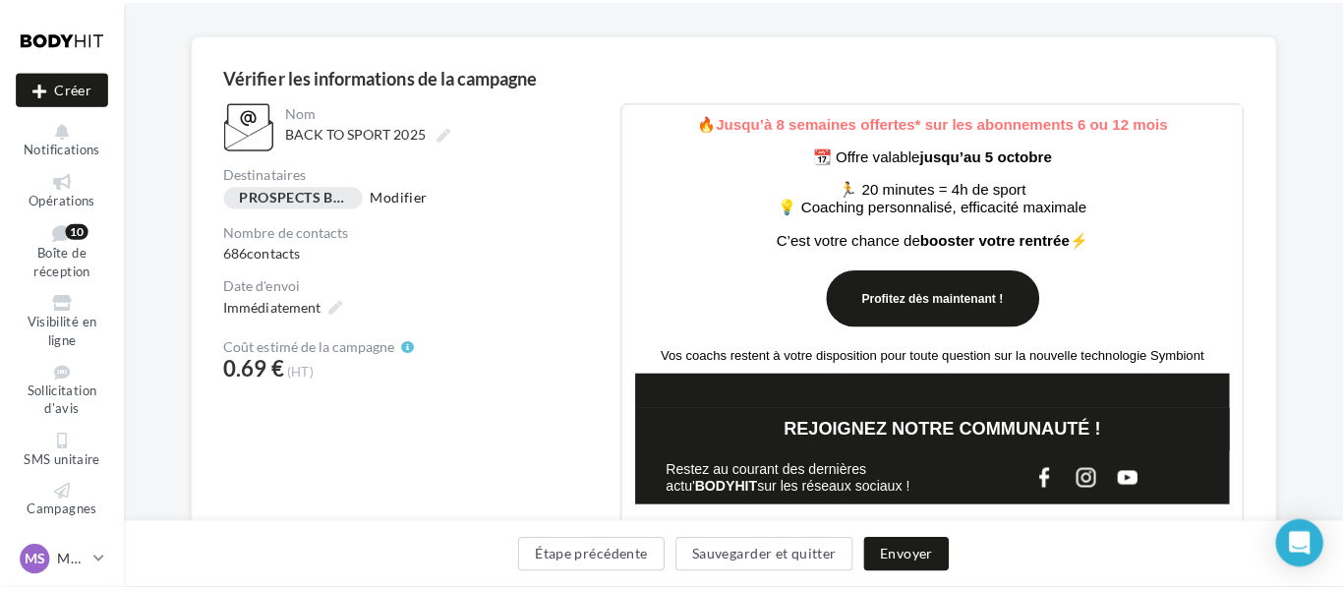
scroll to position [512, 0]
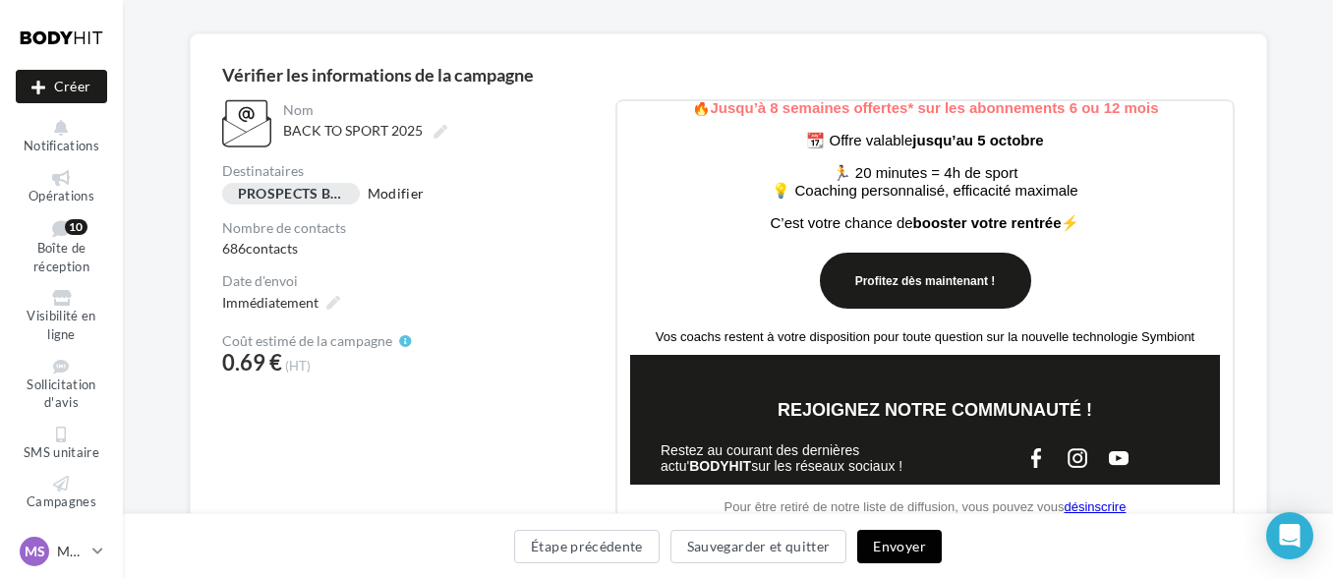
click at [900, 545] on button "Envoyer" at bounding box center [899, 546] width 84 height 33
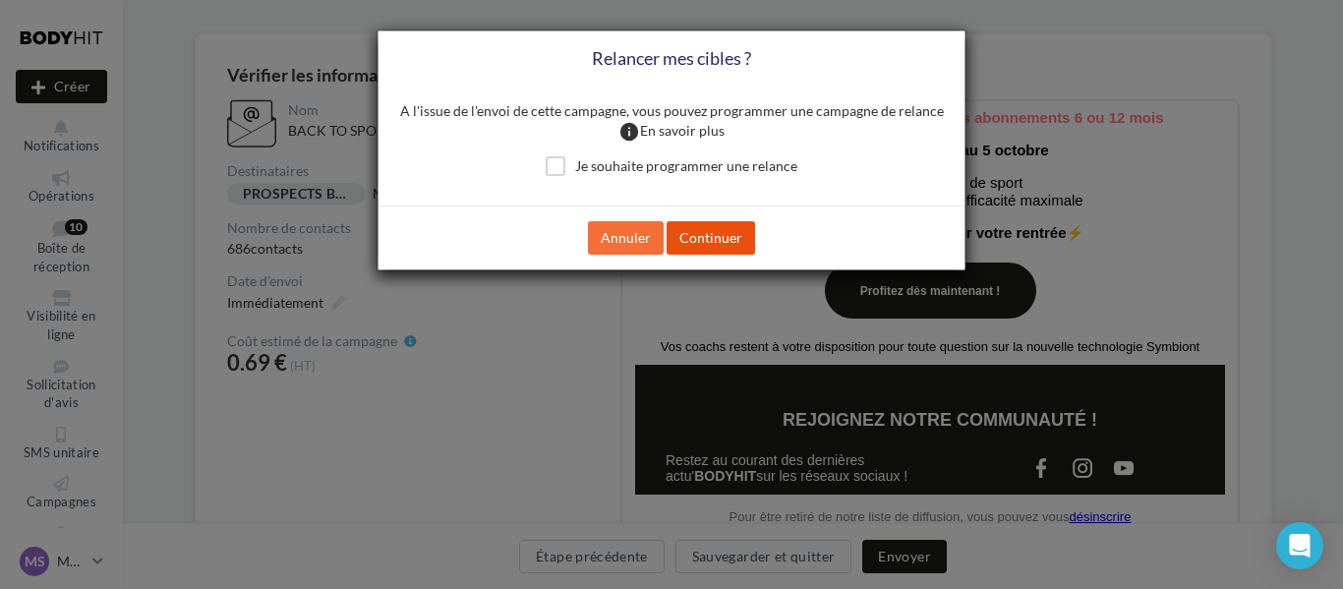
click at [729, 243] on button "Continuer" at bounding box center [711, 237] width 88 height 33
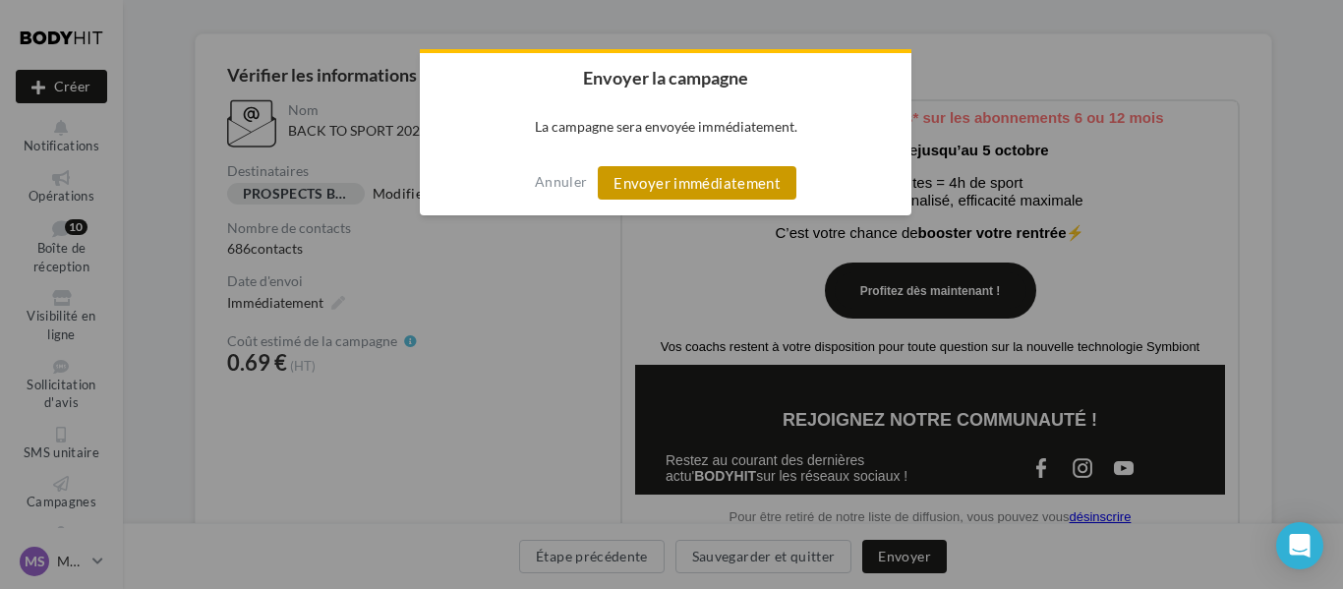
click at [704, 183] on button "Envoyer immédiatement" at bounding box center [697, 182] width 199 height 33
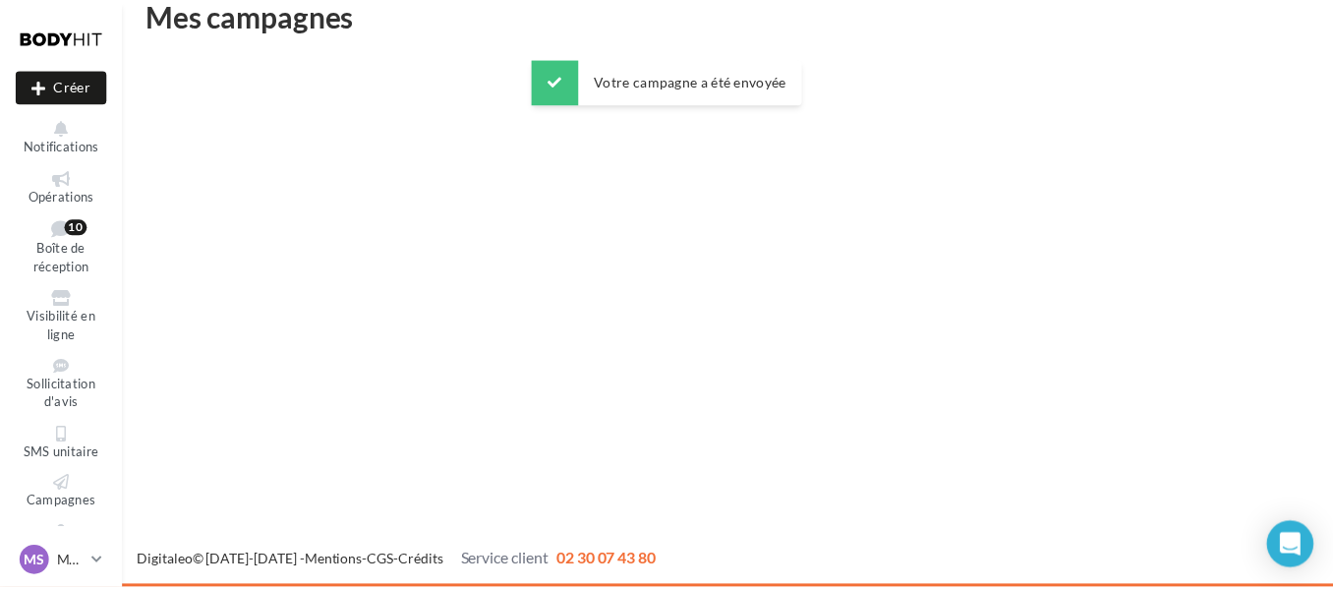
scroll to position [31, 0]
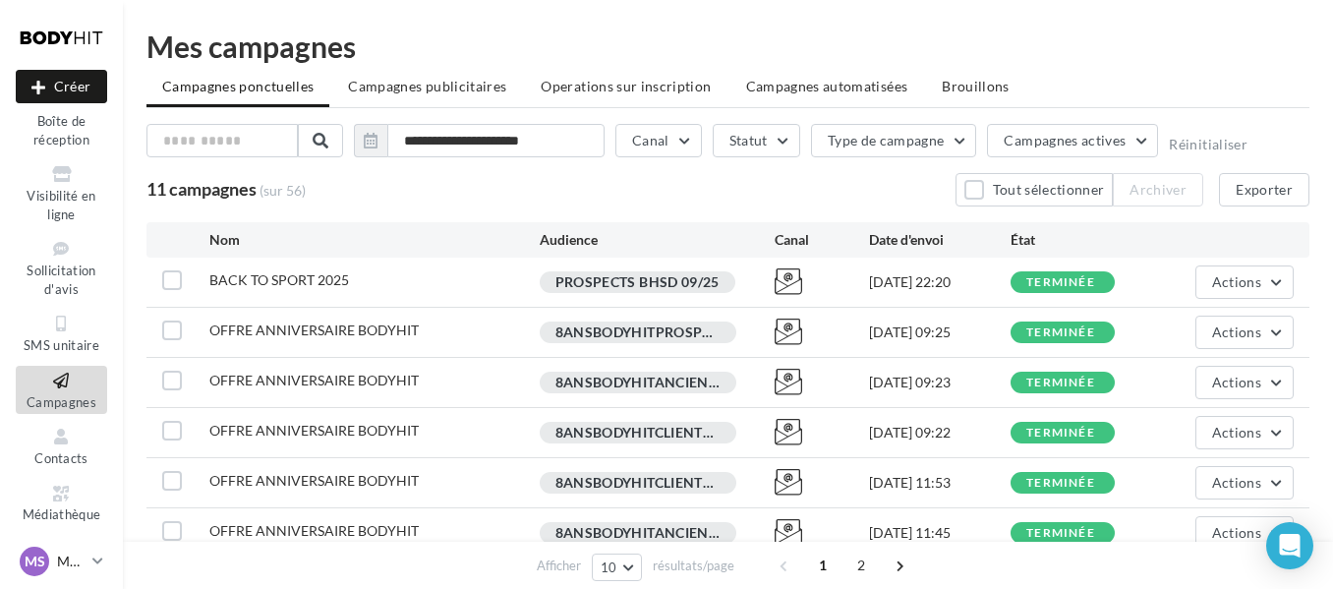
scroll to position [149, 0]
click at [95, 560] on icon at bounding box center [97, 560] width 11 height 17
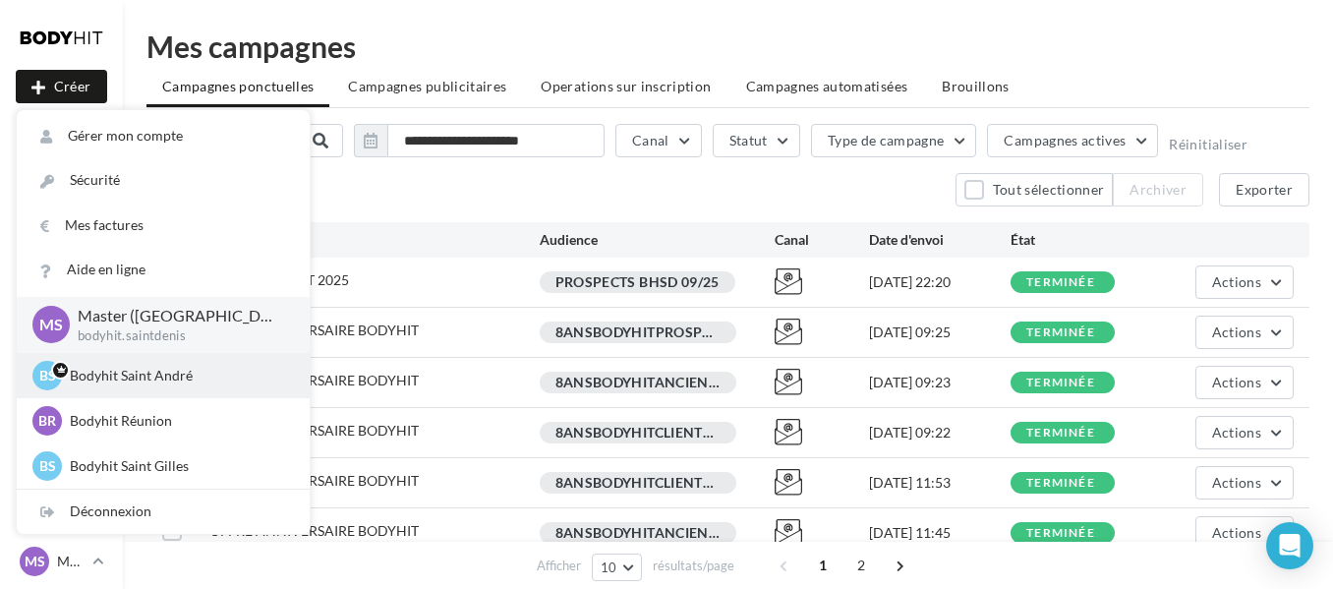
click at [131, 373] on p "Bodyhit Saint André" at bounding box center [178, 376] width 216 height 20
